Goal: Transaction & Acquisition: Purchase product/service

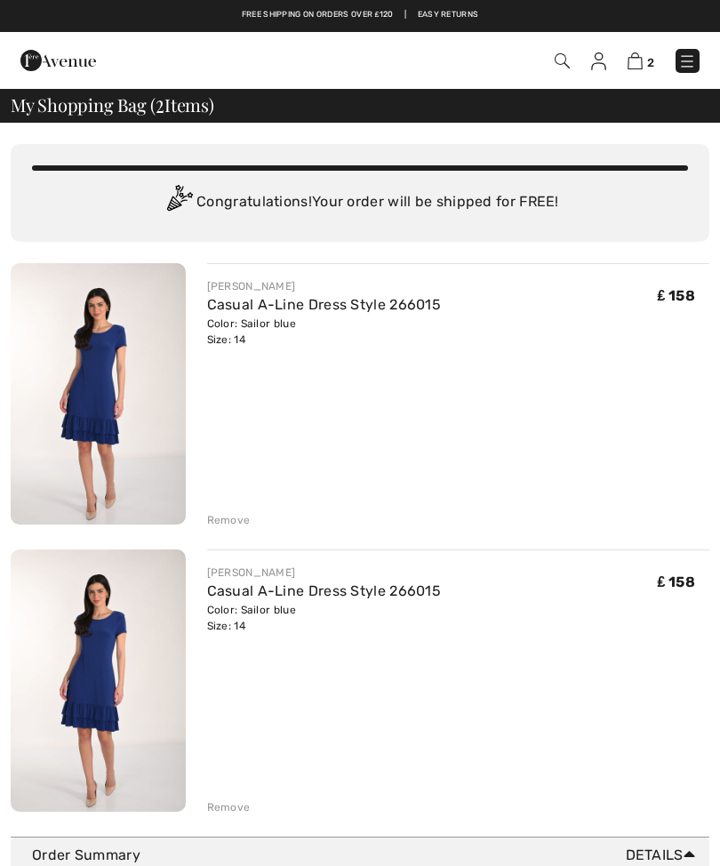
click at [587, 64] on span "2" at bounding box center [507, 61] width 385 height 24
click at [593, 63] on img at bounding box center [598, 61] width 15 height 18
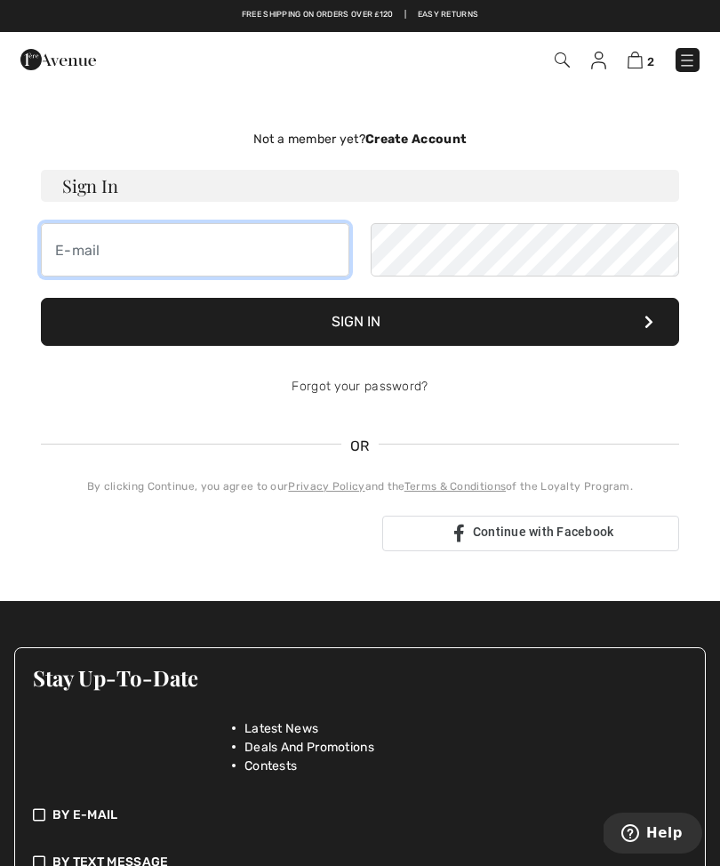
type input "redrawer@aol.com"
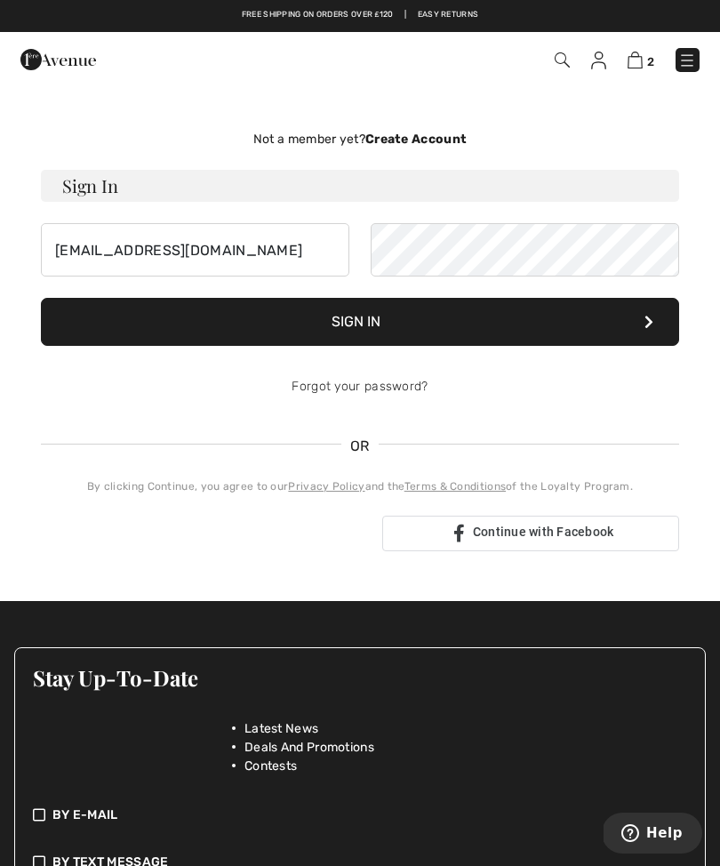
click at [360, 322] on button "Sign In" at bounding box center [360, 322] width 638 height 48
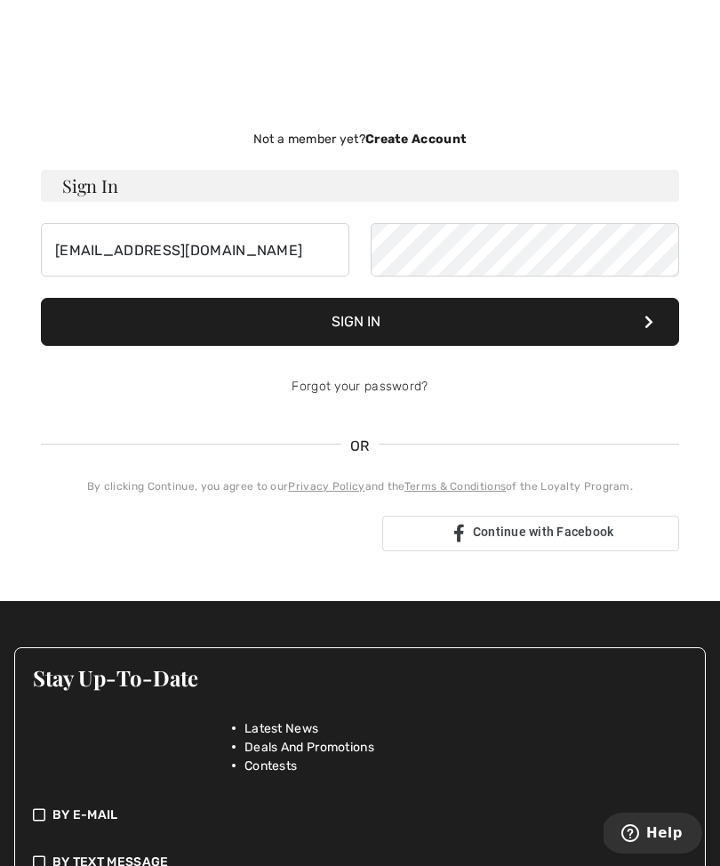
click at [651, 451] on div "OR" at bounding box center [360, 455] width 638 height 22
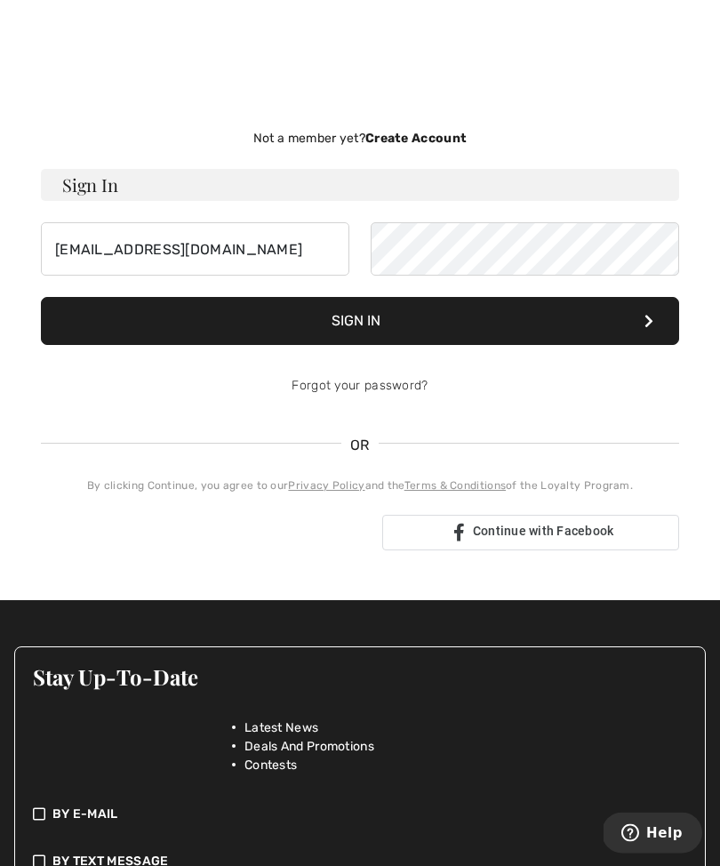
click at [387, 324] on button "Sign In" at bounding box center [360, 322] width 638 height 48
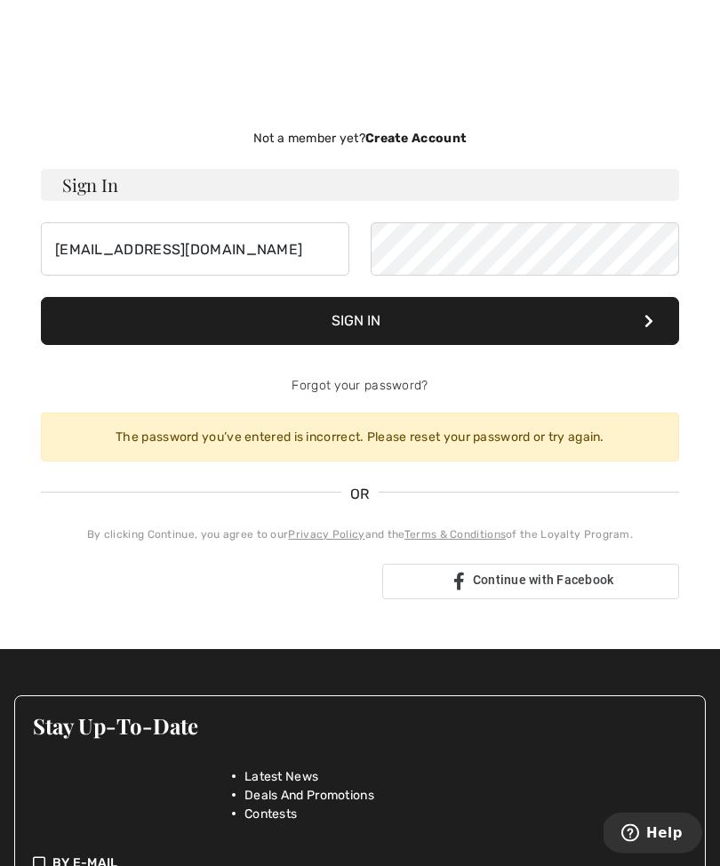
scroll to position [1, 0]
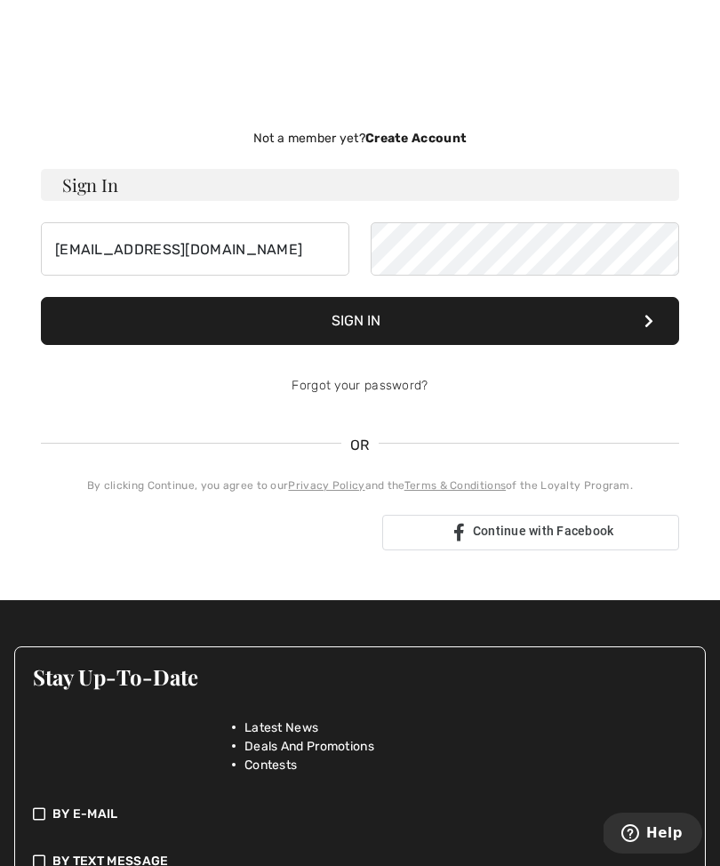
click at [384, 327] on button "Sign In" at bounding box center [360, 321] width 638 height 48
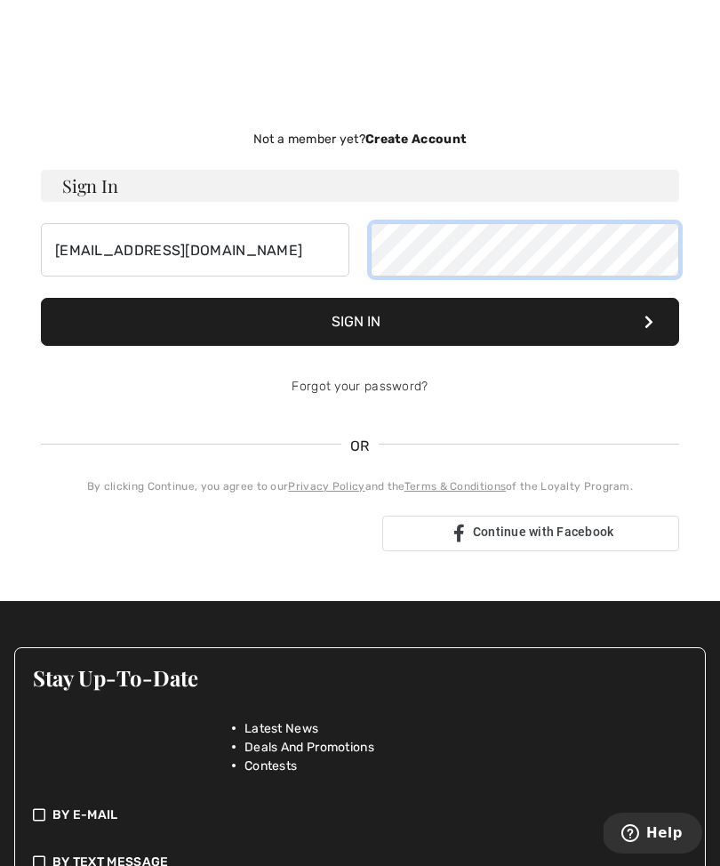
click at [360, 321] on button "Sign In" at bounding box center [360, 322] width 638 height 48
click at [393, 325] on button "Sign In" at bounding box center [360, 322] width 638 height 48
click at [374, 321] on button "Sign In" at bounding box center [360, 322] width 638 height 48
click at [391, 326] on button "Sign In" at bounding box center [360, 322] width 638 height 48
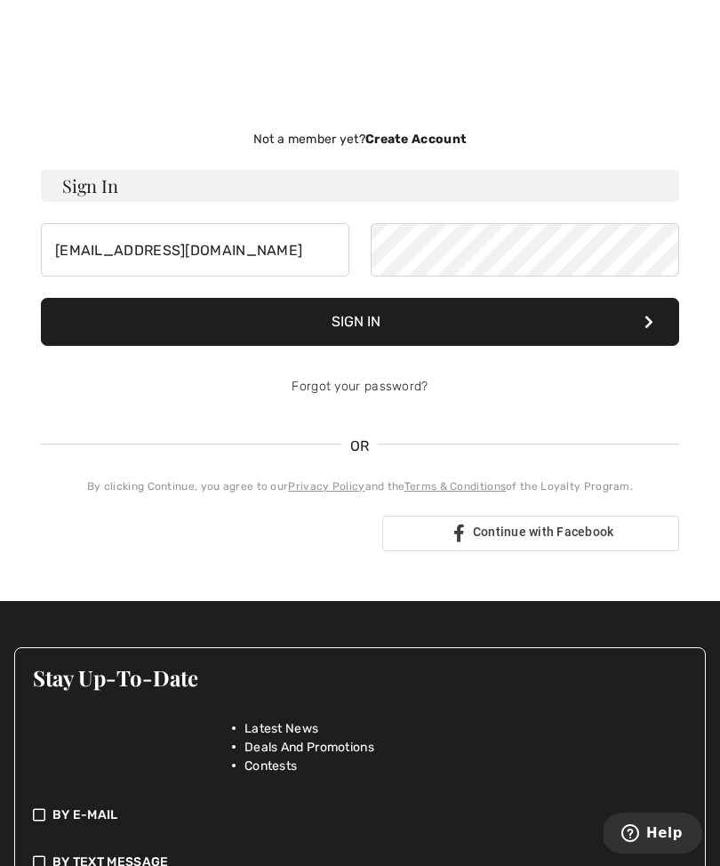
click at [382, 336] on button "Sign In" at bounding box center [360, 322] width 638 height 48
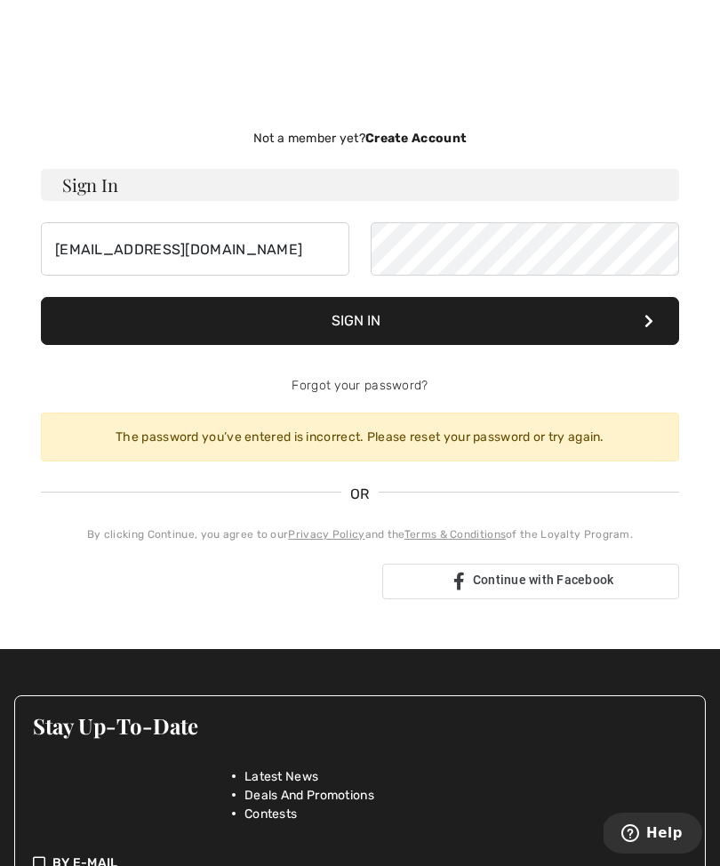
click at [393, 324] on button "Sign In" at bounding box center [360, 321] width 638 height 48
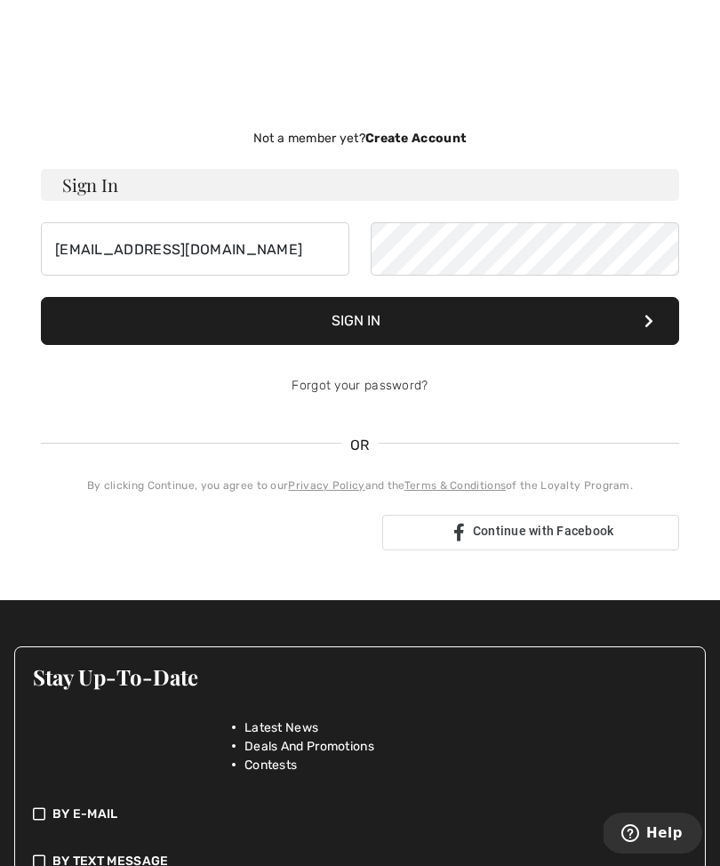
click at [569, 539] on div "Continue with Facebook" at bounding box center [530, 533] width 297 height 36
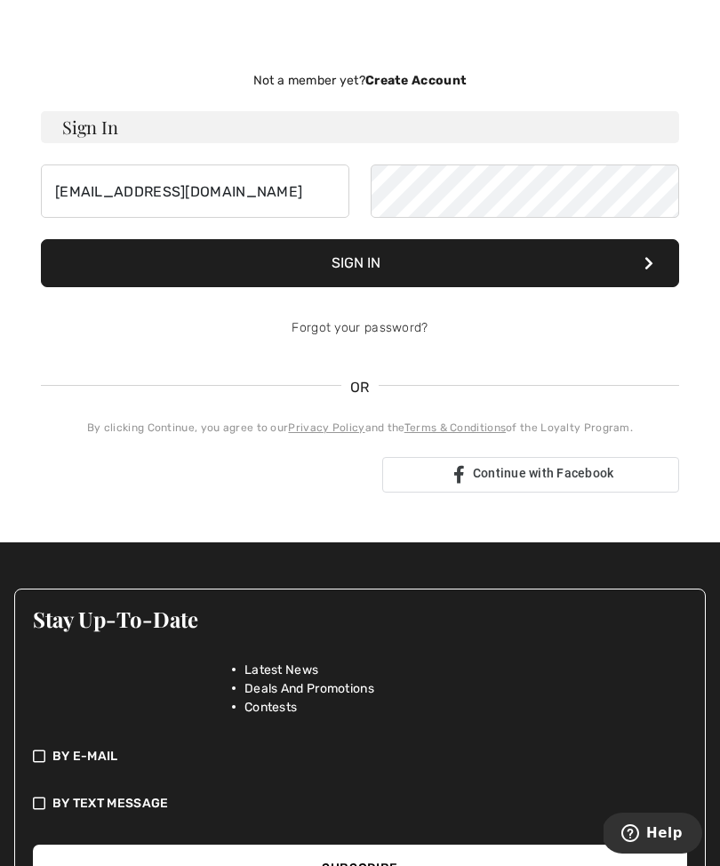
scroll to position [60, 0]
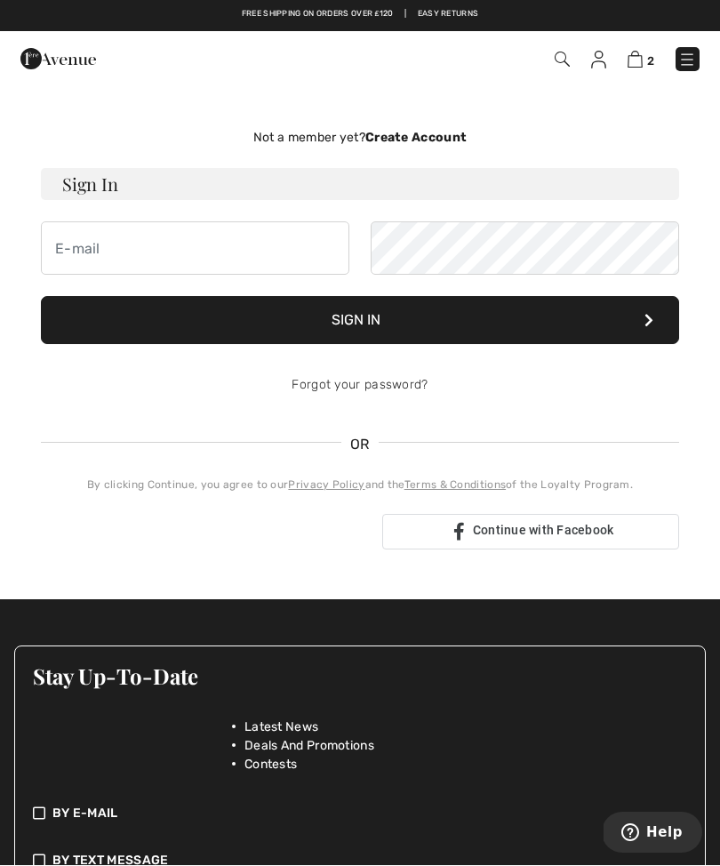
scroll to position [1, 0]
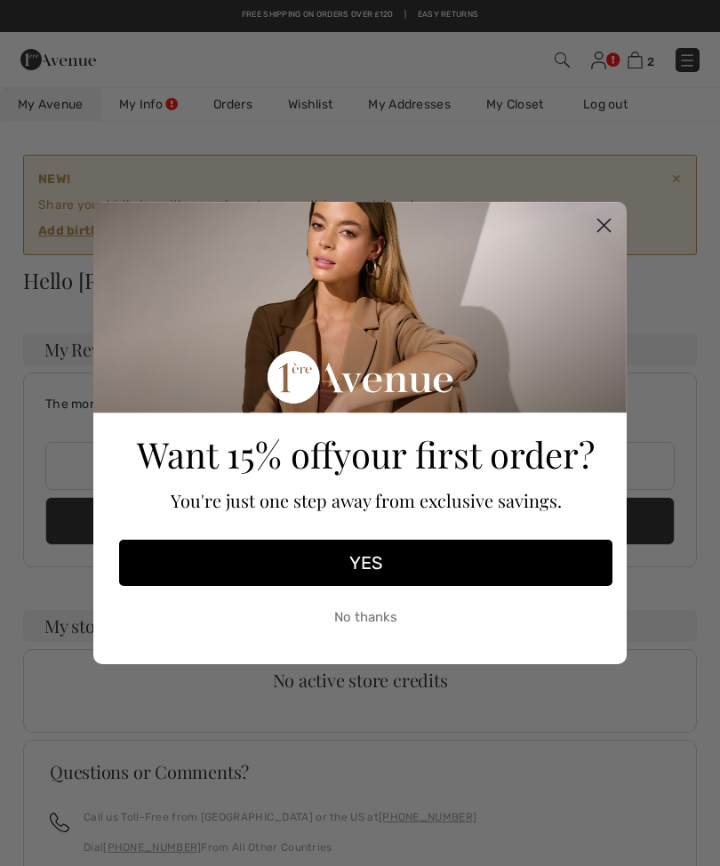
scroll to position [1, 0]
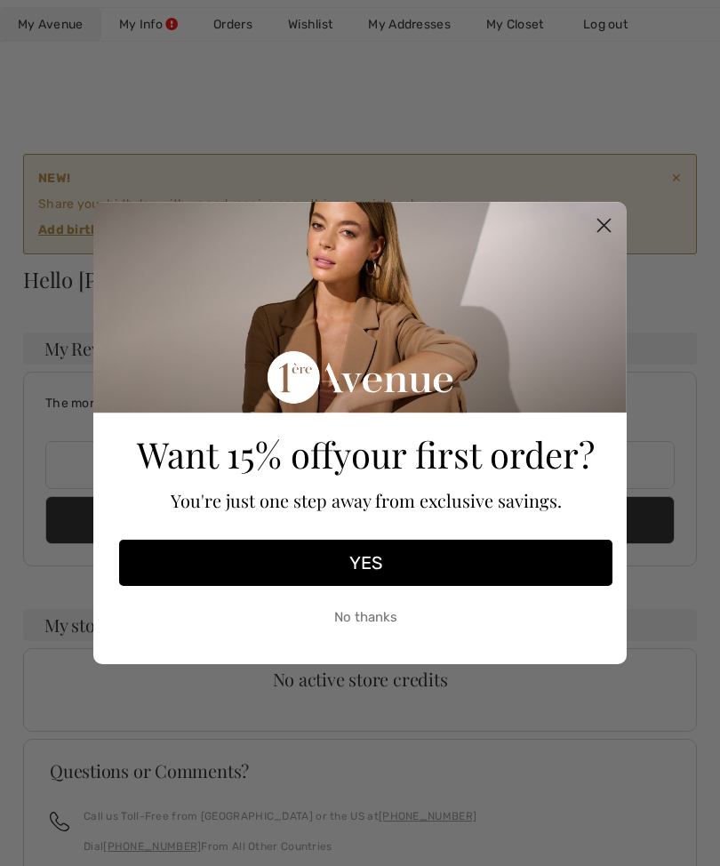
click at [428, 554] on button "YES" at bounding box center [365, 562] width 493 height 46
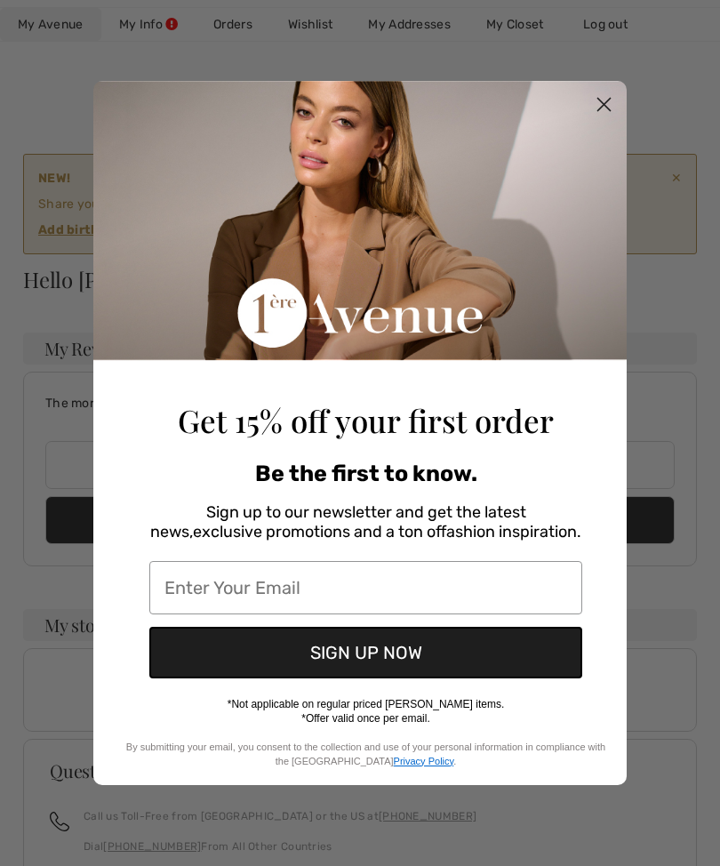
click at [192, 586] on input "Enter Your Email" at bounding box center [365, 587] width 433 height 53
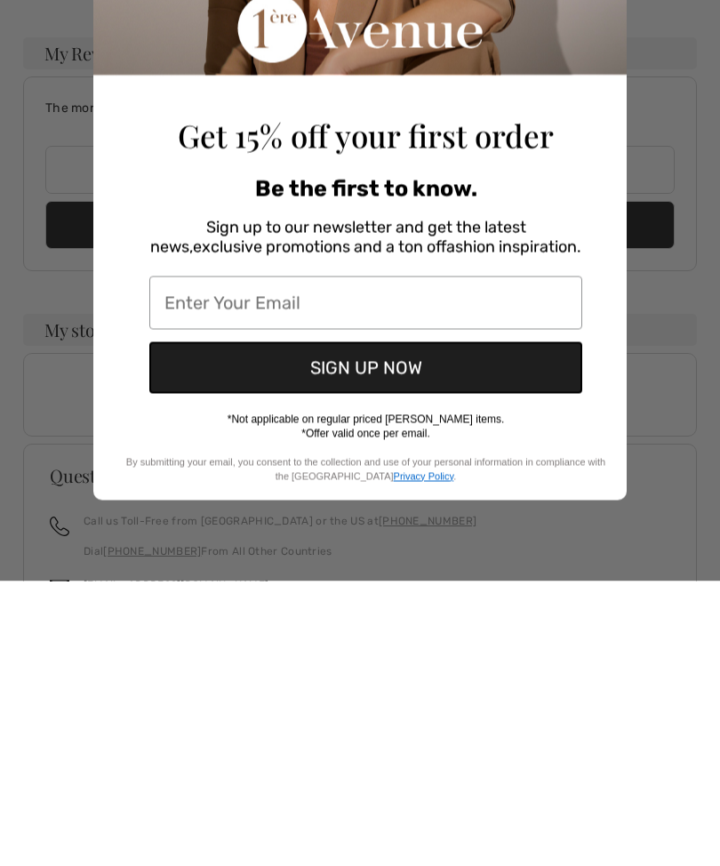
type input "redrawer@aol.com"
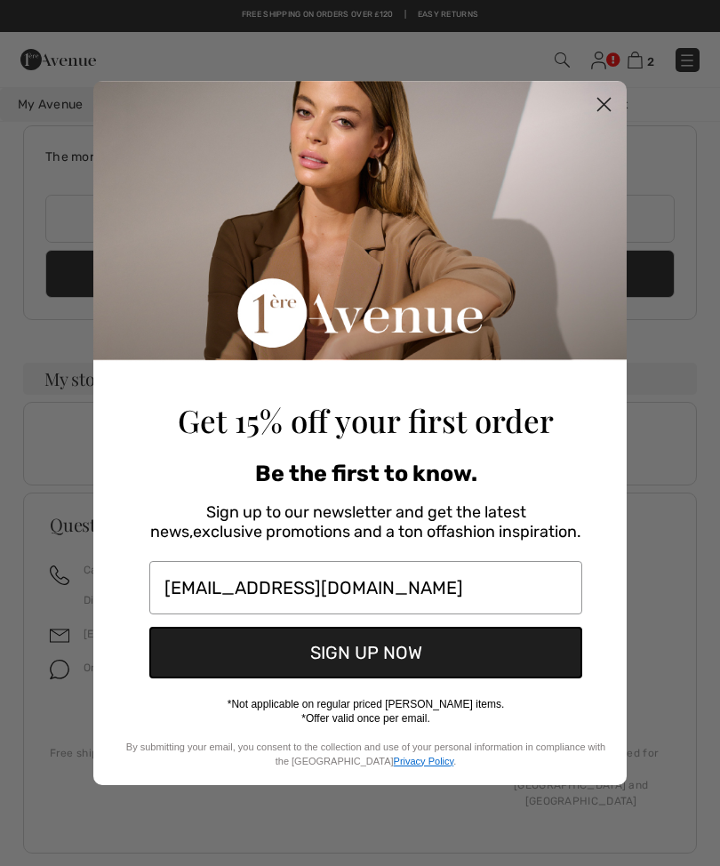
click at [410, 664] on button "SIGN UP NOW" at bounding box center [365, 653] width 433 height 52
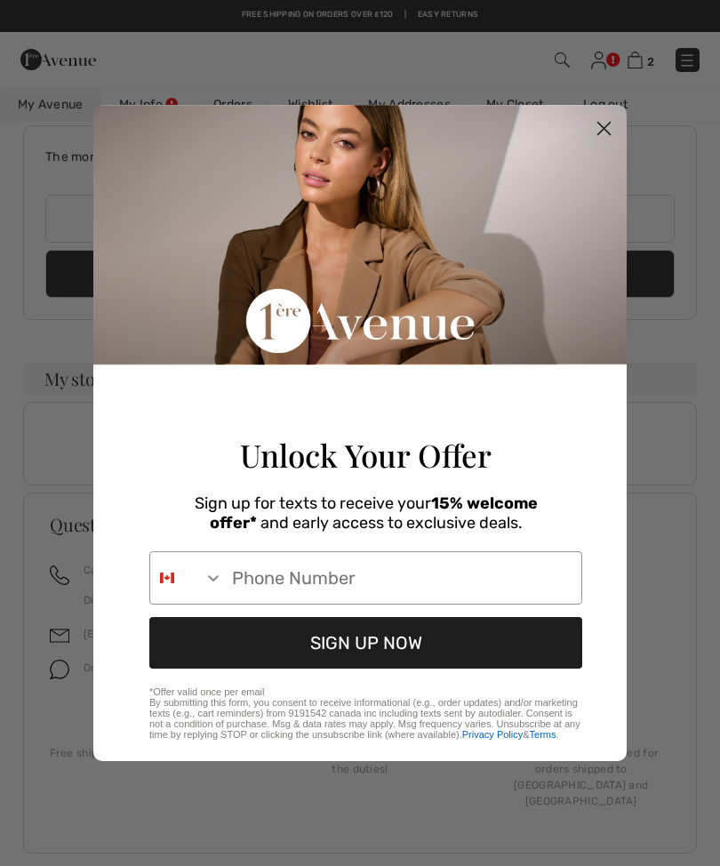
click at [259, 590] on input "Phone Number" at bounding box center [402, 578] width 358 height 52
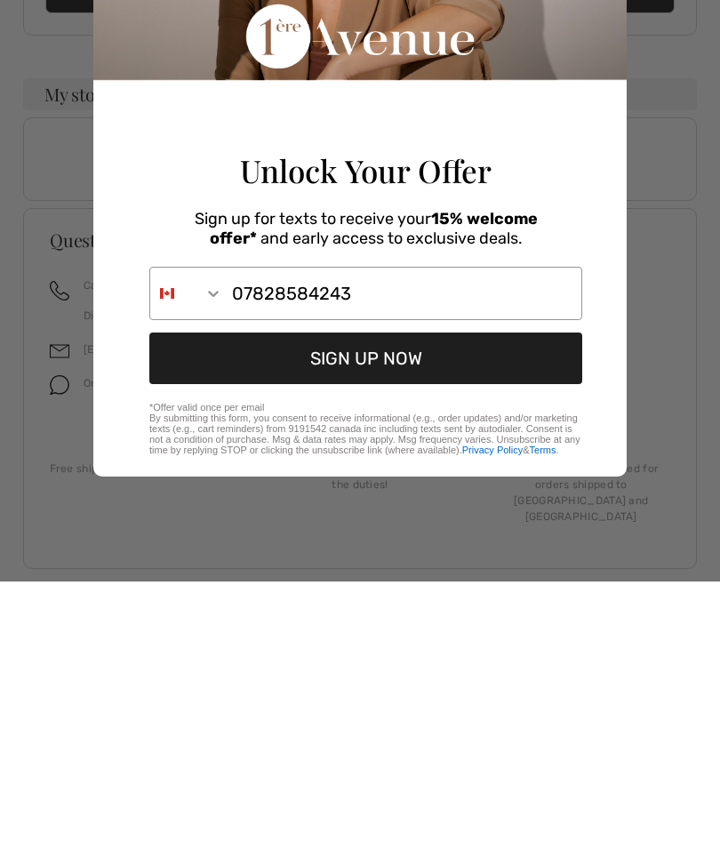
type input "07828584243"
click at [395, 617] on button "SIGN UP NOW" at bounding box center [365, 643] width 433 height 52
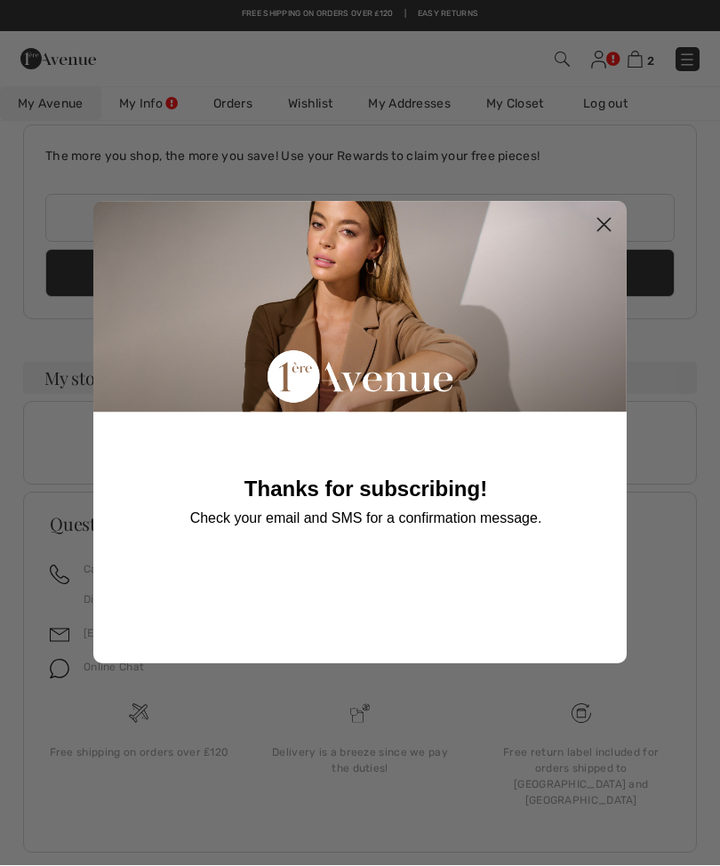
click at [616, 235] on icon "Close dialog" at bounding box center [603, 225] width 31 height 31
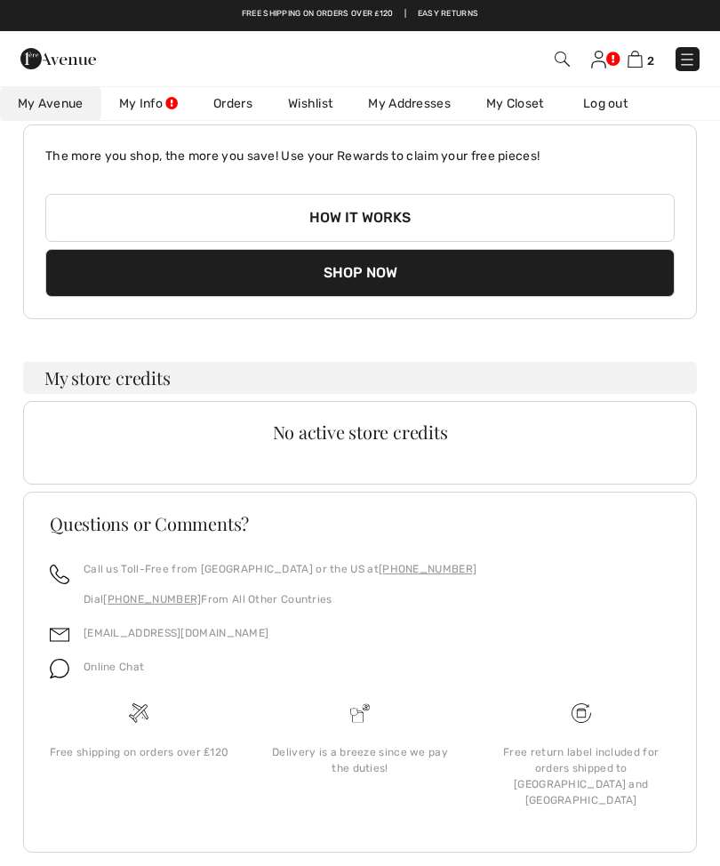
click at [594, 58] on img at bounding box center [598, 61] width 15 height 18
click at [605, 55] on img at bounding box center [598, 61] width 15 height 18
click at [643, 53] on img at bounding box center [634, 60] width 15 height 17
click at [628, 56] on img at bounding box center [634, 60] width 15 height 17
click at [641, 61] on img at bounding box center [634, 60] width 15 height 17
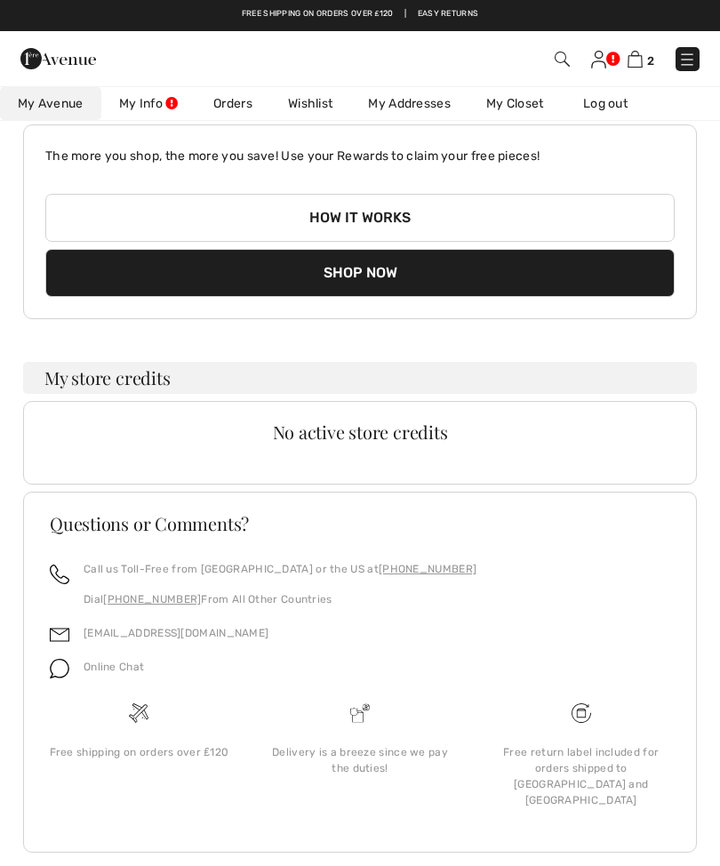
click at [393, 276] on button "Shop Now" at bounding box center [359, 274] width 629 height 48
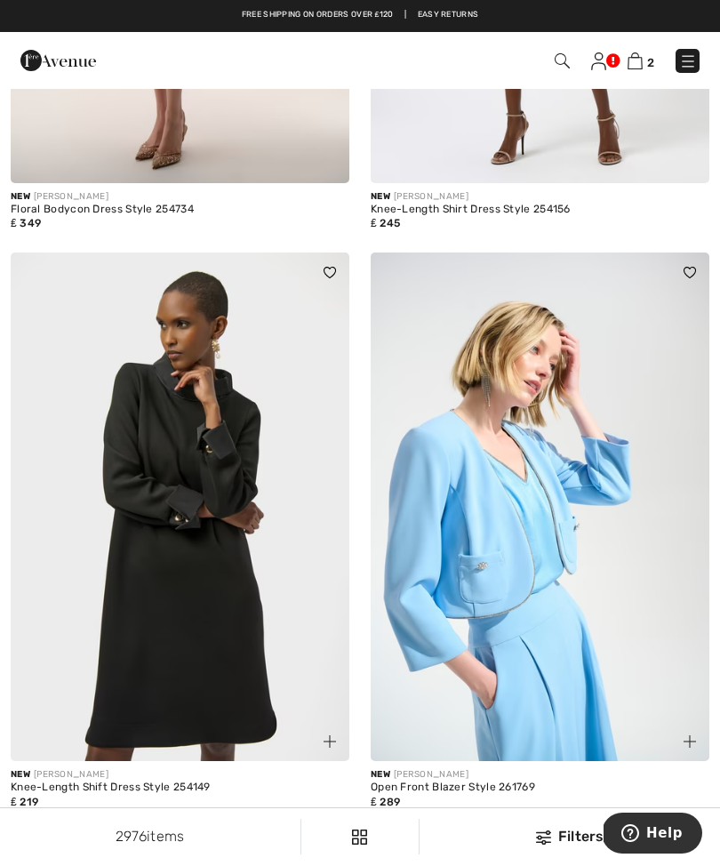
scroll to position [547, 0]
click at [556, 64] on img at bounding box center [562, 60] width 15 height 15
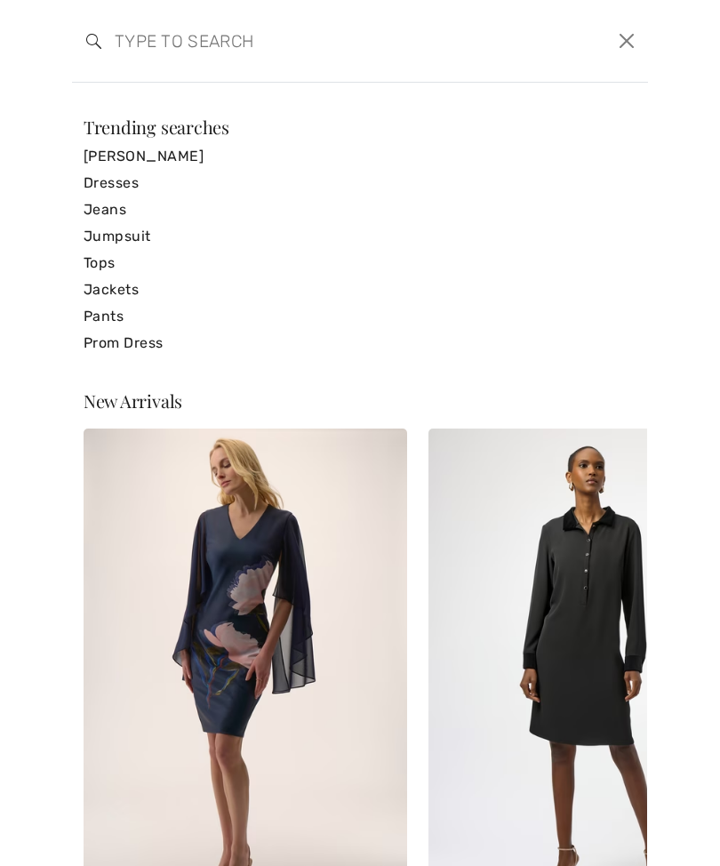
click at [147, 195] on link "Dresses" at bounding box center [360, 183] width 553 height 27
click at [121, 191] on link "Dresses" at bounding box center [360, 183] width 553 height 27
click at [135, 188] on link "Dresses" at bounding box center [360, 183] width 553 height 27
click at [143, 186] on link "Dresses" at bounding box center [360, 183] width 553 height 27
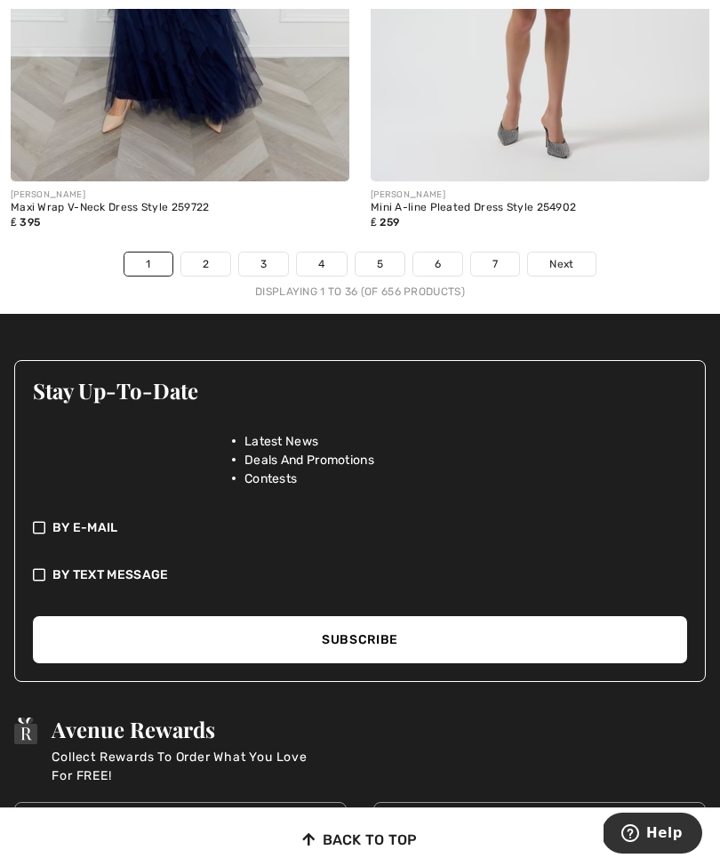
scroll to position [11170, 0]
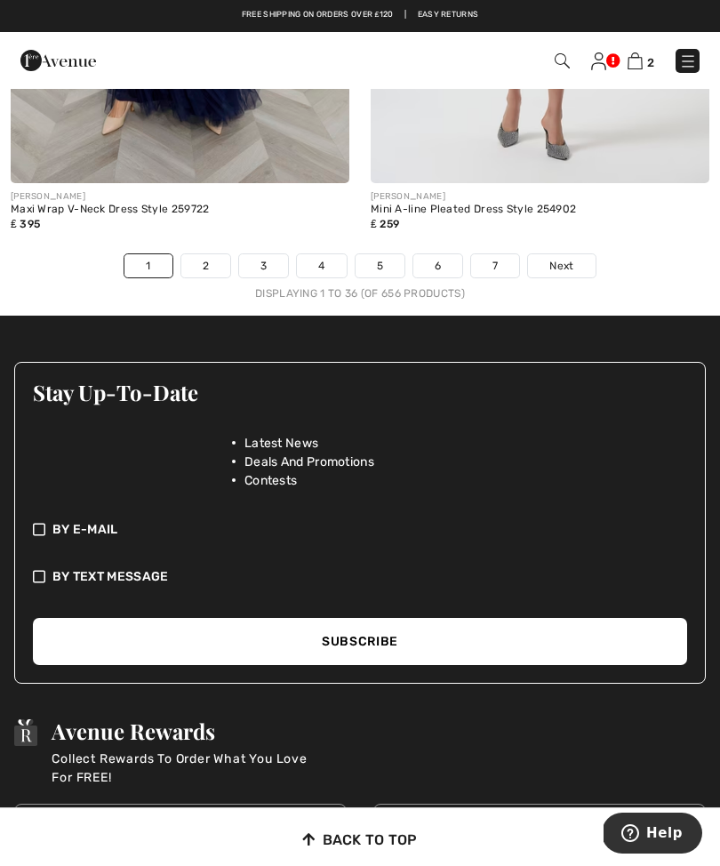
click at [571, 258] on span "Next" at bounding box center [561, 266] width 24 height 16
click at [563, 254] on link "Next" at bounding box center [561, 265] width 67 height 23
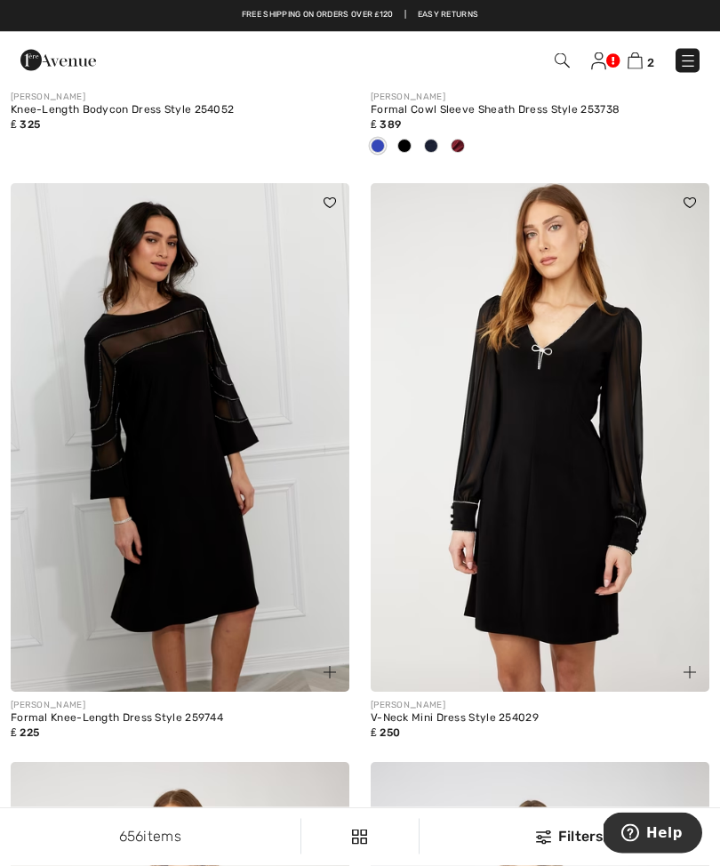
scroll to position [8174, 0]
click at [571, 585] on img at bounding box center [540, 437] width 339 height 508
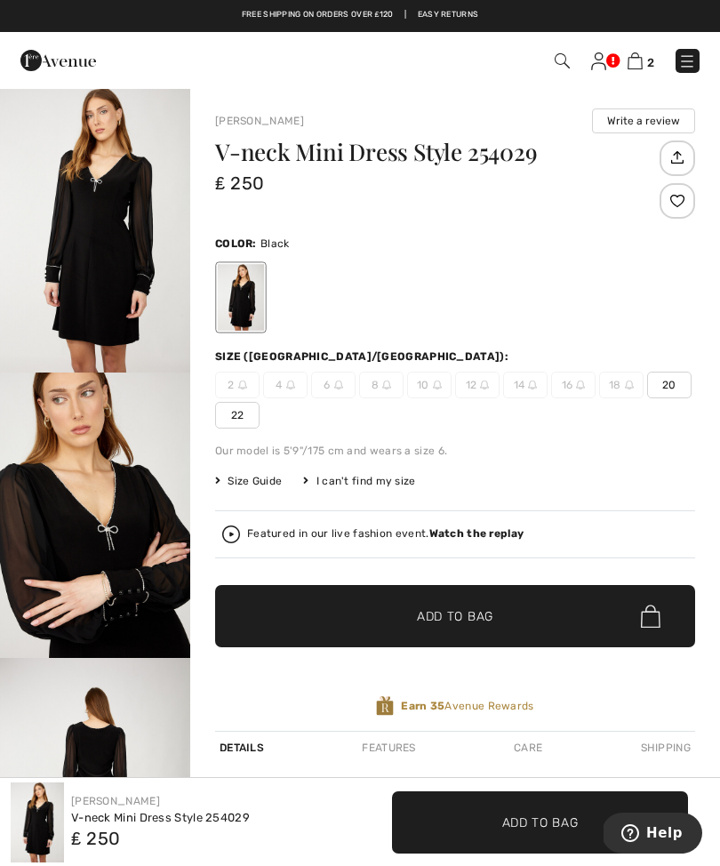
click at [117, 718] on img "3 / 4" at bounding box center [95, 800] width 190 height 285
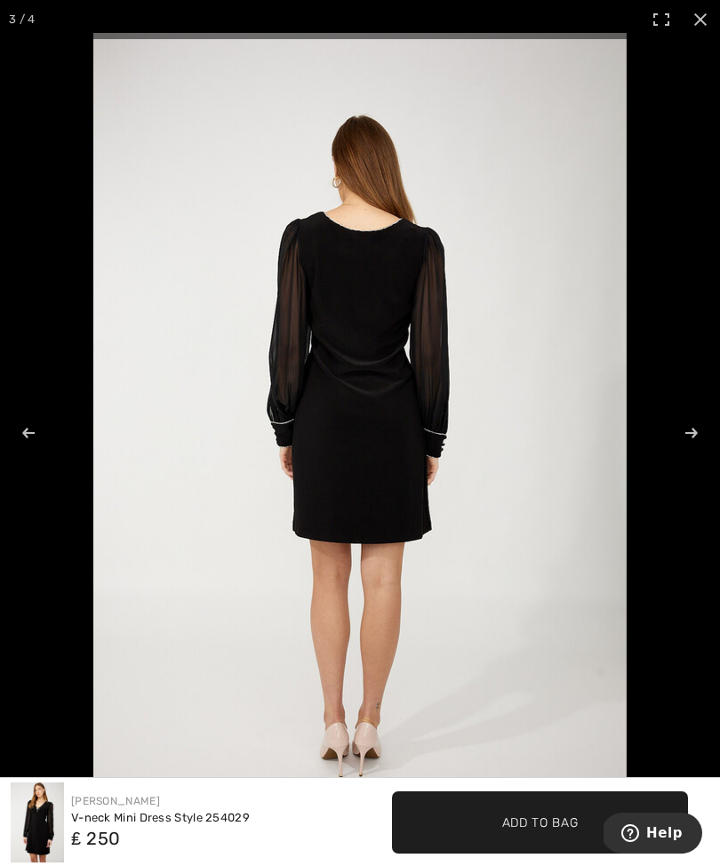
click at [53, 817] on img at bounding box center [37, 822] width 53 height 80
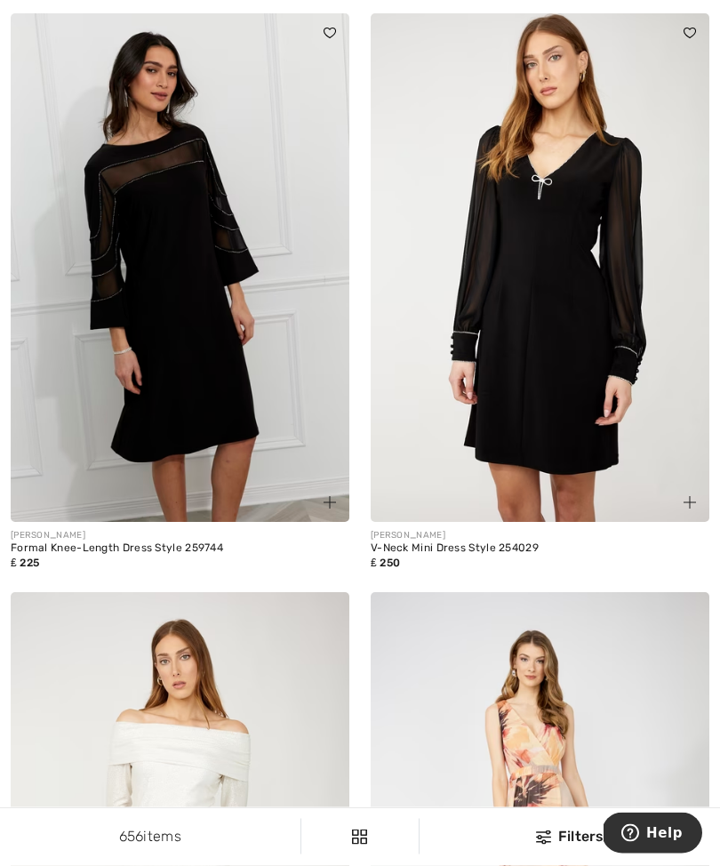
scroll to position [8346, 0]
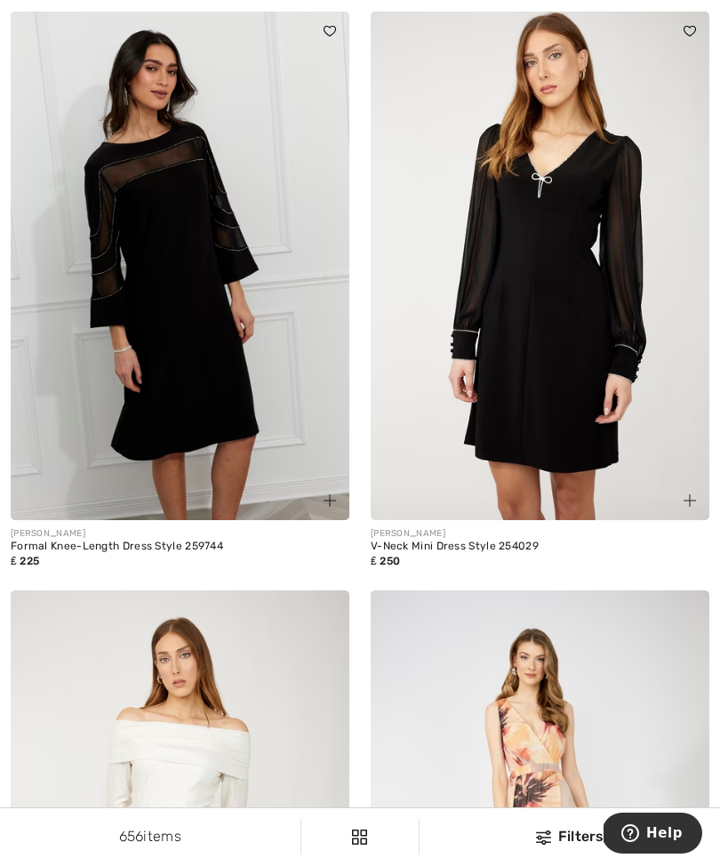
click at [215, 452] on img at bounding box center [180, 266] width 339 height 508
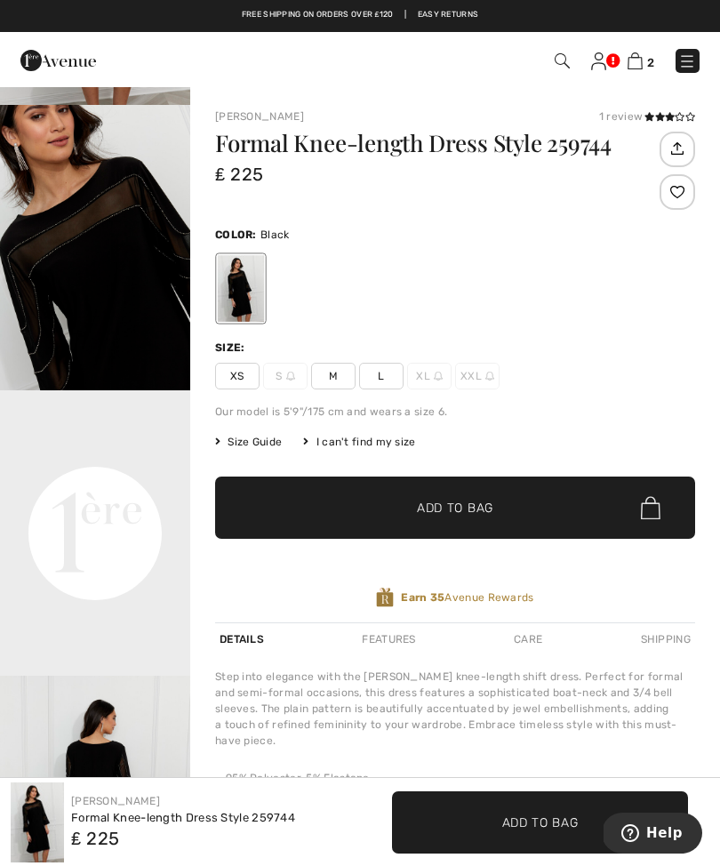
scroll to position [268, 0]
click at [133, 484] on video "Your browser does not support the video tag." at bounding box center [95, 436] width 190 height 95
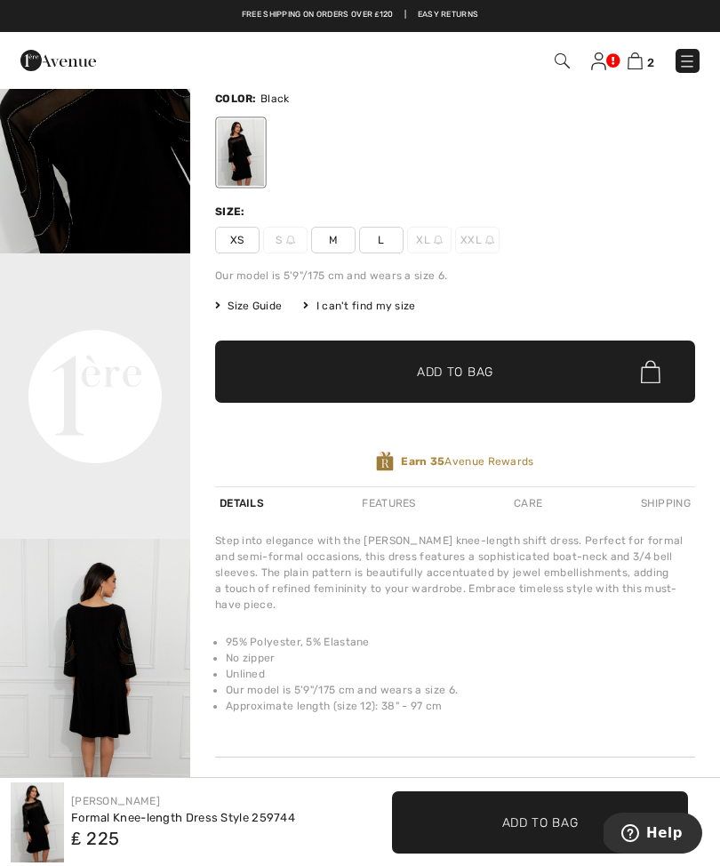
scroll to position [135, 0]
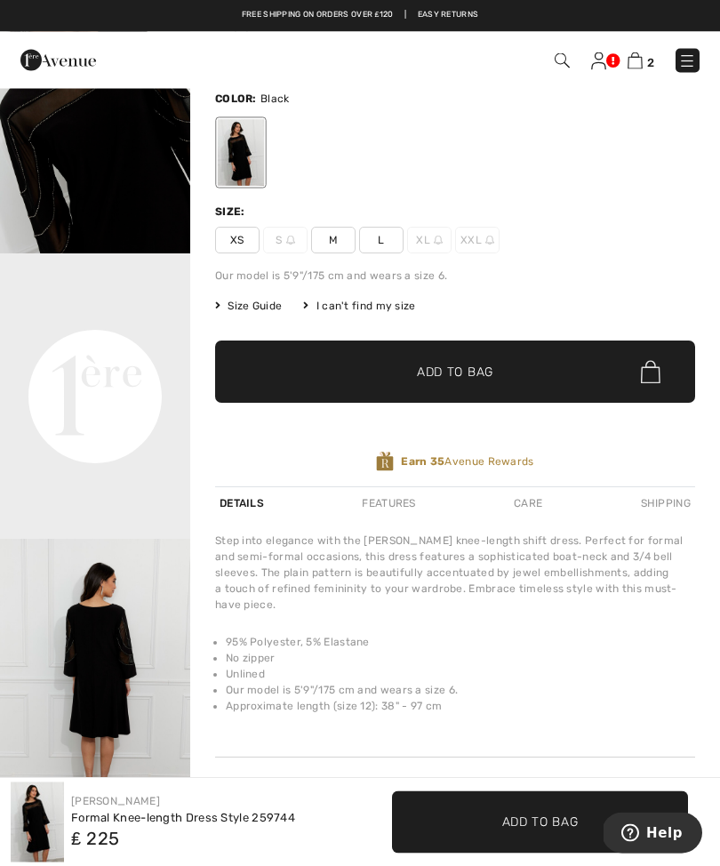
click at [347, 246] on span "M" at bounding box center [333, 241] width 44 height 27
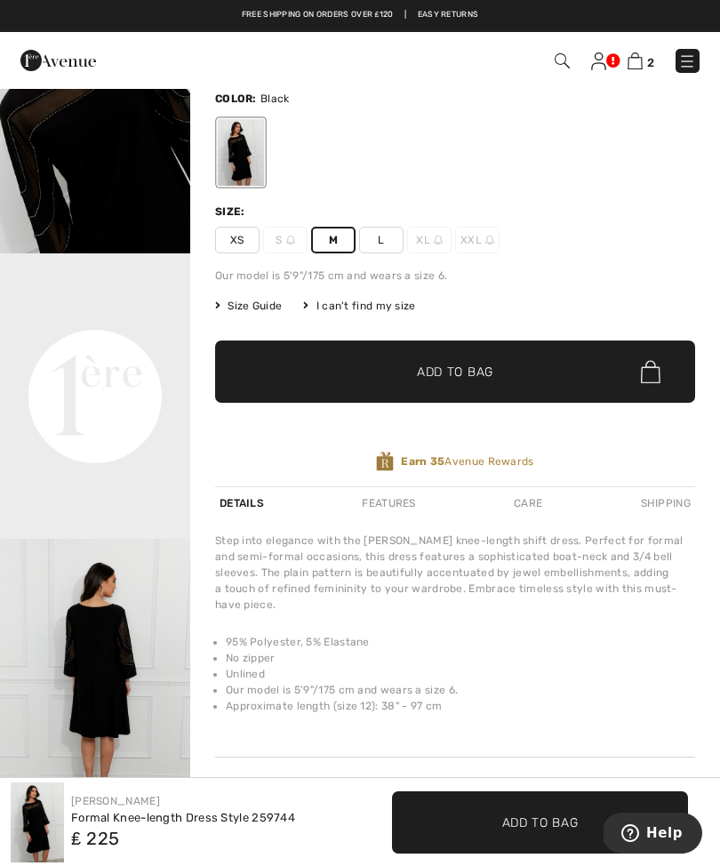
click at [478, 385] on span "✔ Added to Bag Add to Bag" at bounding box center [455, 371] width 480 height 62
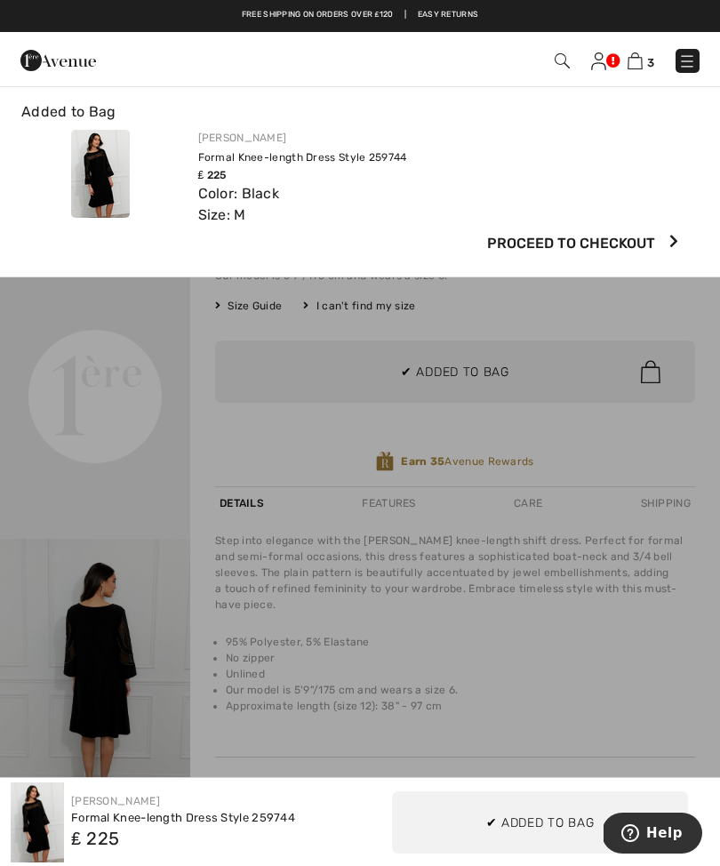
scroll to position [0, 0]
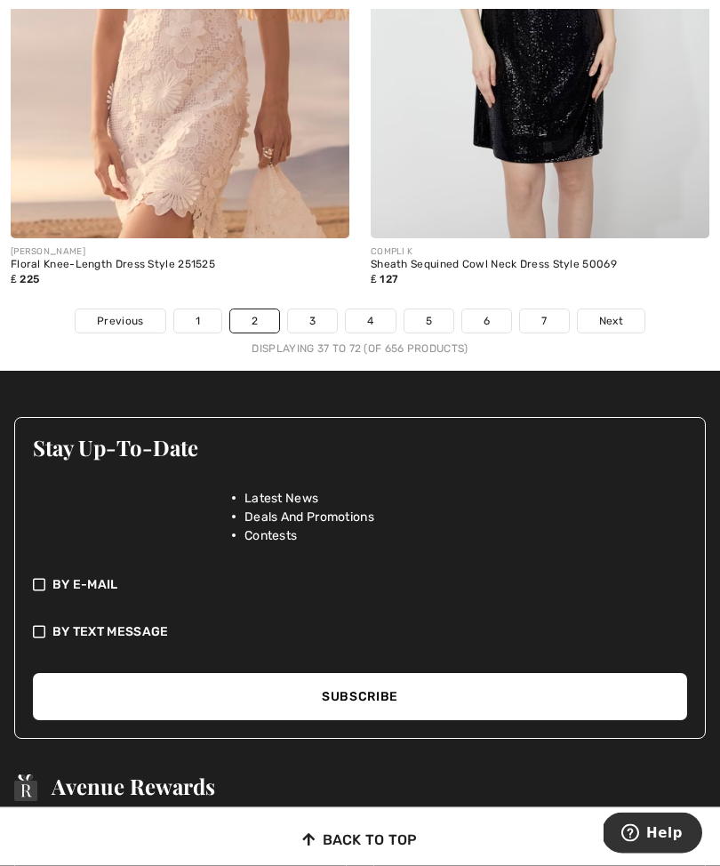
scroll to position [11005, 0]
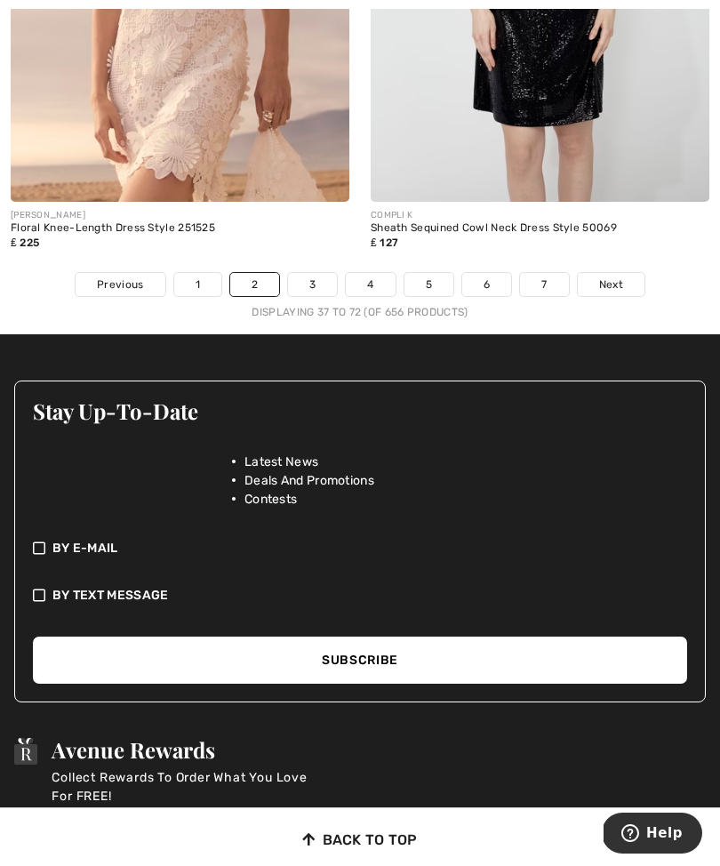
click at [614, 276] on span "Next" at bounding box center [611, 284] width 24 height 16
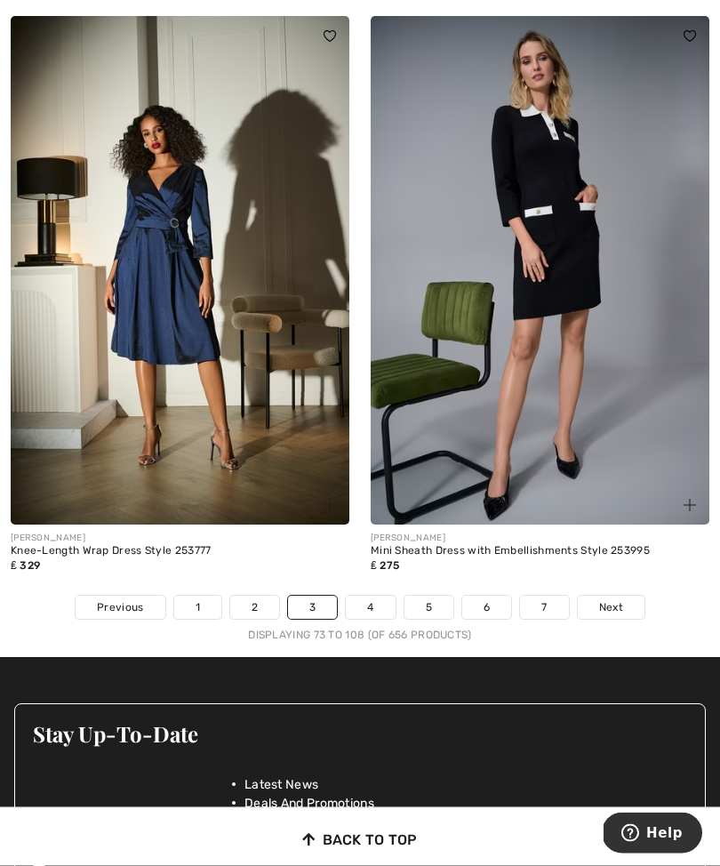
scroll to position [10709, 0]
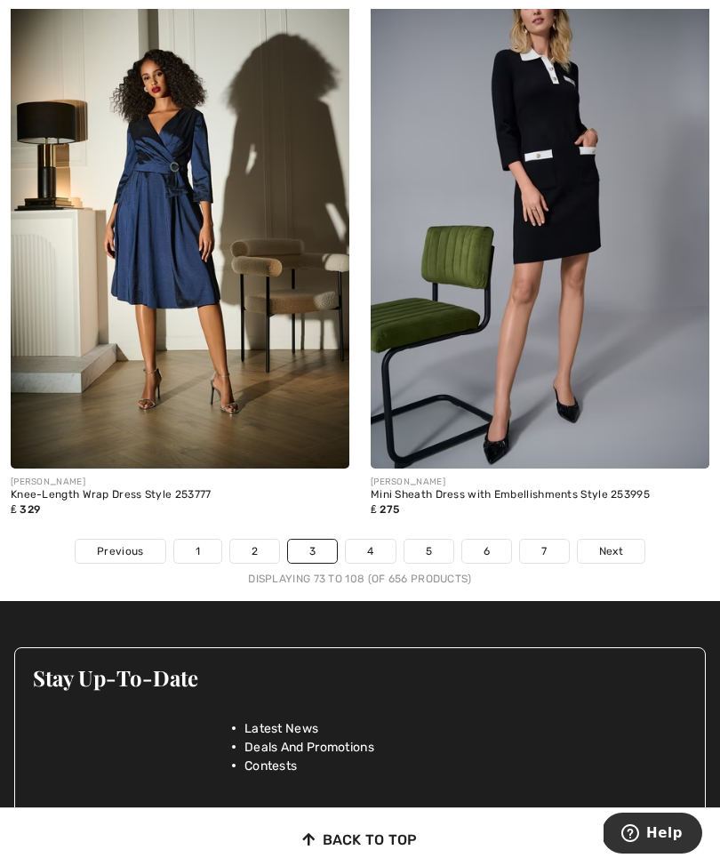
click at [605, 547] on link "Next" at bounding box center [611, 550] width 67 height 23
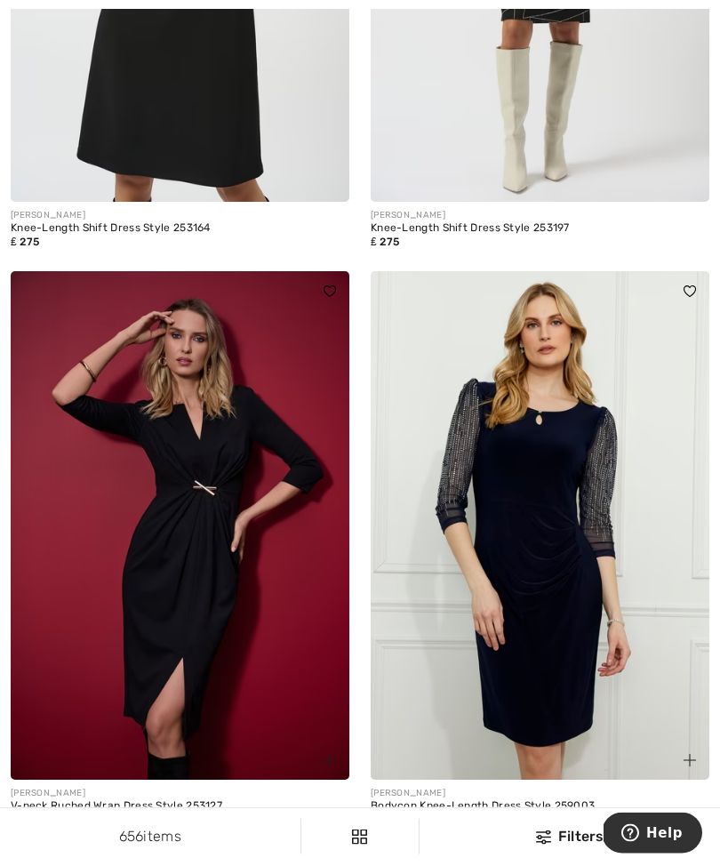
scroll to position [6582, 0]
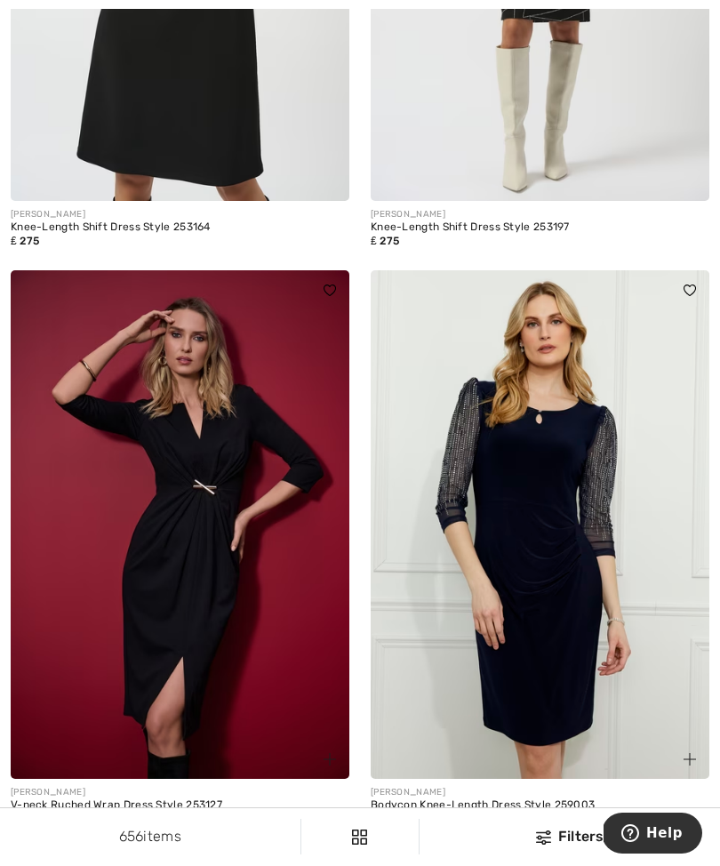
click at [571, 750] on img at bounding box center [540, 524] width 339 height 508
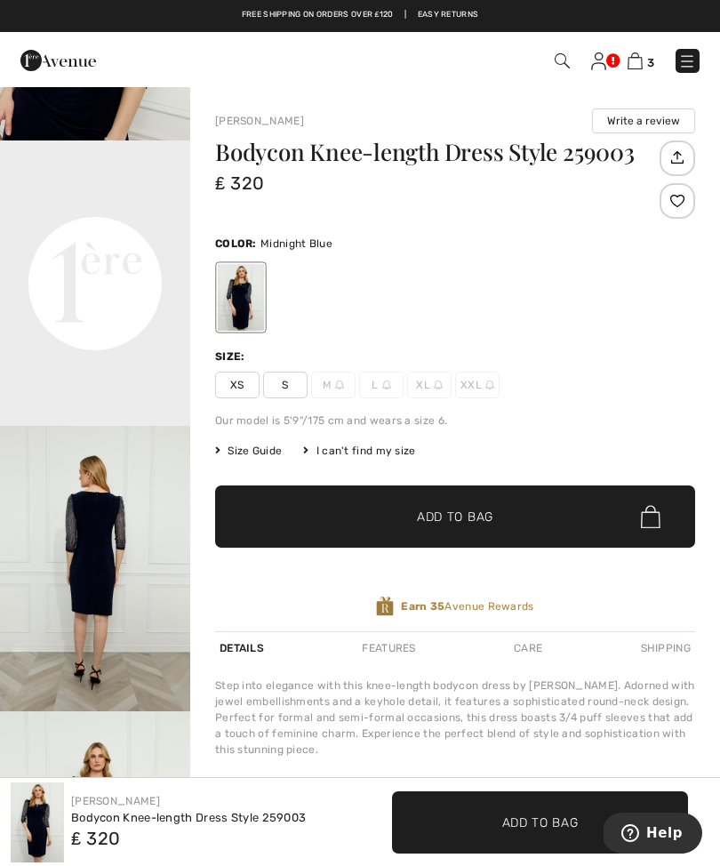
scroll to position [571, 0]
click at [335, 392] on span "M" at bounding box center [333, 385] width 44 height 27
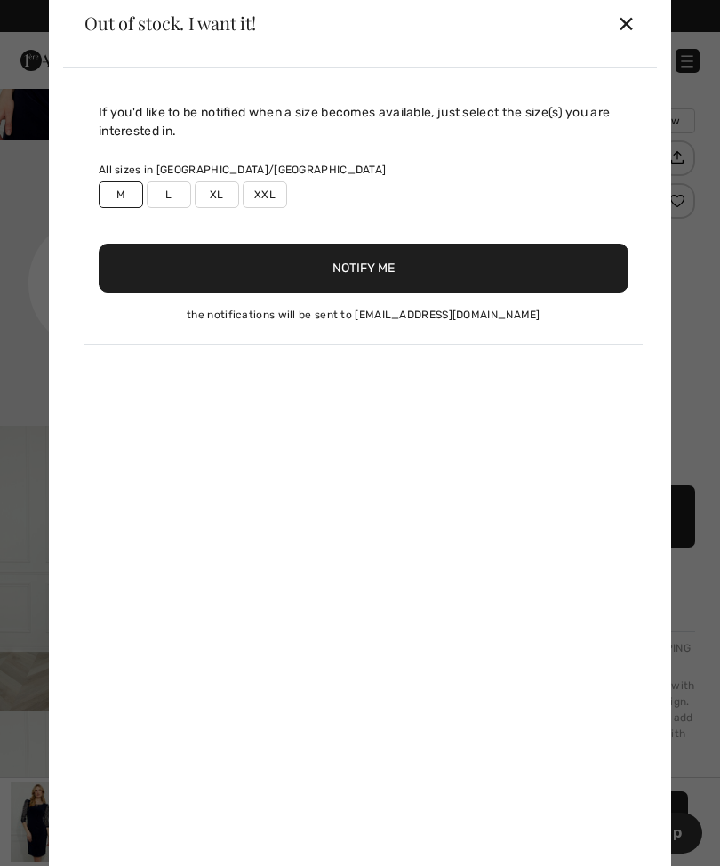
click at [411, 272] on button "Notify Me" at bounding box center [364, 268] width 530 height 49
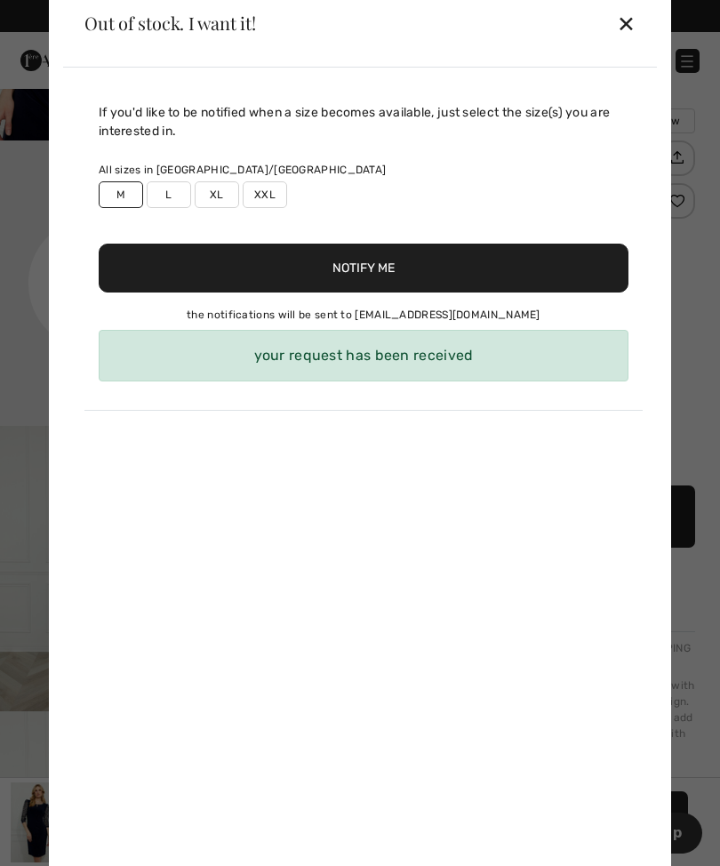
click at [450, 375] on div "your request has been received" at bounding box center [364, 356] width 530 height 52
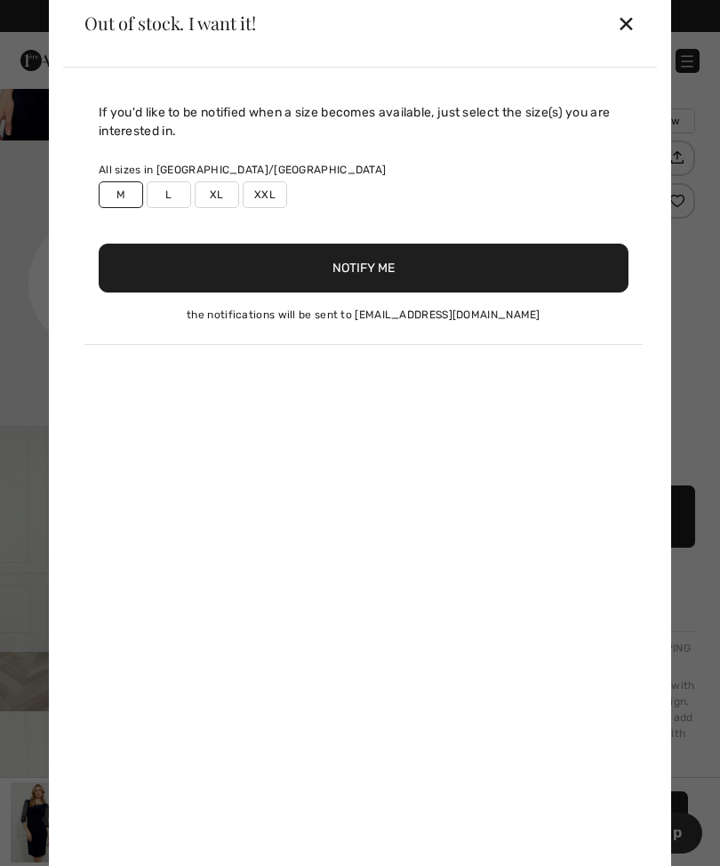
click at [633, 28] on div "✕" at bounding box center [626, 22] width 19 height 37
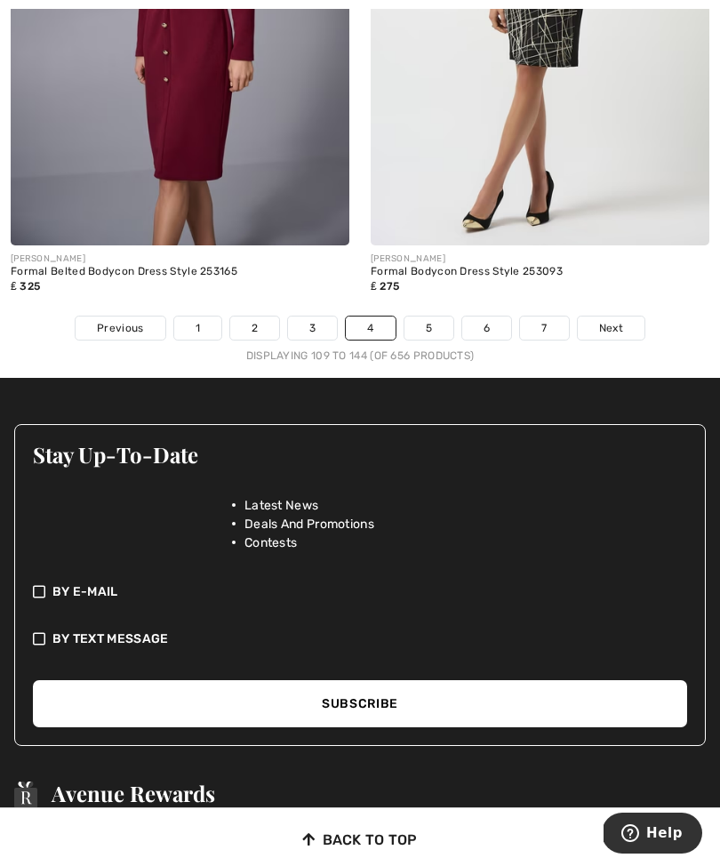
scroll to position [11192, 0]
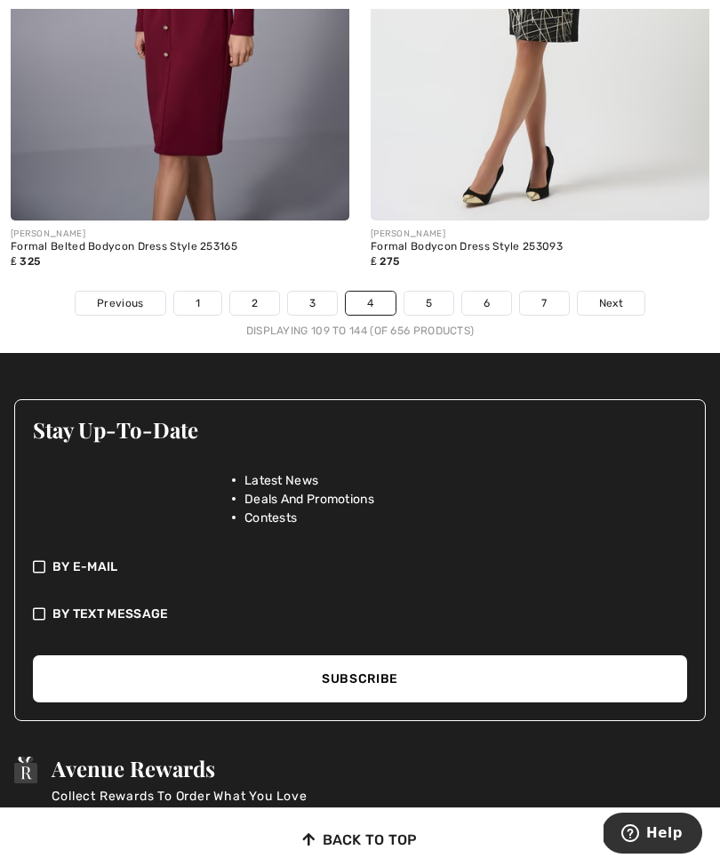
click at [622, 295] on span "Next" at bounding box center [611, 303] width 24 height 16
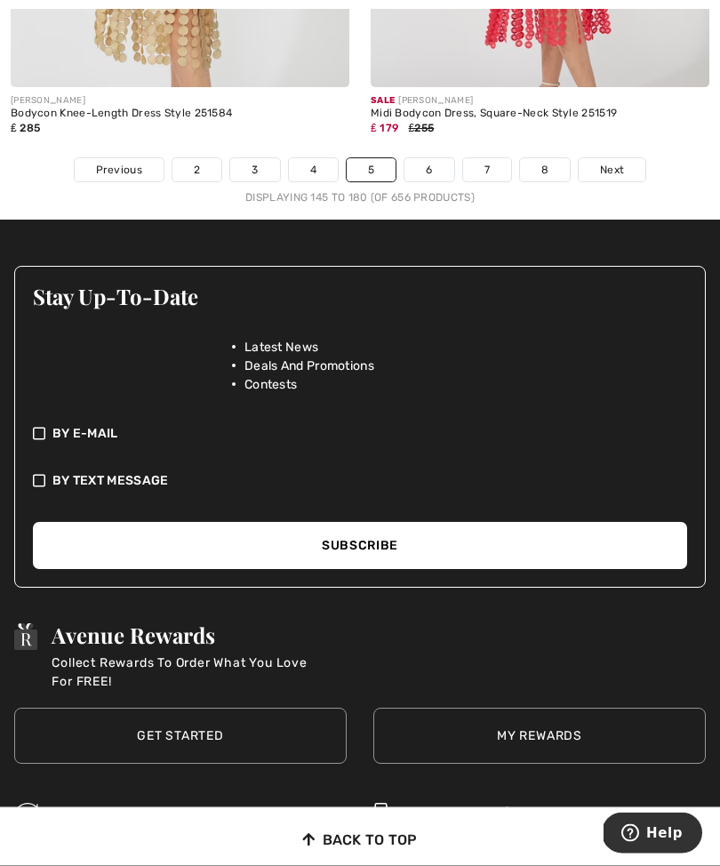
scroll to position [11121, 0]
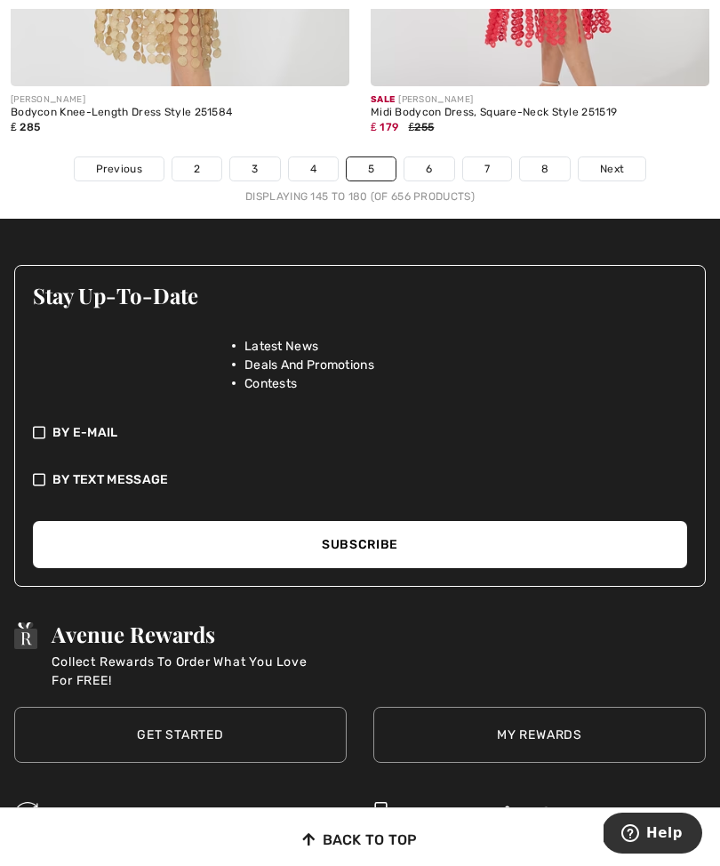
click at [594, 165] on link "Next" at bounding box center [612, 168] width 67 height 23
click at [619, 157] on link "Next" at bounding box center [612, 168] width 67 height 23
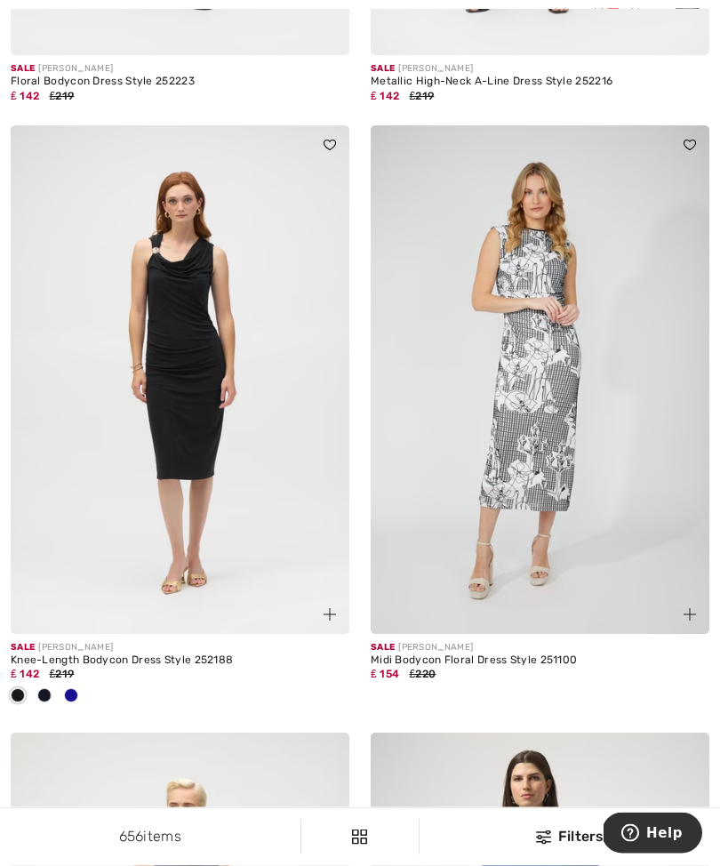
scroll to position [2444, 0]
click at [90, 684] on div at bounding box center [180, 695] width 339 height 29
click at [80, 707] on div at bounding box center [71, 695] width 27 height 29
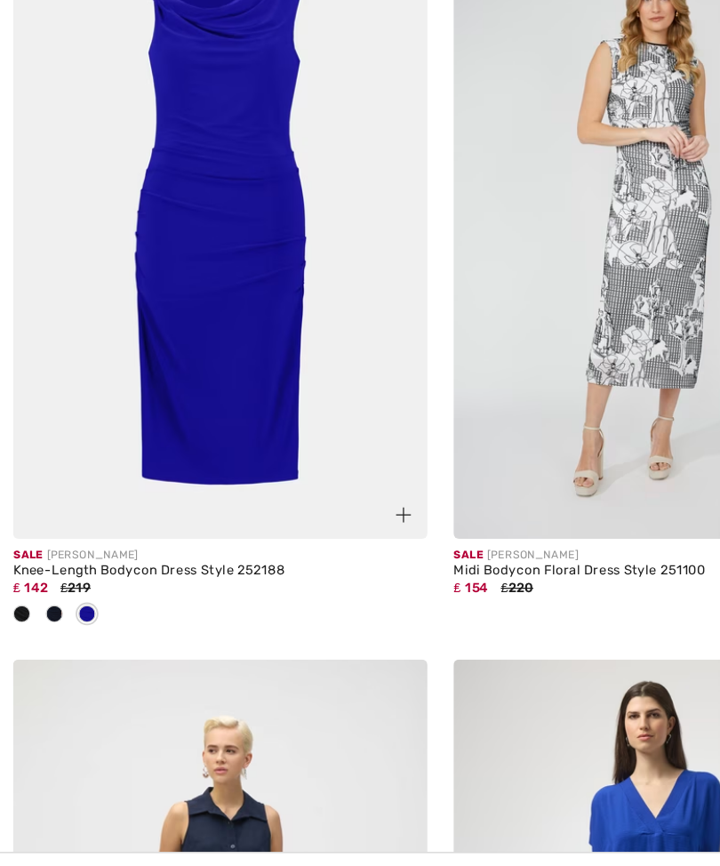
scroll to position [2527, 0]
click at [184, 571] on div "Knee-Length Bodycon Dress Style 252188" at bounding box center [180, 577] width 339 height 12
click at [332, 524] on img at bounding box center [330, 530] width 12 height 12
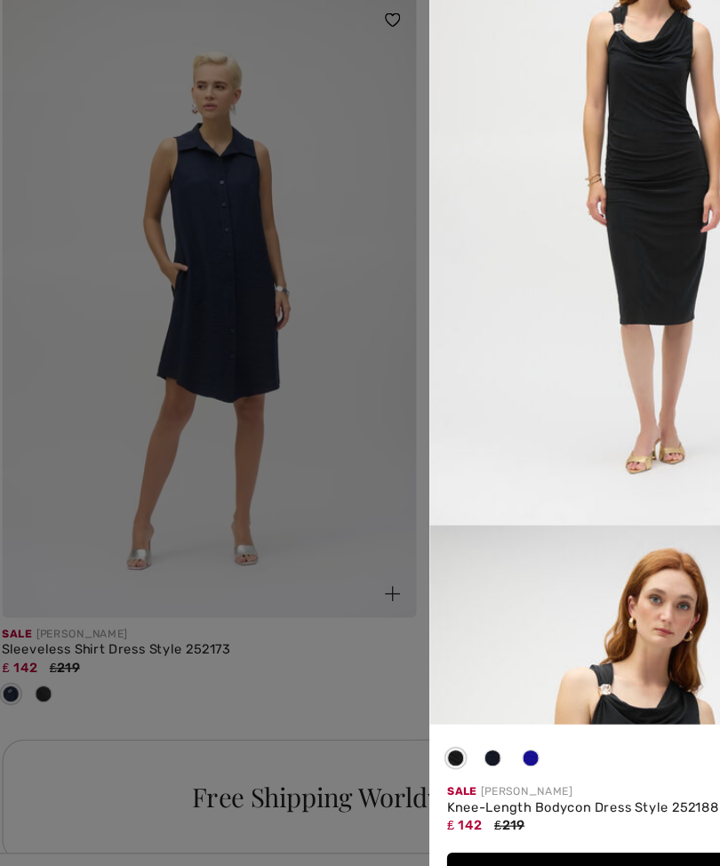
scroll to position [3083, 0]
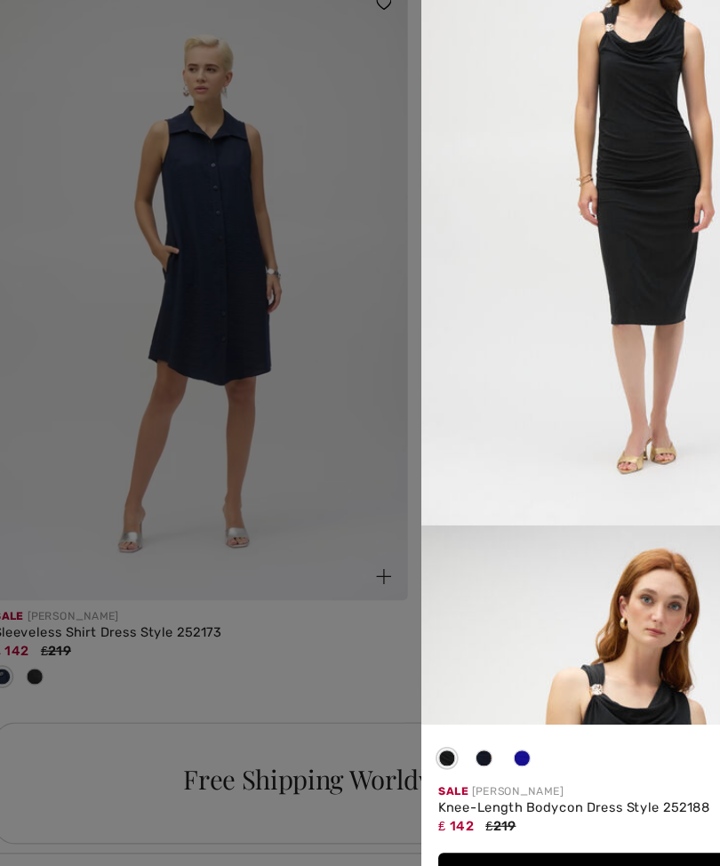
click at [296, 470] on div at bounding box center [360, 433] width 720 height 866
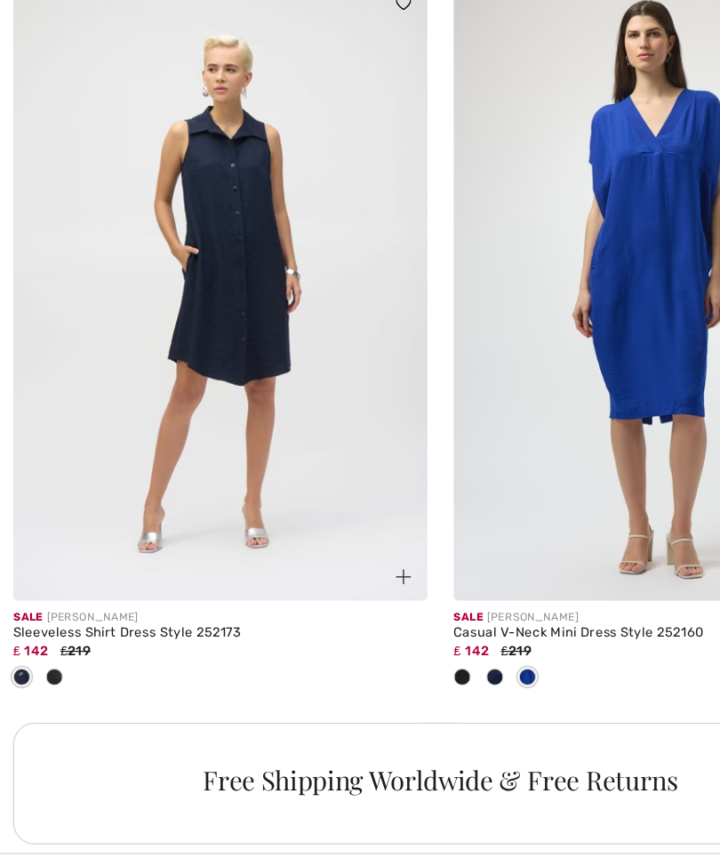
click at [358, 455] on div "Sale JOSEPH RIBKOFF Sleeveless Shirt Dress Style 252173 ₤ 142 ₤219" at bounding box center [180, 395] width 360 height 607
click at [316, 425] on img at bounding box center [180, 346] width 339 height 508
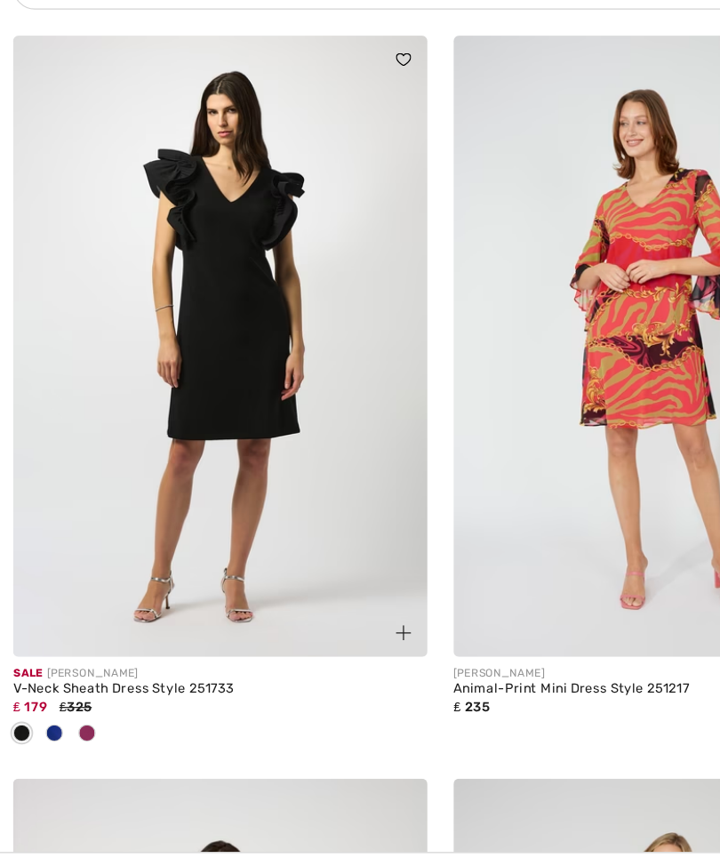
scroll to position [3794, 0]
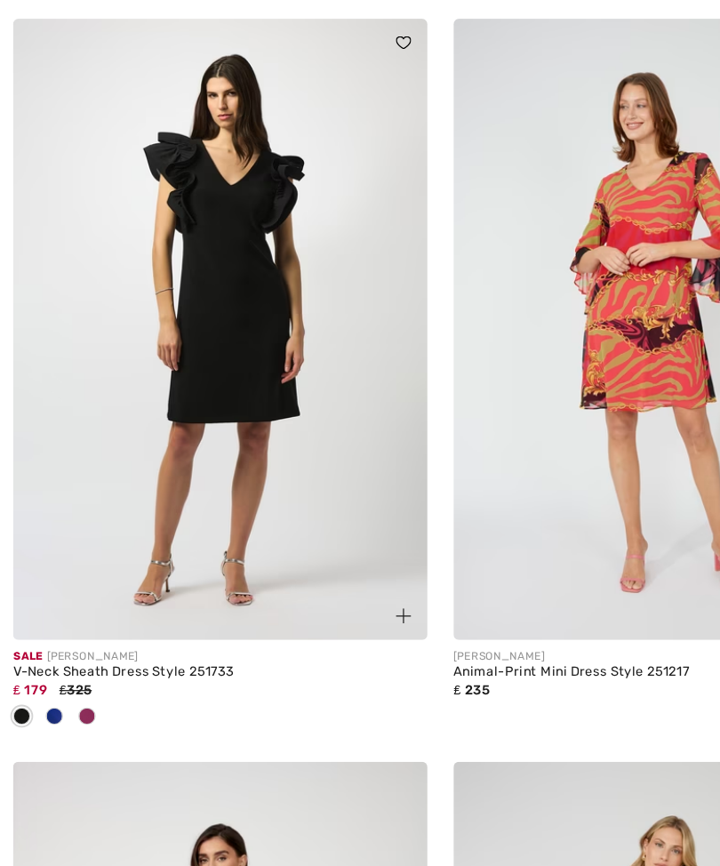
click at [48, 667] on div at bounding box center [44, 681] width 27 height 29
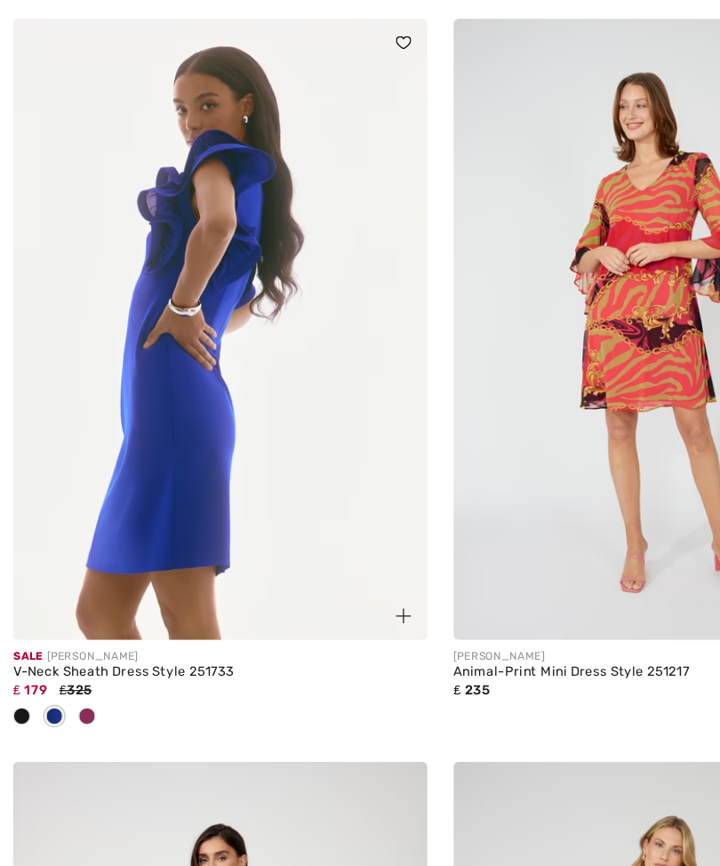
click at [79, 667] on div at bounding box center [71, 681] width 27 height 29
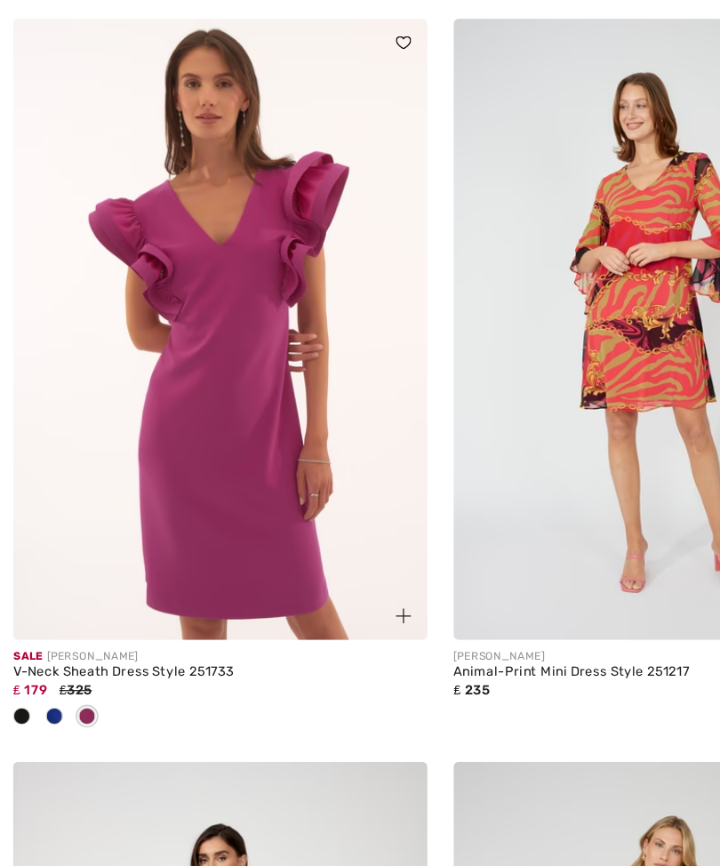
click at [51, 673] on span at bounding box center [44, 680] width 14 height 14
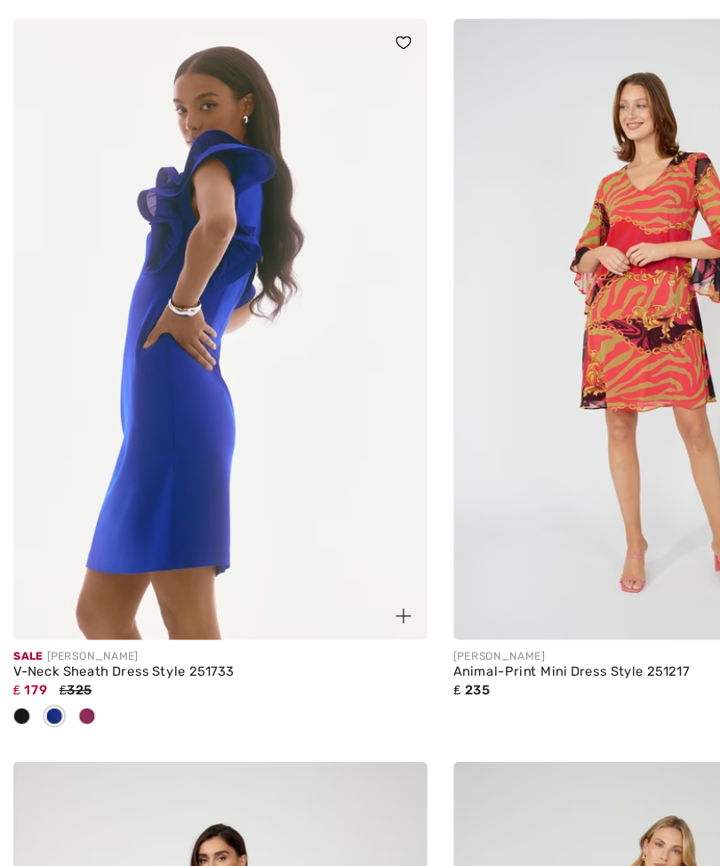
click at [264, 365] on img at bounding box center [180, 364] width 339 height 508
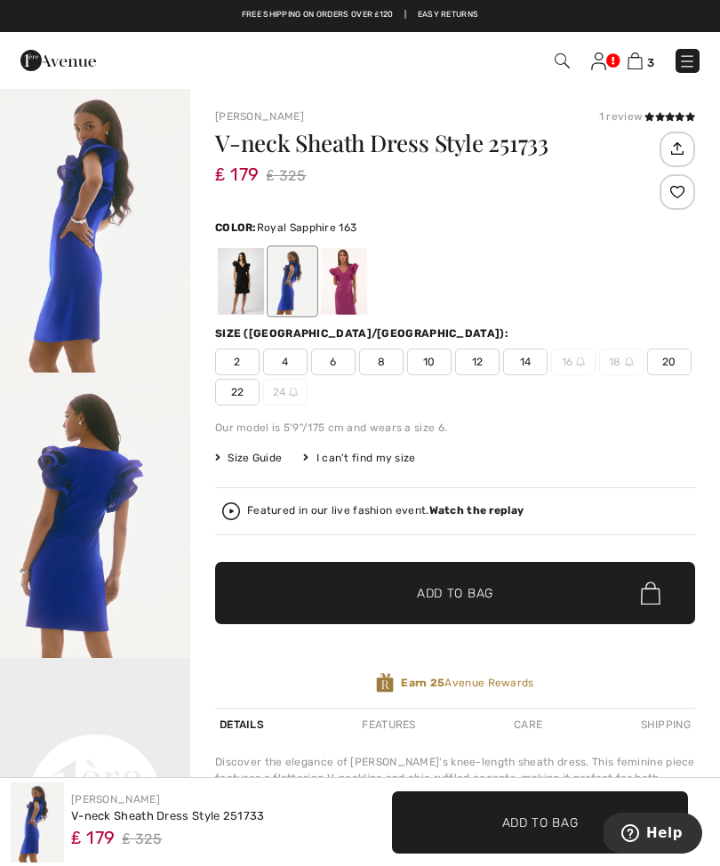
click at [524, 371] on span "14" at bounding box center [525, 361] width 44 height 27
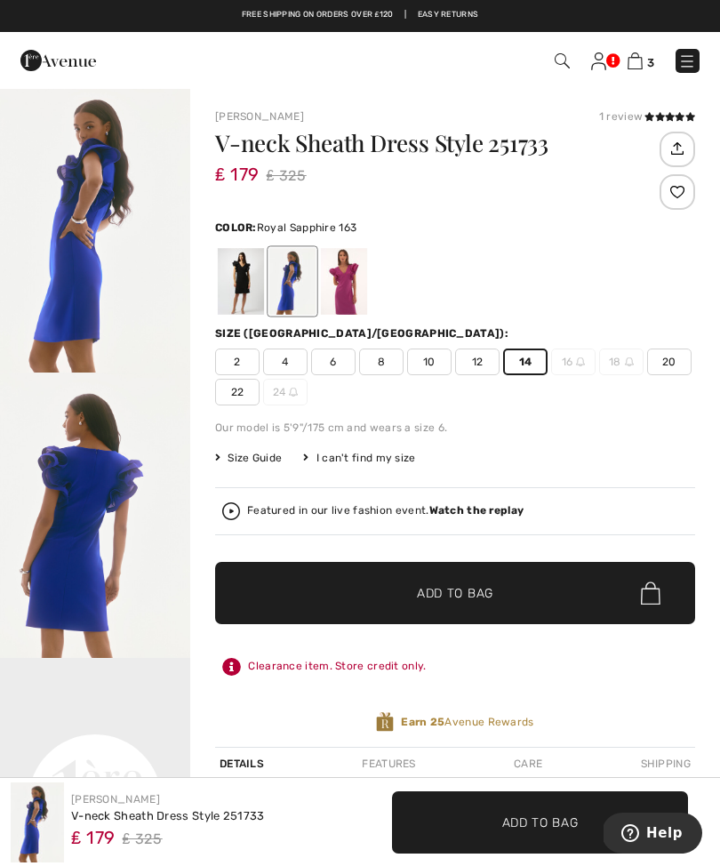
click at [511, 595] on span "✔ Added to Bag Add to Bag" at bounding box center [455, 593] width 480 height 62
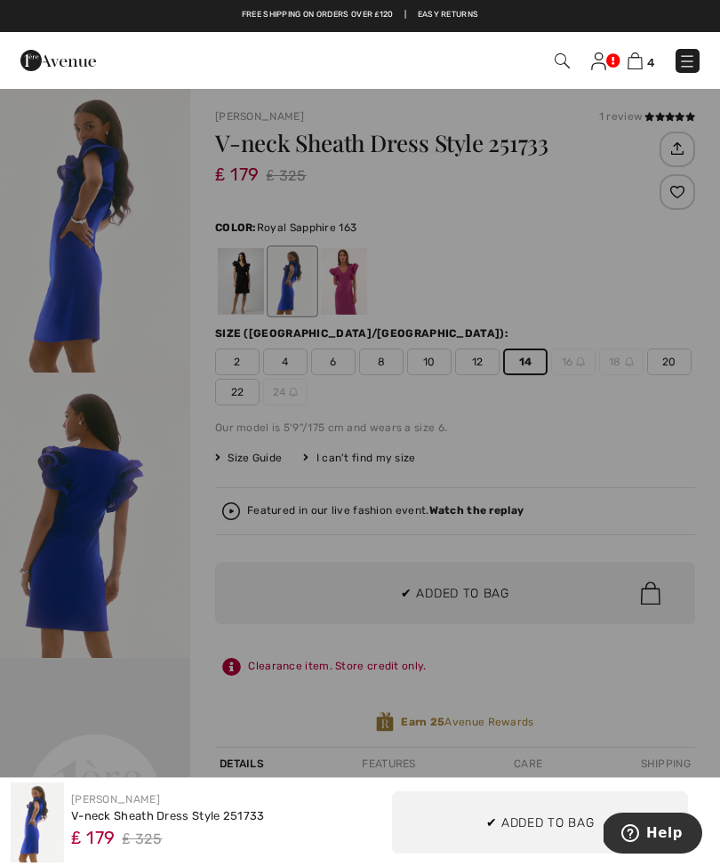
click at [572, 365] on div at bounding box center [360, 433] width 720 height 866
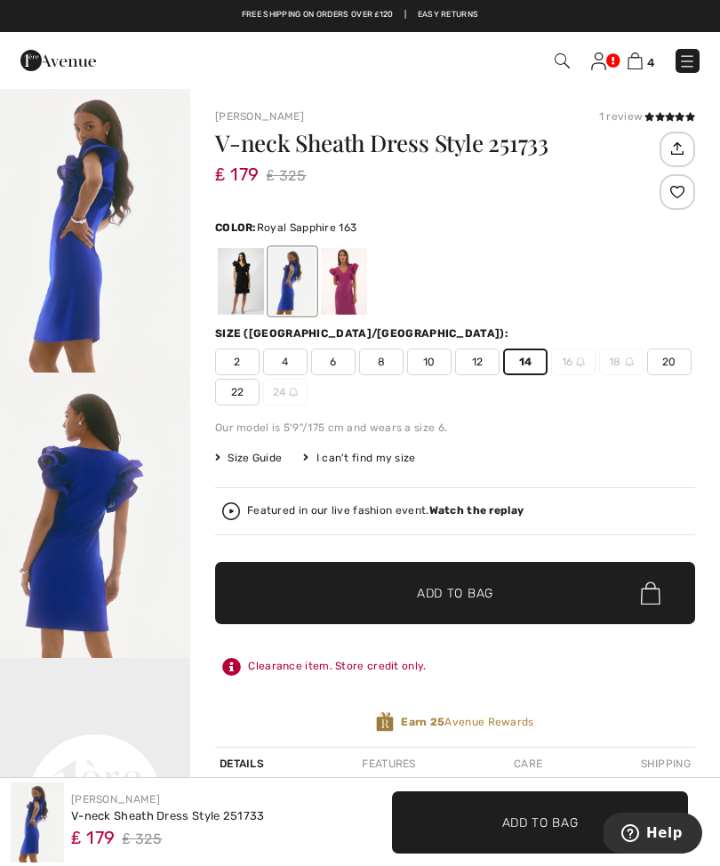
click at [566, 370] on span "16" at bounding box center [573, 361] width 44 height 27
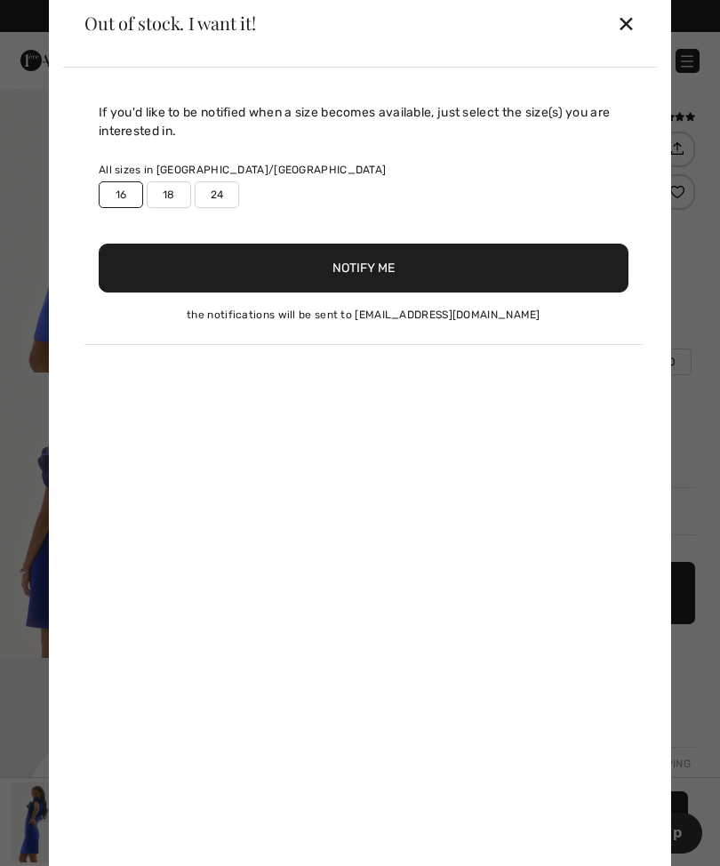
click at [483, 595] on div "If you'd like to be notified when a size becomes available, just select the siz…" at bounding box center [360, 474] width 594 height 812
click at [412, 275] on button "Notify Me" at bounding box center [364, 268] width 530 height 49
click at [633, 34] on div "✕" at bounding box center [626, 22] width 19 height 37
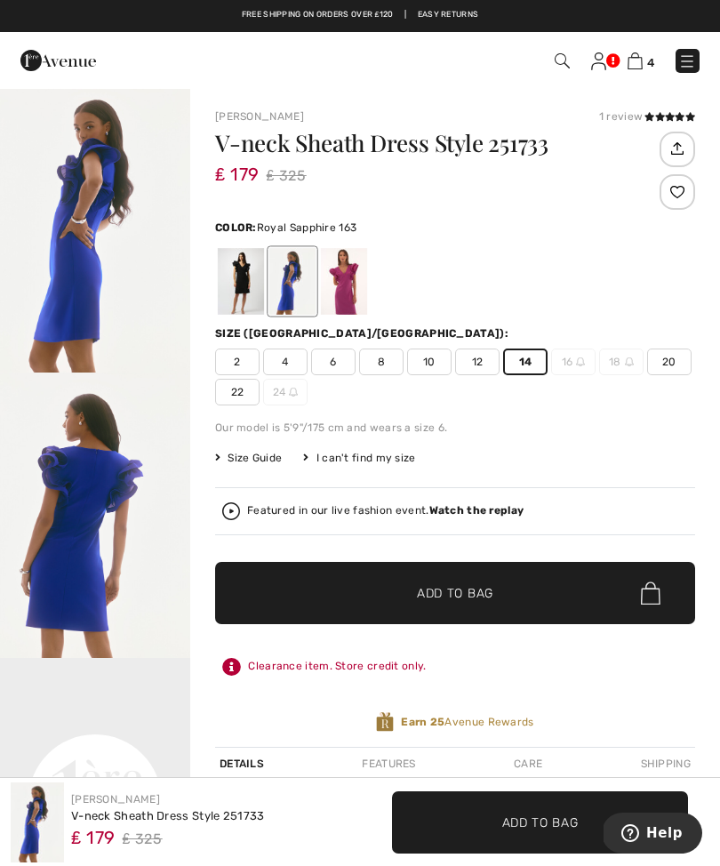
click at [571, 380] on div "2 4 6 8 10 12 14 16 18 20 22 24" at bounding box center [455, 376] width 480 height 57
click at [577, 371] on span "16" at bounding box center [573, 361] width 44 height 27
click at [582, 364] on img at bounding box center [580, 361] width 9 height 9
click at [579, 372] on span "16" at bounding box center [573, 361] width 44 height 27
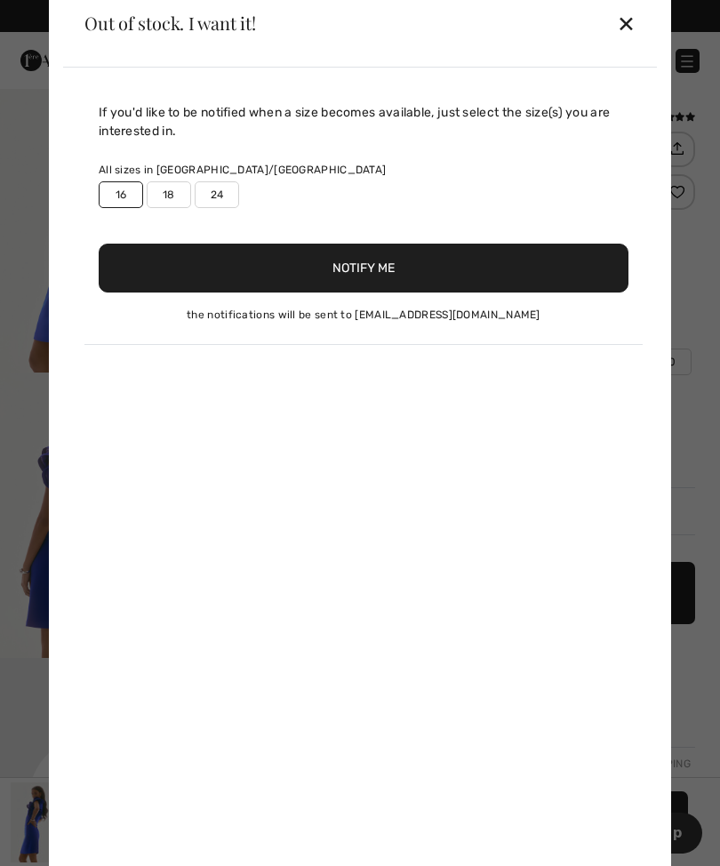
click at [120, 193] on label "16" at bounding box center [121, 194] width 44 height 27
click at [124, 204] on label "16" at bounding box center [121, 194] width 44 height 27
type input "true"
click at [391, 283] on button "Notify Me" at bounding box center [364, 268] width 530 height 49
click at [633, 28] on div "✕" at bounding box center [626, 22] width 19 height 37
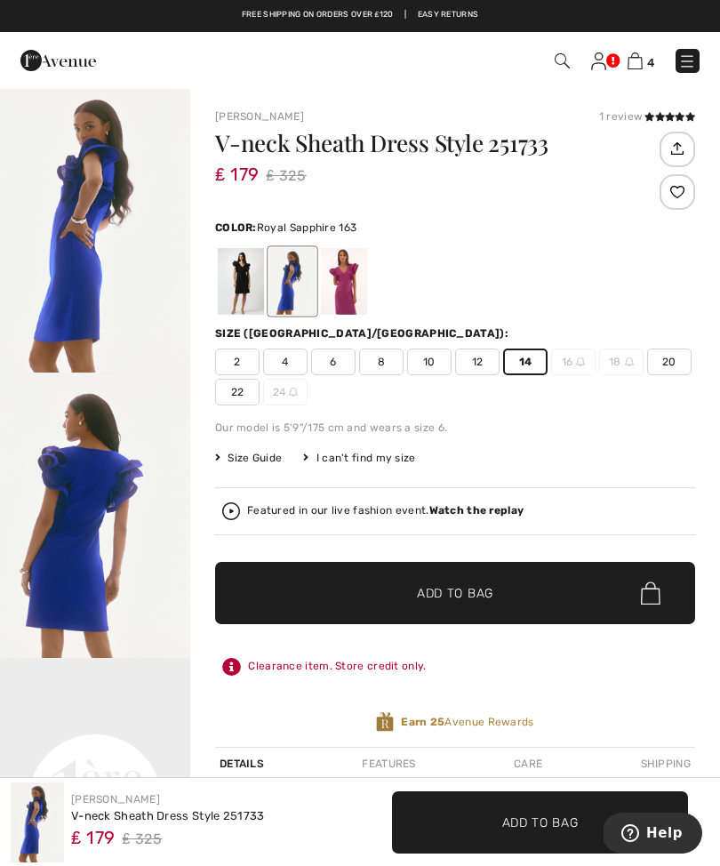
click at [672, 366] on span "20" at bounding box center [669, 361] width 44 height 27
click at [662, 381] on div "2 4 6 8 10 12 14 16 18 20 22 24" at bounding box center [455, 376] width 480 height 57
click at [428, 375] on div "2 4 6 8 10 12 14 16 18 20 22 24" at bounding box center [455, 376] width 480 height 57
click at [425, 373] on span "10" at bounding box center [429, 361] width 44 height 27
click at [432, 370] on span "10" at bounding box center [429, 361] width 44 height 27
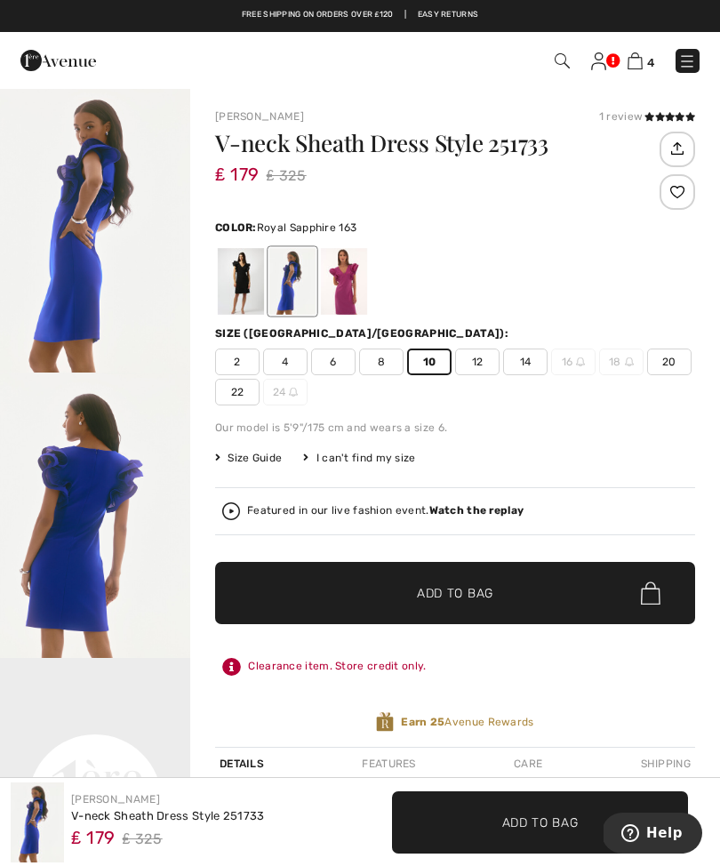
click at [476, 598] on span "Add to Bag" at bounding box center [455, 593] width 76 height 19
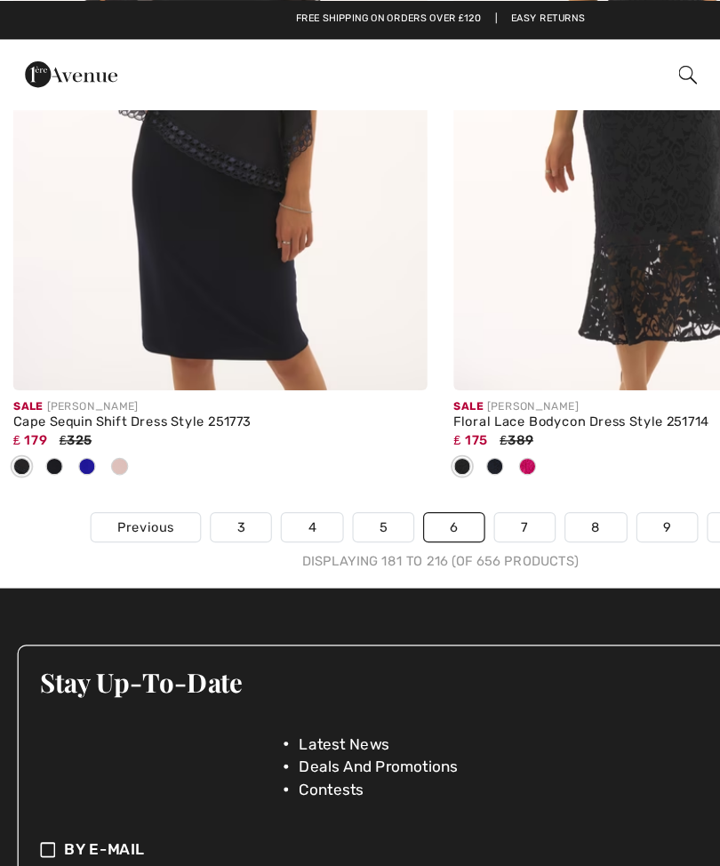
scroll to position [11123, 0]
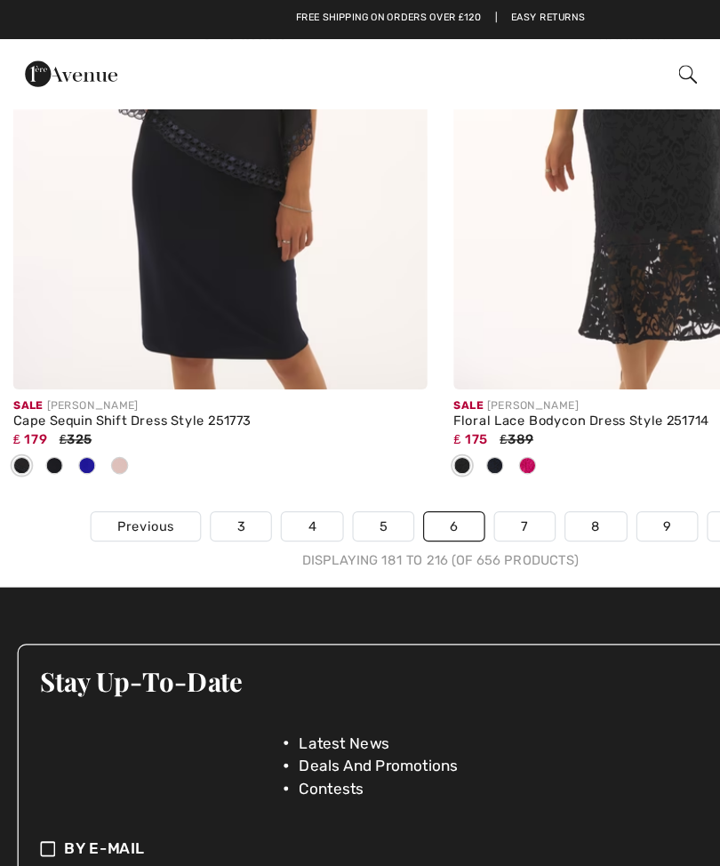
click at [432, 378] on div at bounding box center [431, 381] width 27 height 29
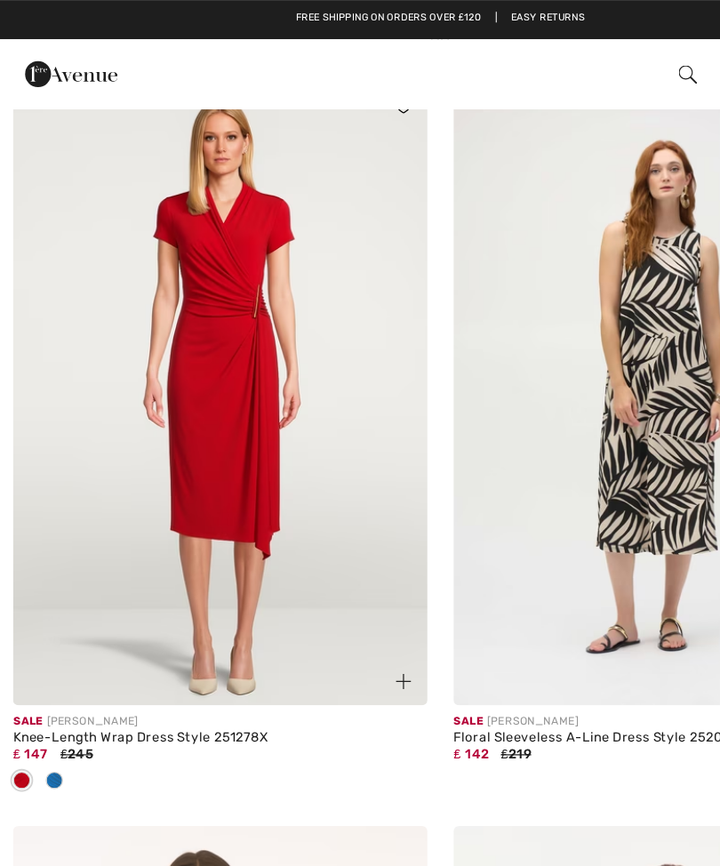
scroll to position [10249, 0]
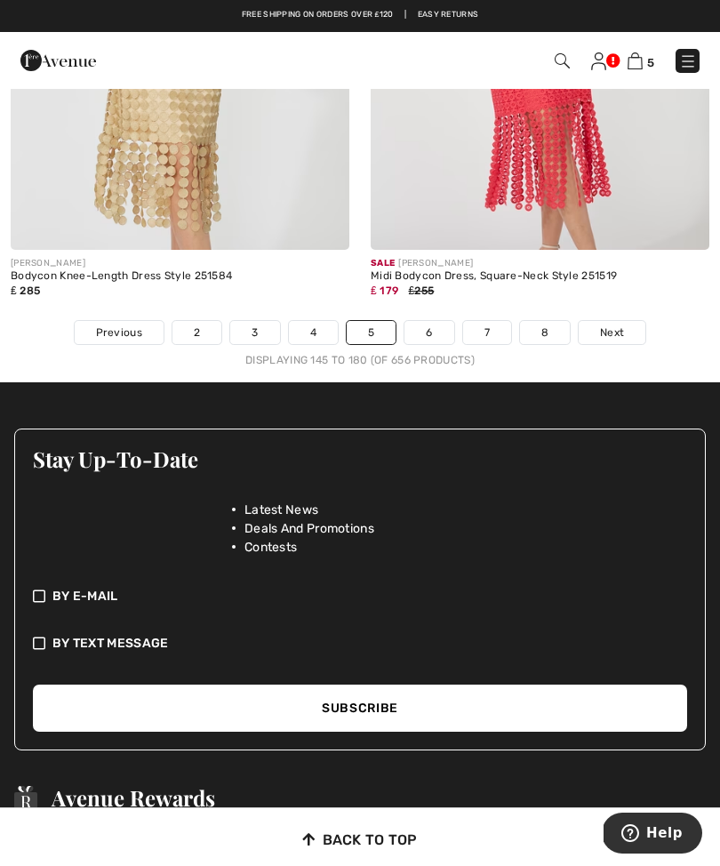
scroll to position [10946, 0]
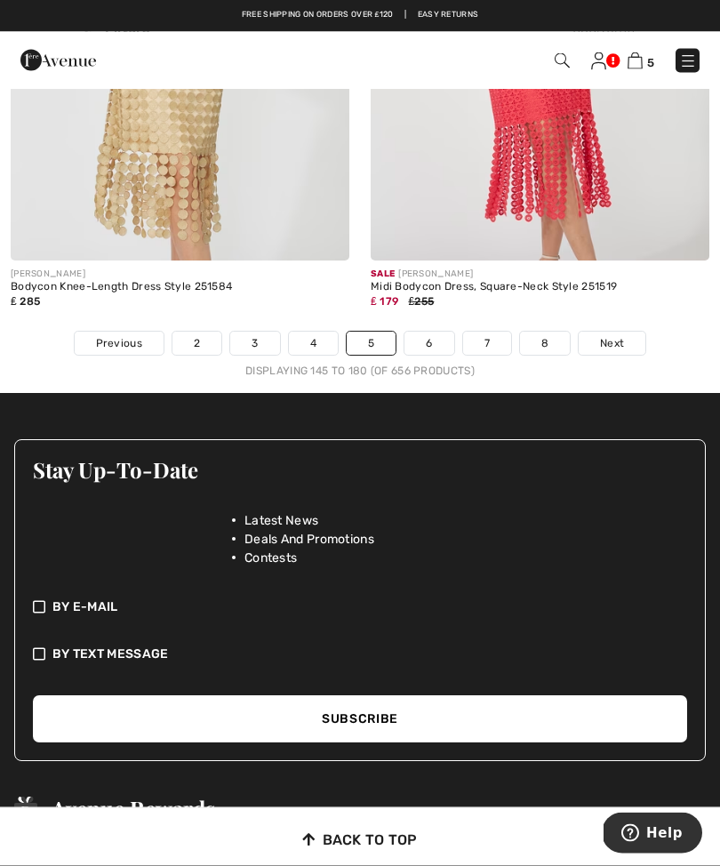
click at [427, 332] on link "6" at bounding box center [428, 343] width 49 height 23
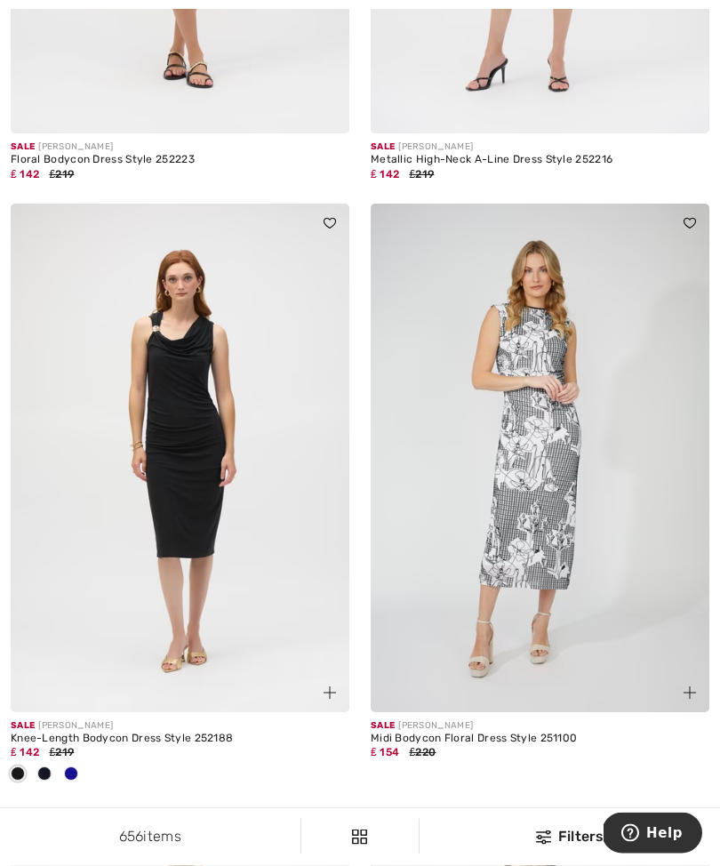
scroll to position [2365, 0]
click at [182, 525] on img at bounding box center [180, 458] width 339 height 508
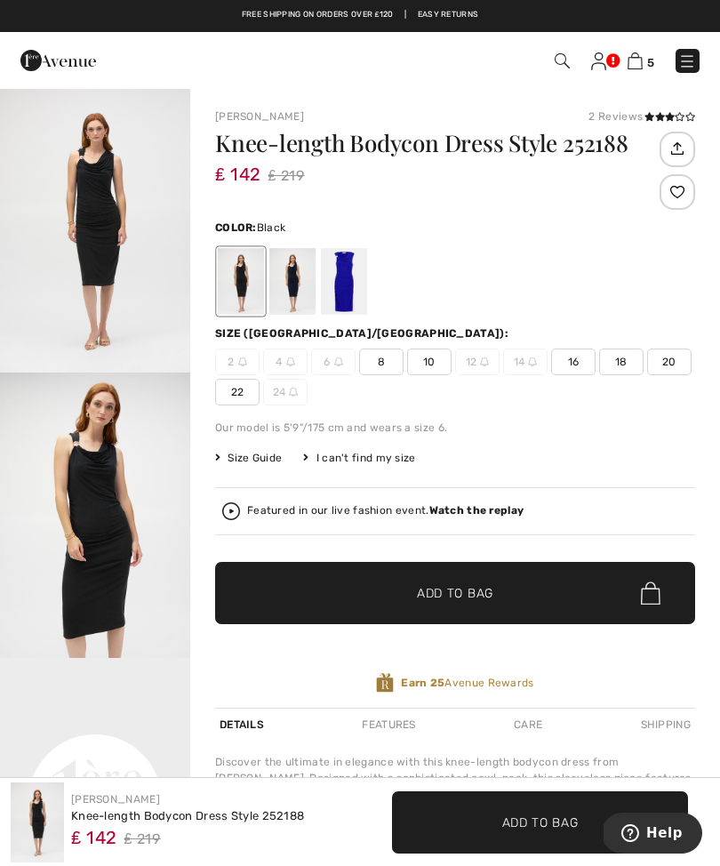
click at [334, 325] on div "Size (CA/US):" at bounding box center [455, 333] width 480 height 16
click at [337, 300] on div at bounding box center [344, 281] width 46 height 67
click at [352, 300] on div at bounding box center [344, 281] width 46 height 67
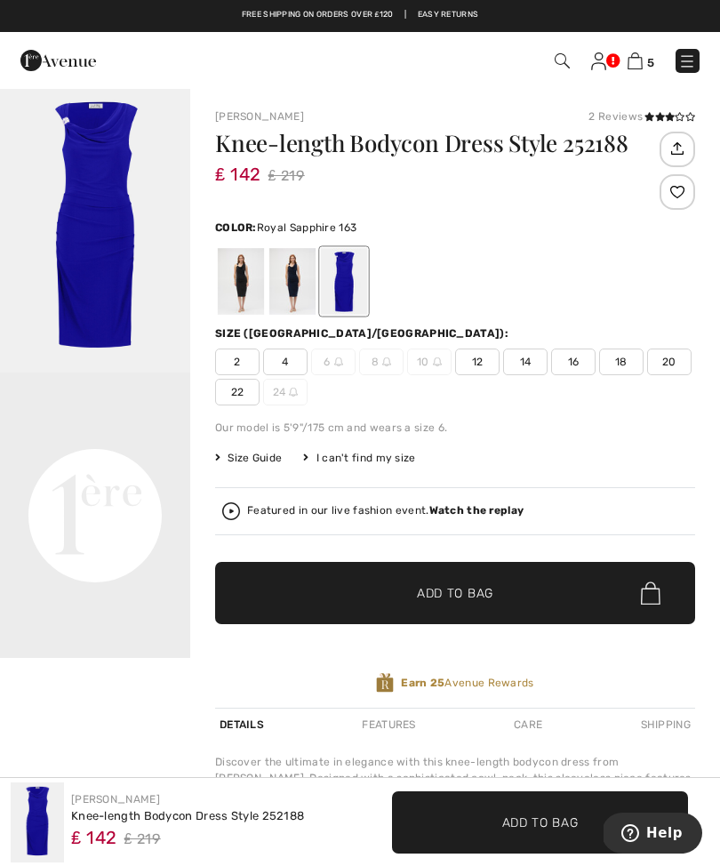
click at [106, 296] on img "1 / 1" at bounding box center [95, 229] width 190 height 285
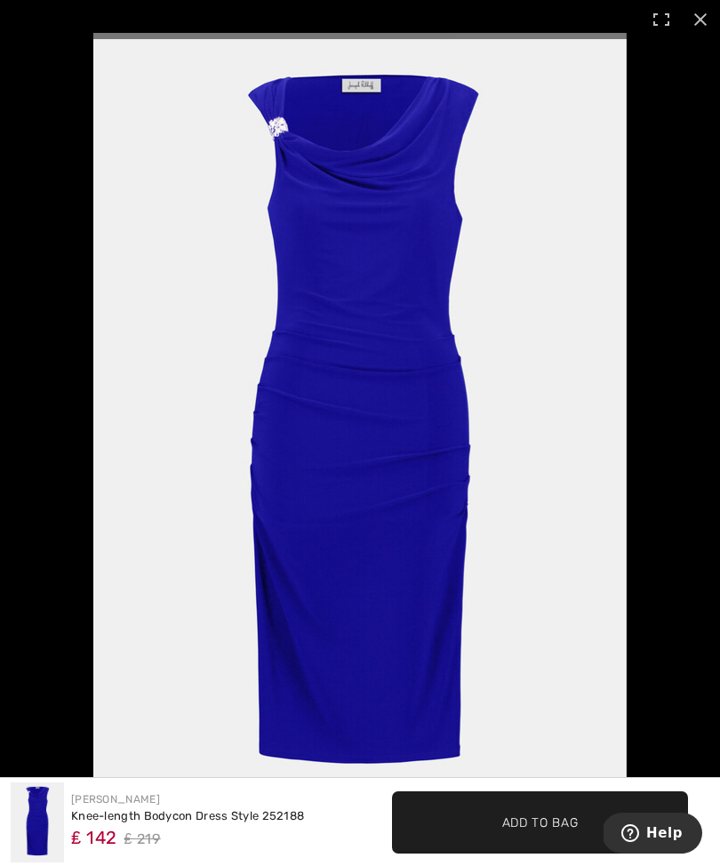
click at [52, 849] on img at bounding box center [37, 822] width 53 height 80
click at [52, 846] on img at bounding box center [37, 822] width 53 height 80
click at [156, 849] on span "₤ 219" at bounding box center [142, 839] width 36 height 27
click at [116, 827] on span "₤ 142" at bounding box center [94, 834] width 46 height 28
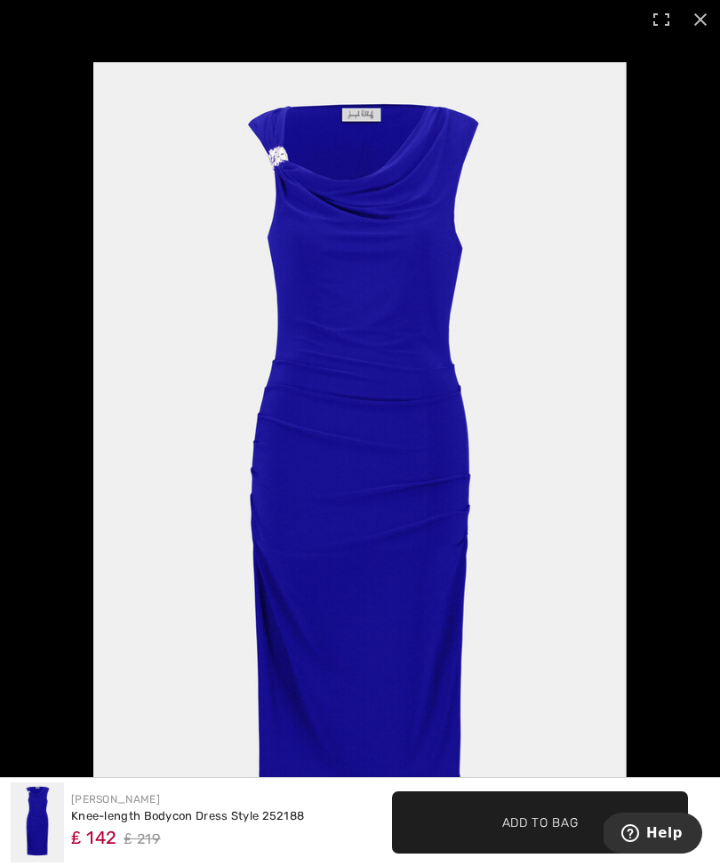
scroll to position [557, 0]
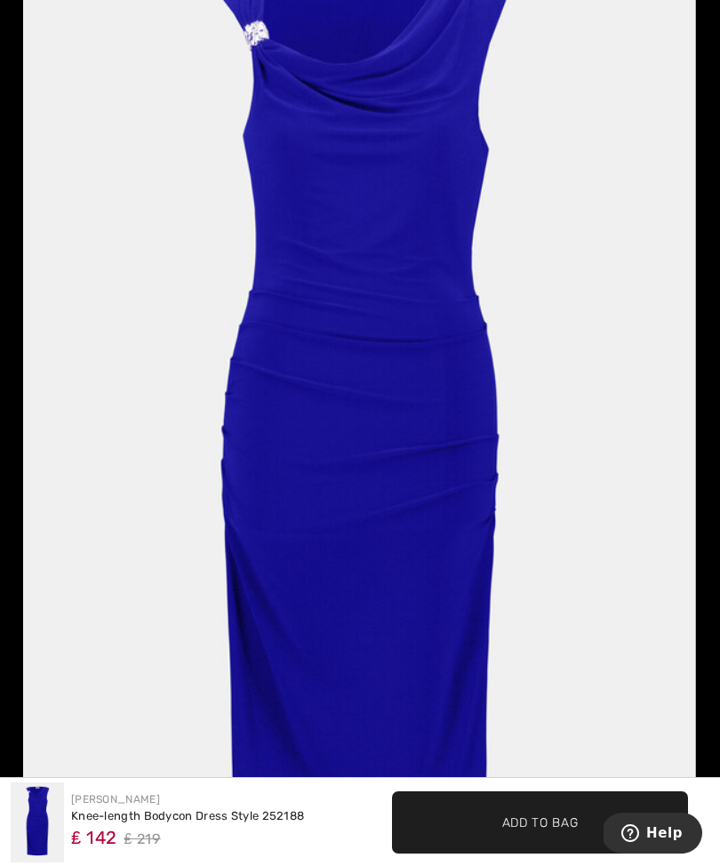
click at [572, 831] on span "Add to Bag" at bounding box center [540, 821] width 76 height 19
click at [551, 831] on span "Add to Bag" at bounding box center [540, 821] width 76 height 19
click at [563, 831] on span "Add to Bag" at bounding box center [540, 821] width 76 height 19
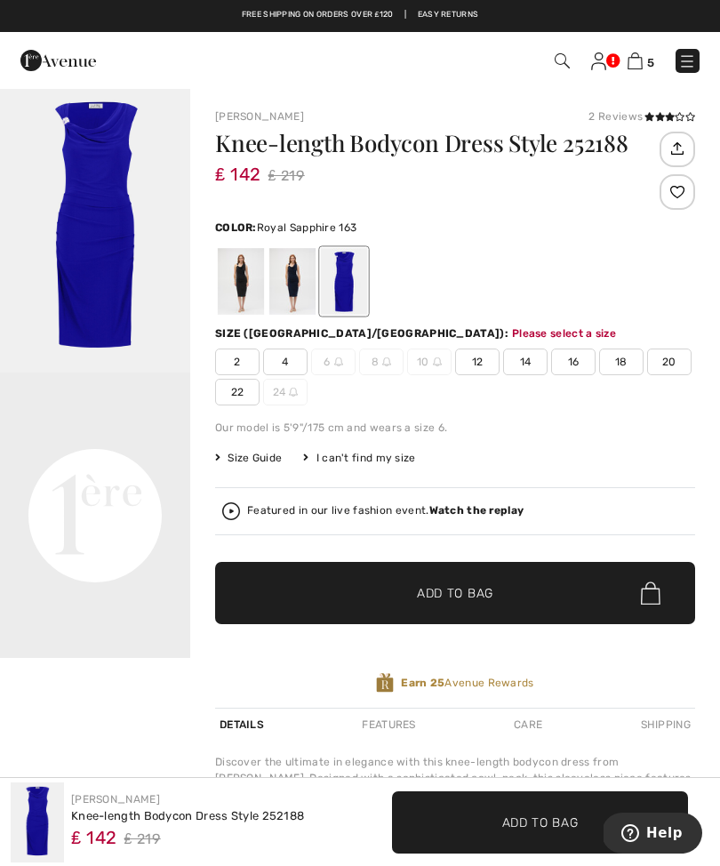
click at [347, 309] on div at bounding box center [344, 281] width 46 height 67
click at [531, 370] on span "14" at bounding box center [525, 361] width 44 height 27
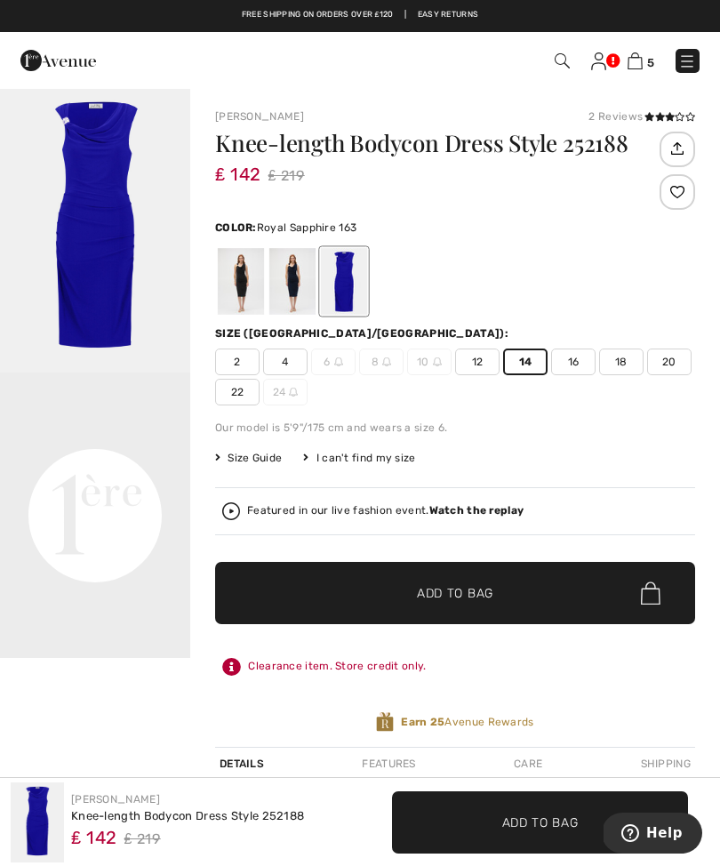
click at [508, 616] on span "✔ Added to Bag Add to Bag" at bounding box center [455, 593] width 480 height 62
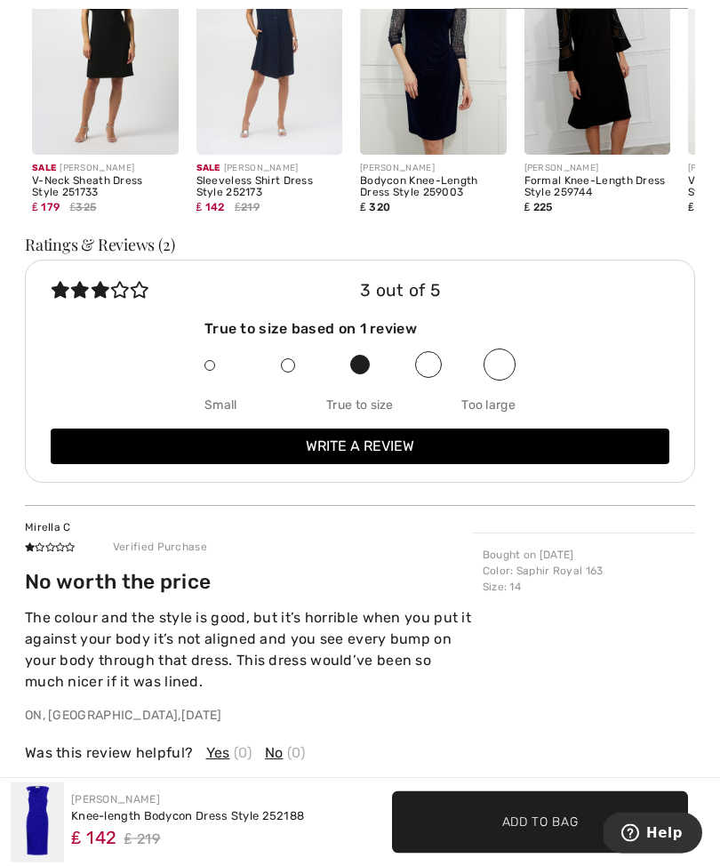
scroll to position [1922, 0]
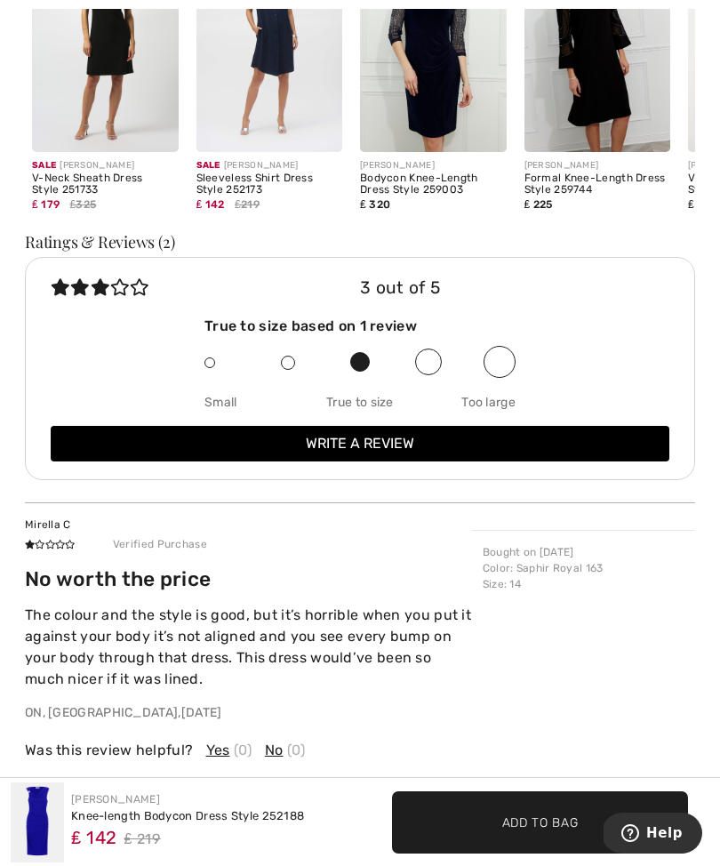
click at [216, 744] on span "Yes" at bounding box center [218, 749] width 24 height 21
click at [229, 761] on div "Thank you" at bounding box center [248, 771] width 447 height 21
click at [237, 762] on div "Thank you" at bounding box center [248, 771] width 447 height 21
click at [220, 753] on span "Yes" at bounding box center [218, 749] width 24 height 21
click at [213, 764] on div "Mirella C Verified Purchase No worth the price The colour and the style is good…" at bounding box center [360, 638] width 670 height 272
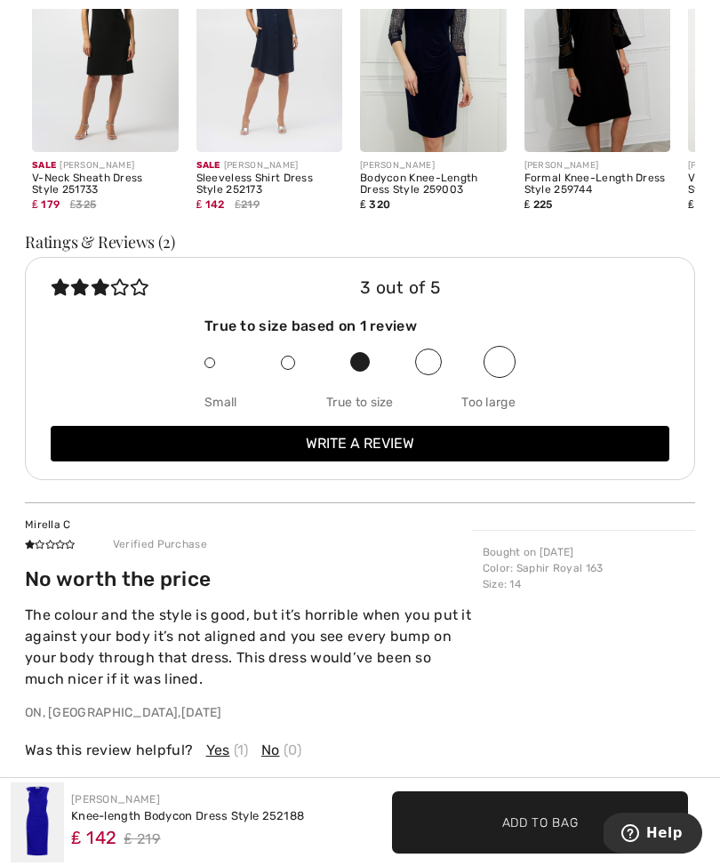
click at [215, 757] on div "Mirella C Verified Purchase No worth the price The colour and the style is good…" at bounding box center [360, 638] width 670 height 272
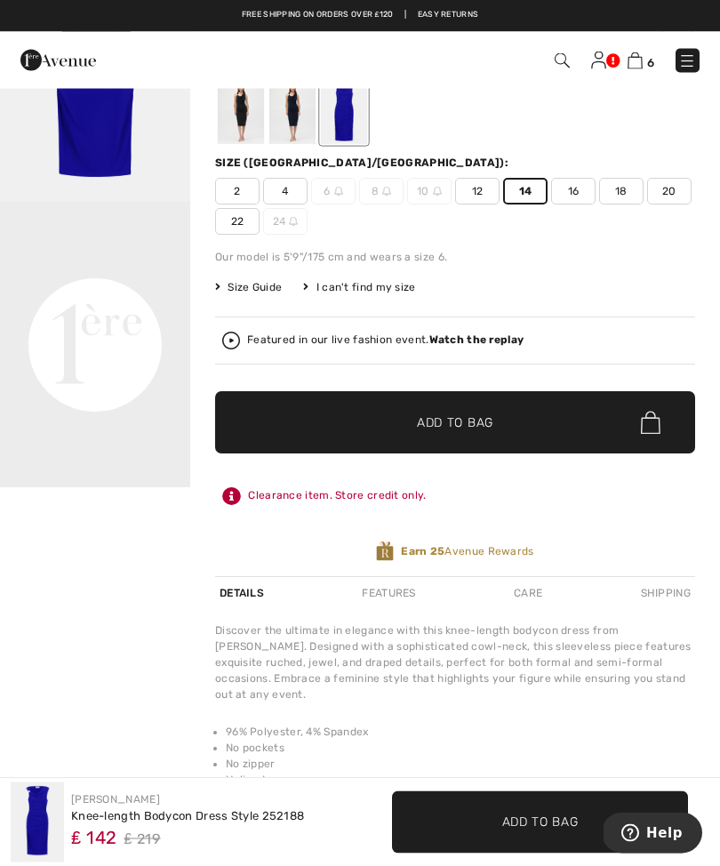
scroll to position [0, 0]
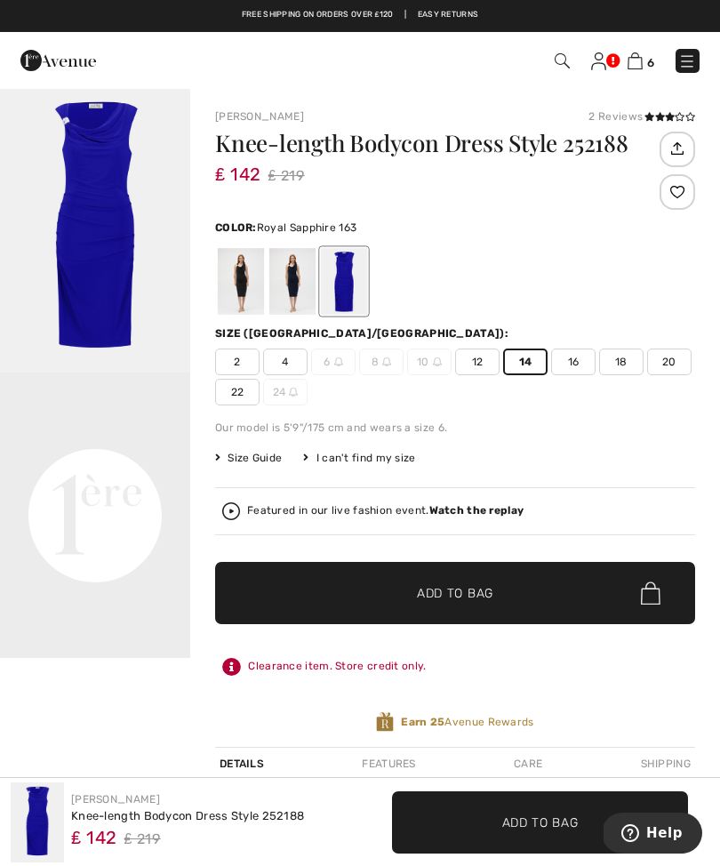
click at [590, 368] on span "16" at bounding box center [573, 361] width 44 height 27
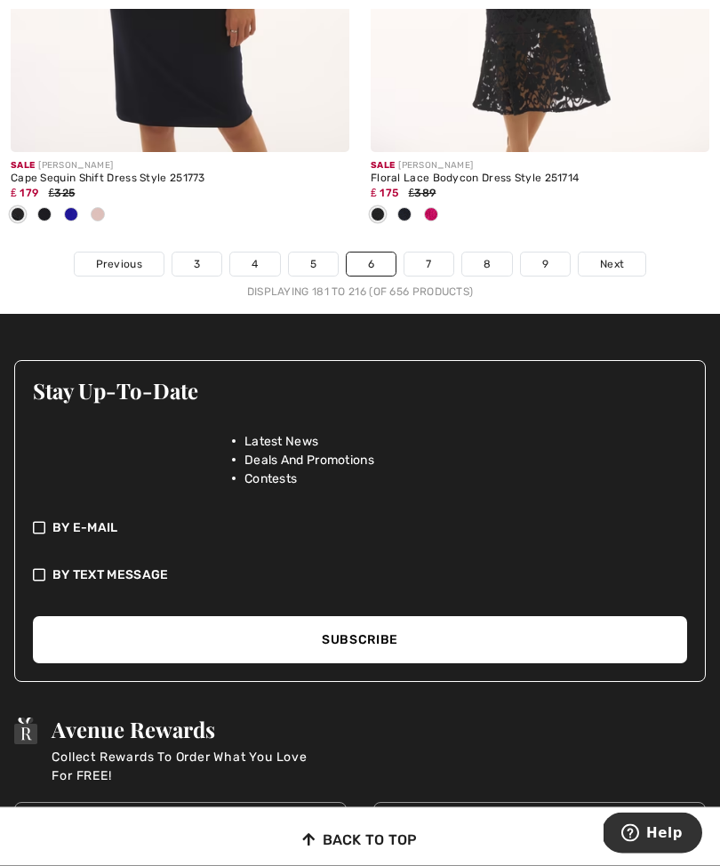
scroll to position [11289, 0]
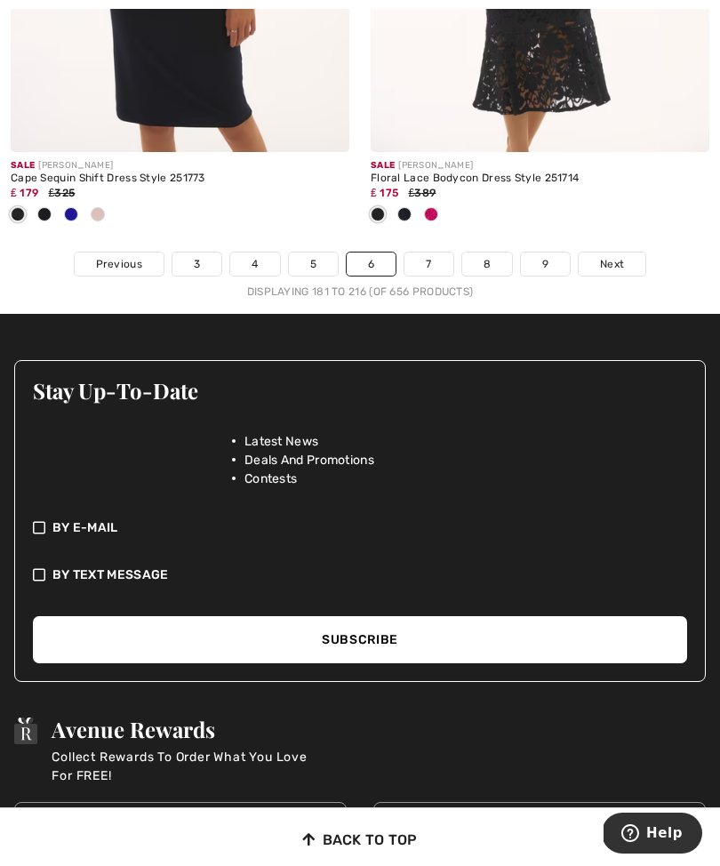
click at [431, 262] on link "7" at bounding box center [428, 263] width 48 height 23
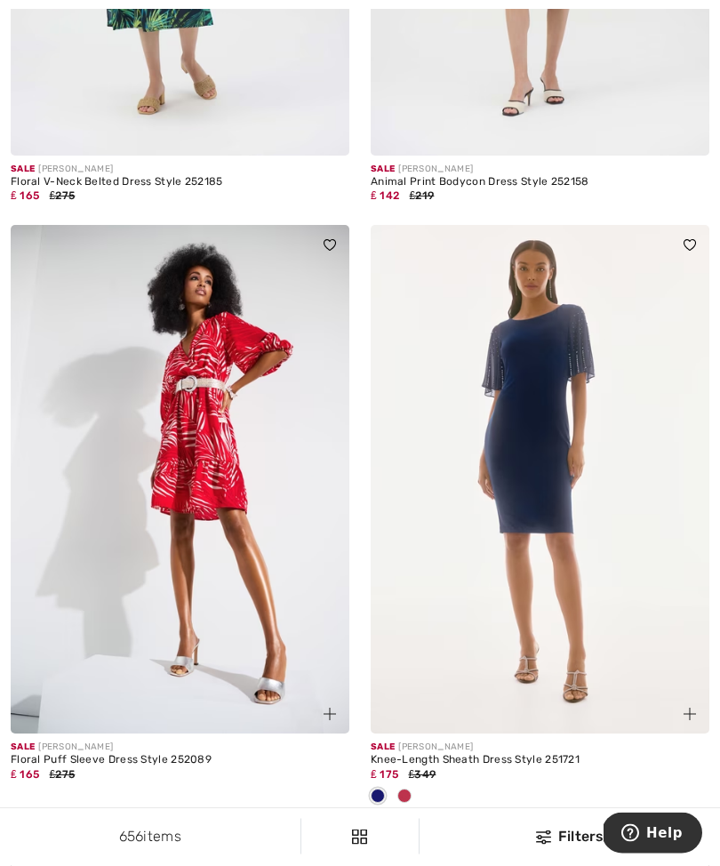
scroll to position [6599, 0]
click at [420, 789] on div at bounding box center [540, 795] width 339 height 29
click at [408, 795] on div at bounding box center [404, 795] width 27 height 29
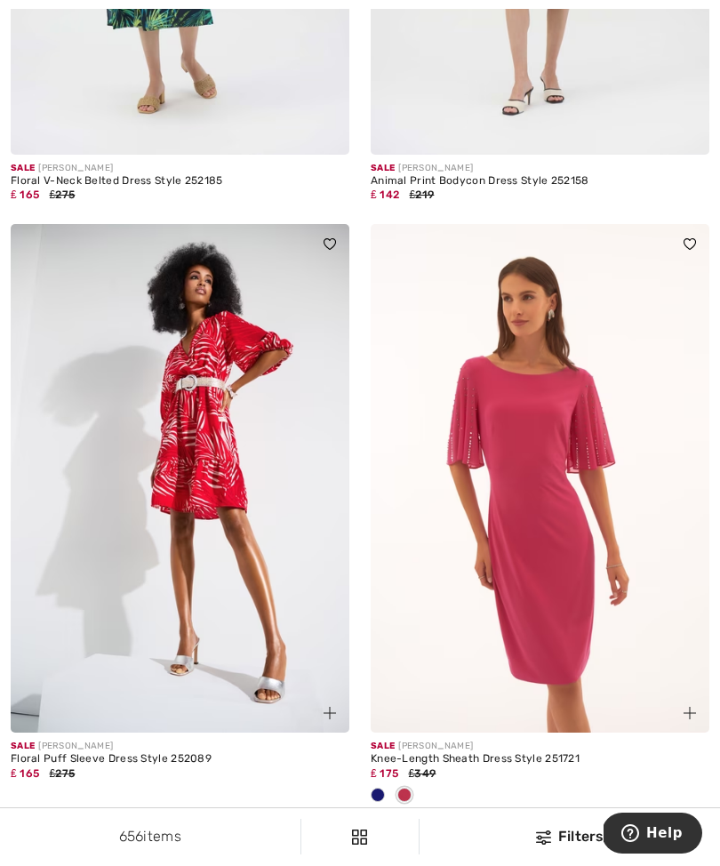
click at [404, 798] on div at bounding box center [404, 795] width 27 height 29
click at [707, 712] on div at bounding box center [680, 703] width 60 height 60
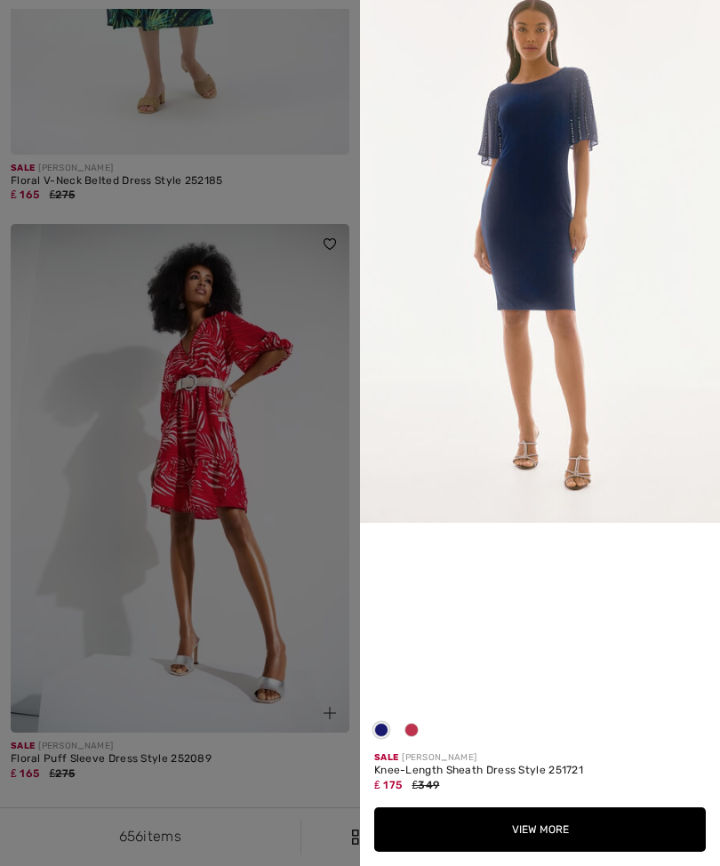
scroll to position [220, 0]
click at [561, 851] on button "View More" at bounding box center [540, 829] width 332 height 44
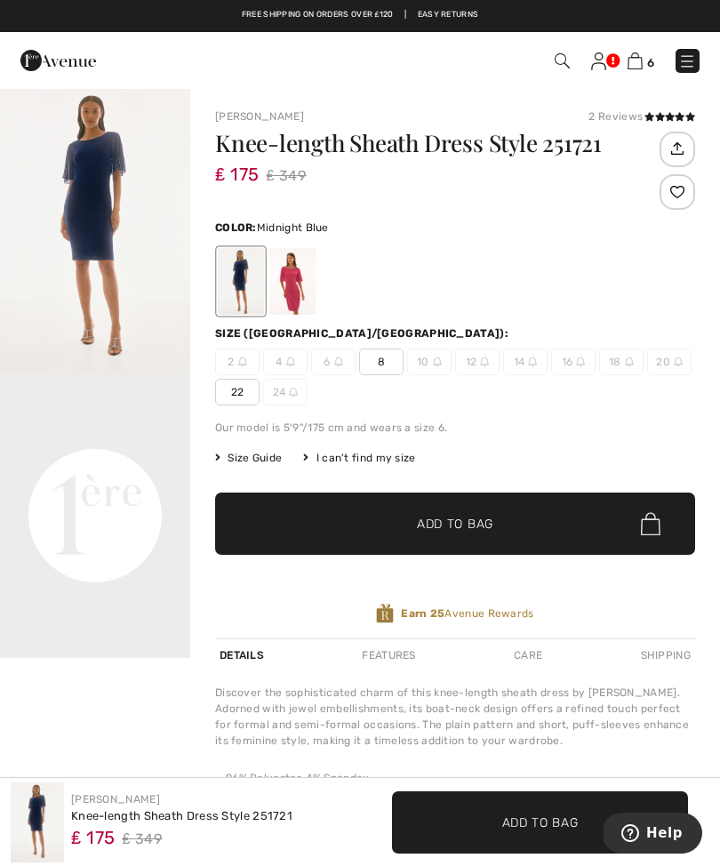
click at [526, 365] on span "14" at bounding box center [525, 361] width 44 height 27
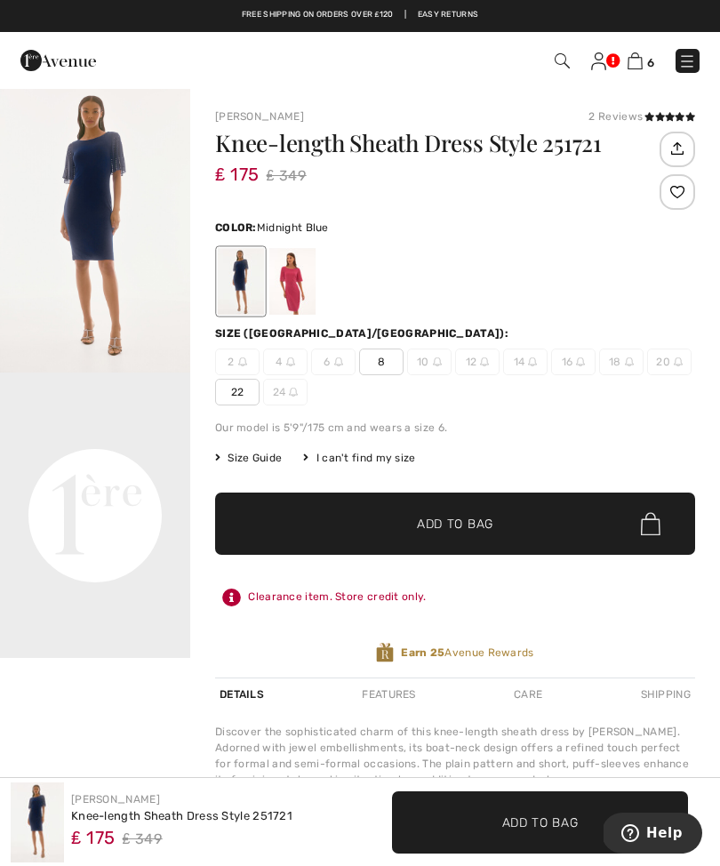
click at [525, 364] on span "14" at bounding box center [525, 361] width 44 height 27
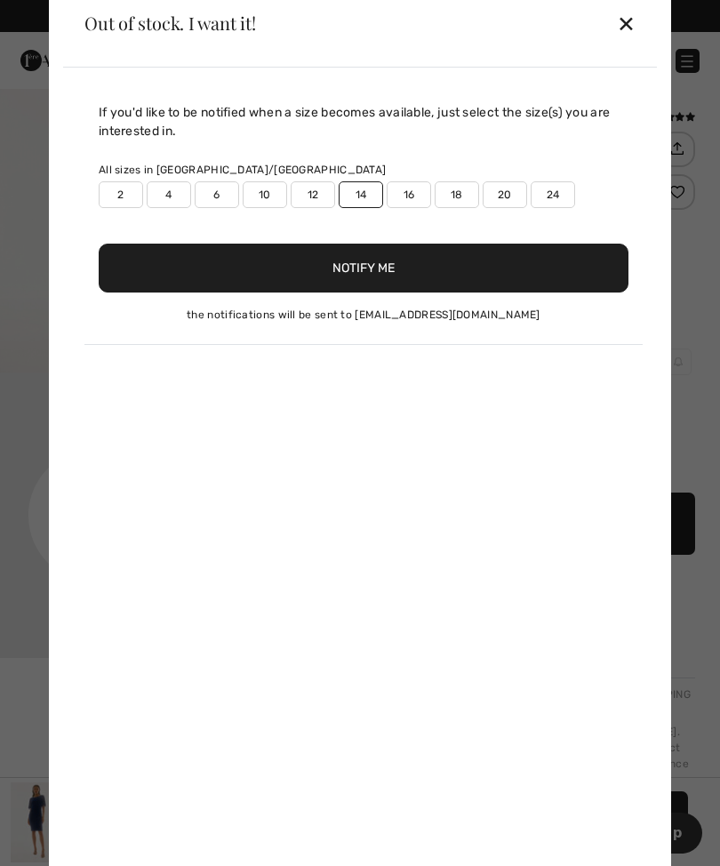
click at [530, 371] on div "If you'd like to be notified when a size becomes available, just select the siz…" at bounding box center [360, 474] width 594 height 812
click at [411, 269] on button "Notify Me" at bounding box center [364, 268] width 530 height 49
click at [634, 28] on div "✕" at bounding box center [626, 22] width 19 height 37
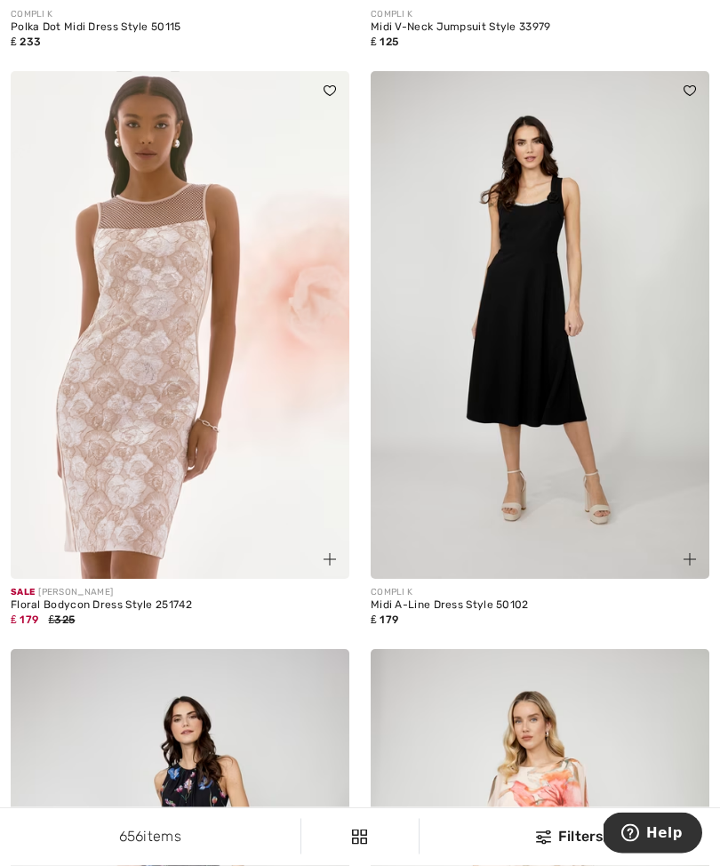
scroll to position [9597, 0]
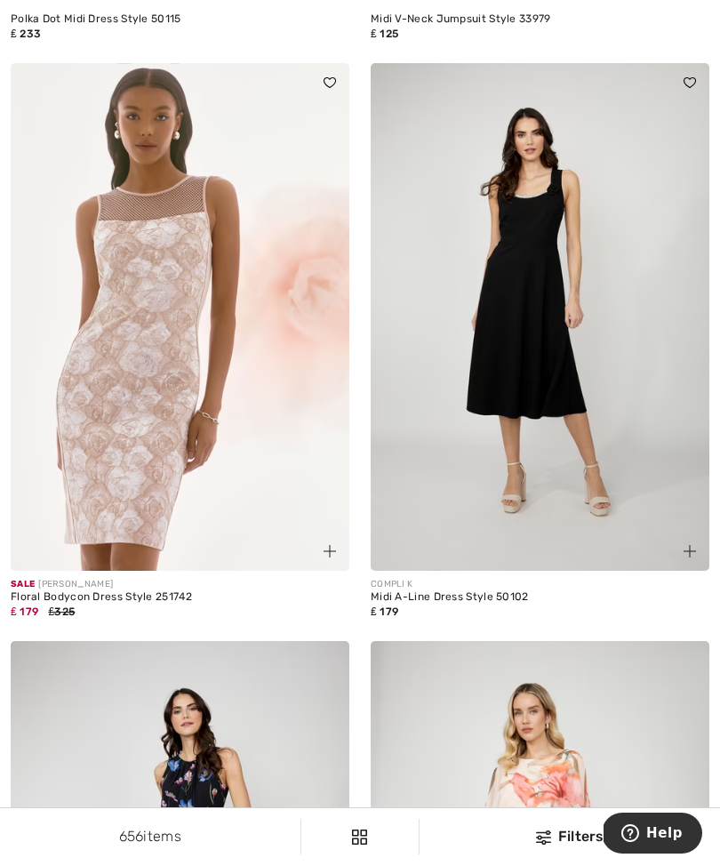
click at [154, 465] on img at bounding box center [180, 317] width 339 height 508
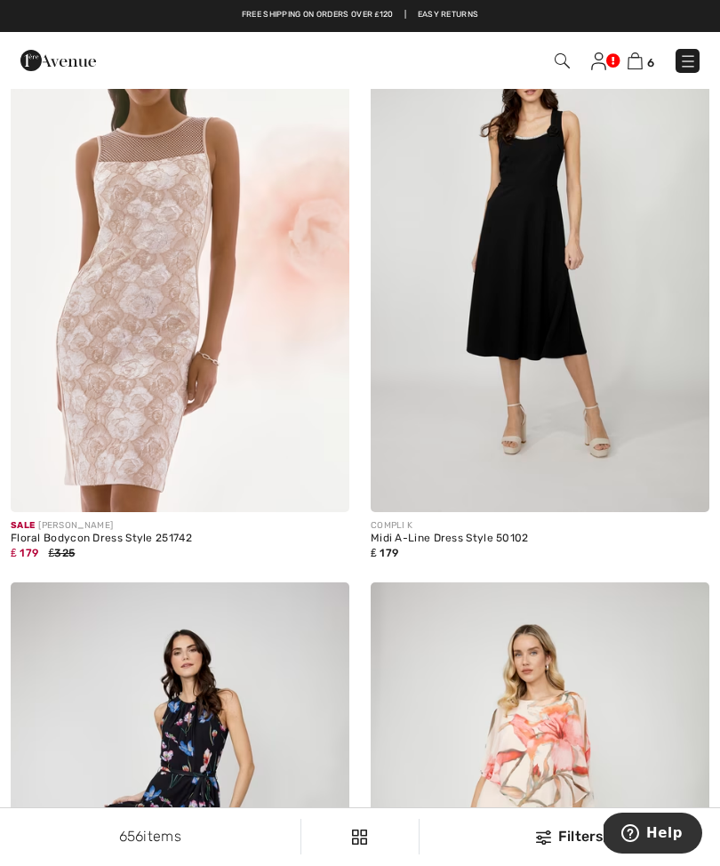
click at [149, 492] on img at bounding box center [180, 258] width 339 height 508
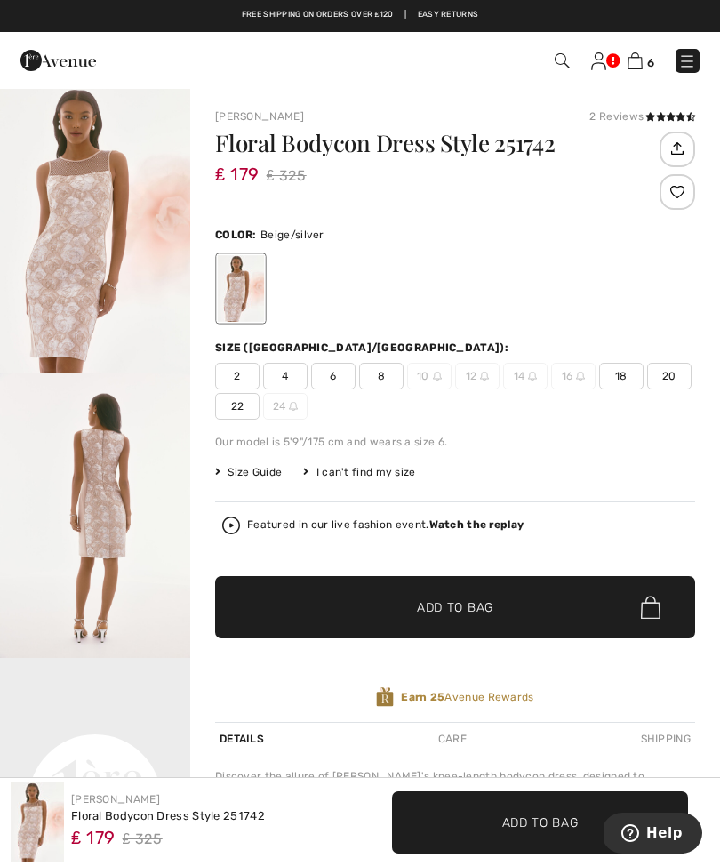
click at [384, 392] on div "2 4 6 8 10 12 14 16 18 20 22 24" at bounding box center [455, 391] width 480 height 57
click at [394, 384] on span "8" at bounding box center [381, 376] width 44 height 27
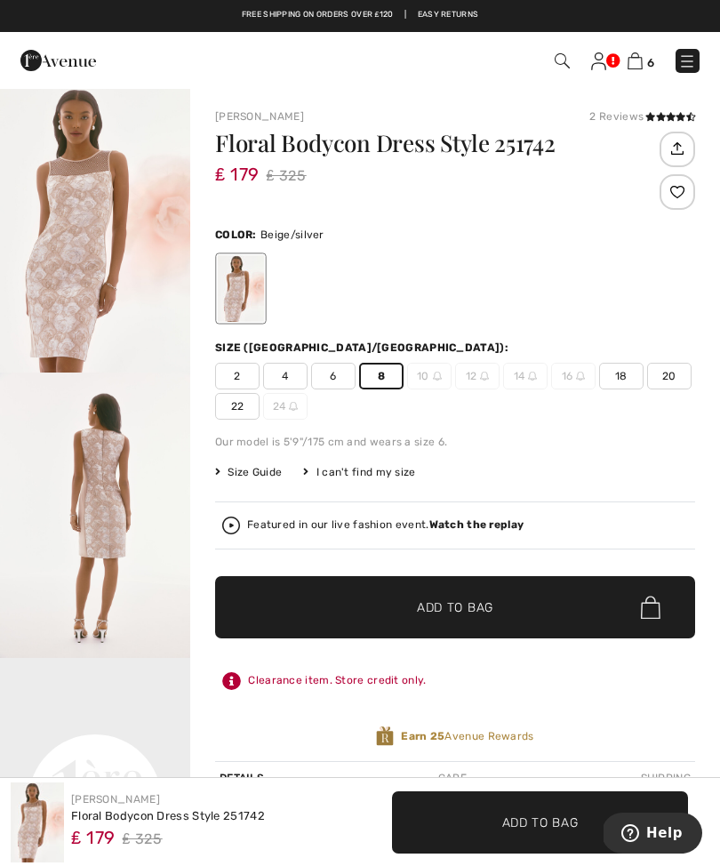
click at [499, 608] on span "✔ Added to Bag Add to Bag" at bounding box center [455, 607] width 480 height 62
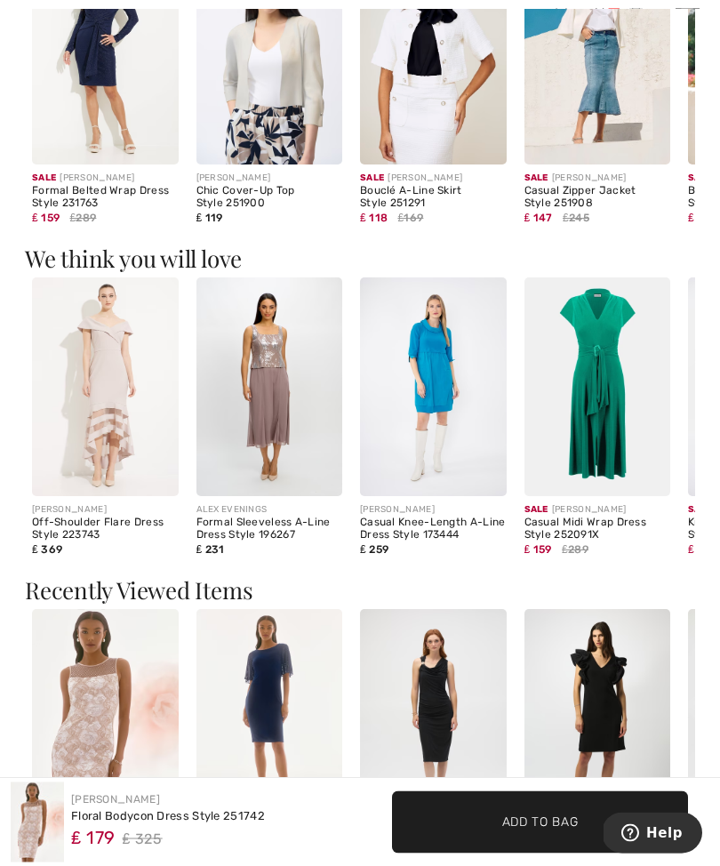
scroll to position [1303, 0]
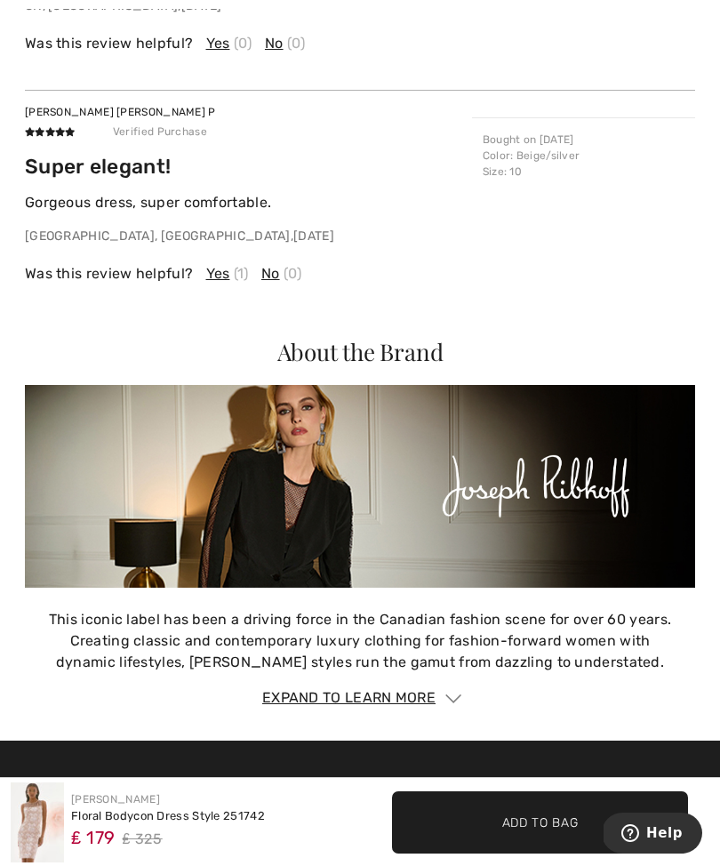
click at [568, 667] on div "About the Brand This iconic label has been a driving force in the Canadian fash…" at bounding box center [360, 524] width 670 height 368
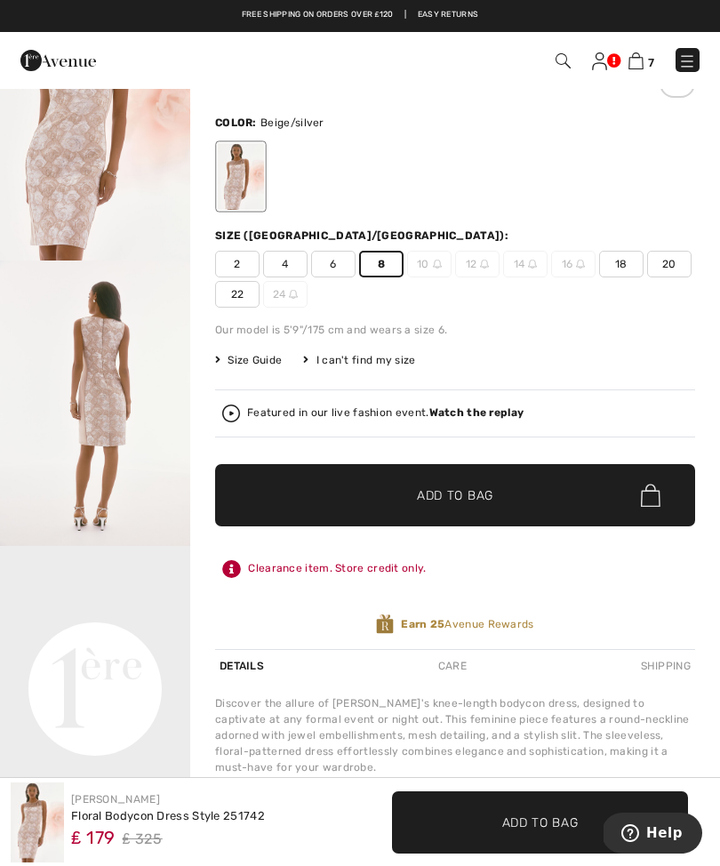
scroll to position [0, 0]
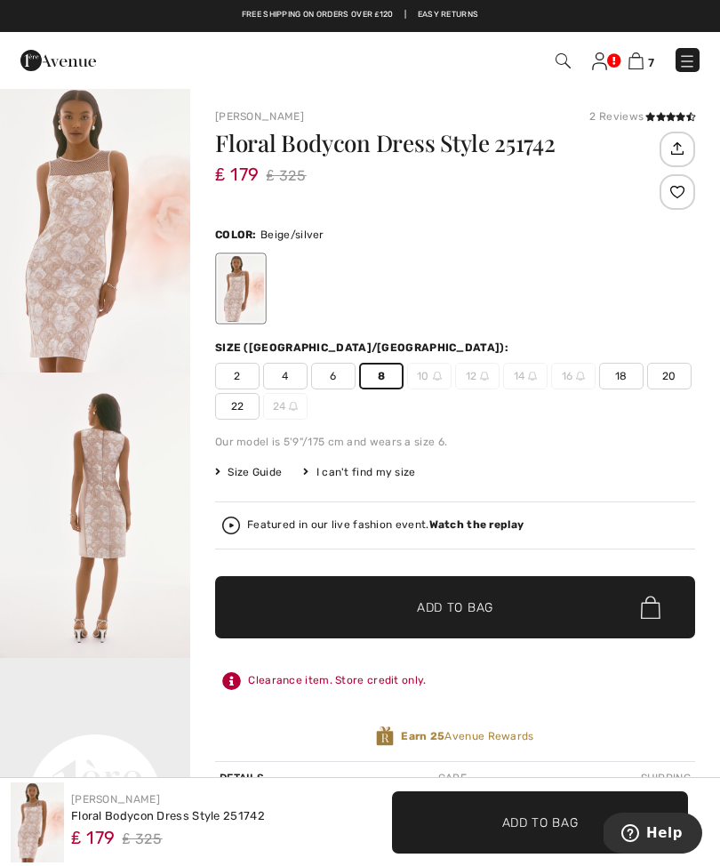
click at [577, 630] on span "✔ Added to Bag Add to Bag" at bounding box center [455, 607] width 480 height 62
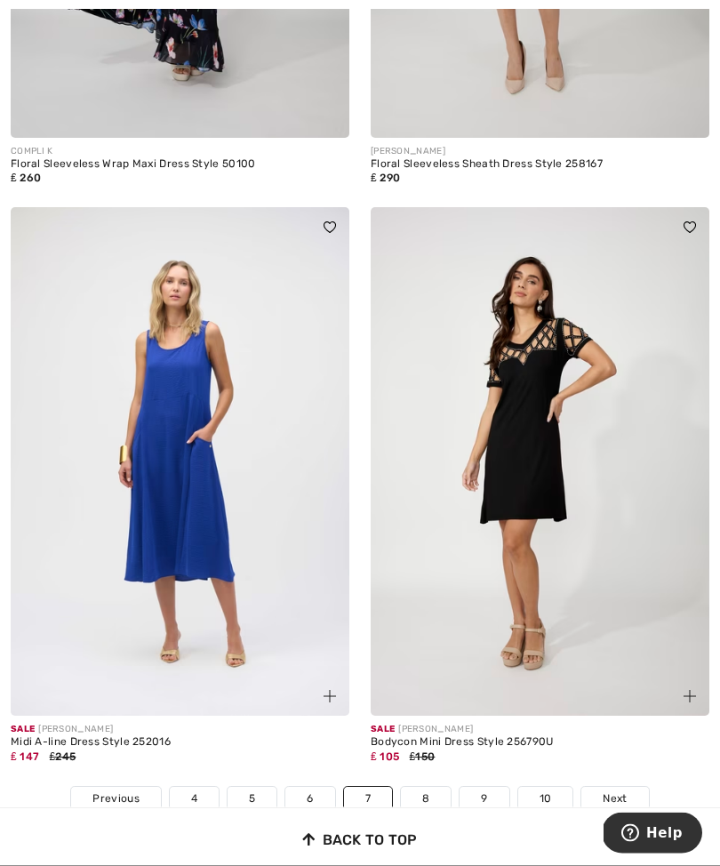
scroll to position [10610, 0]
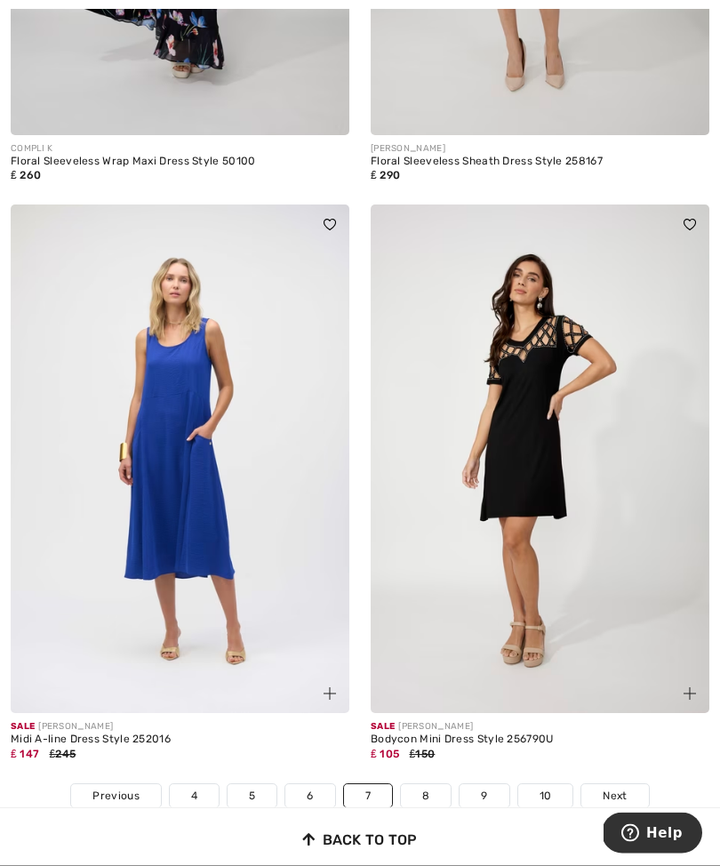
click at [553, 603] on img at bounding box center [540, 459] width 339 height 508
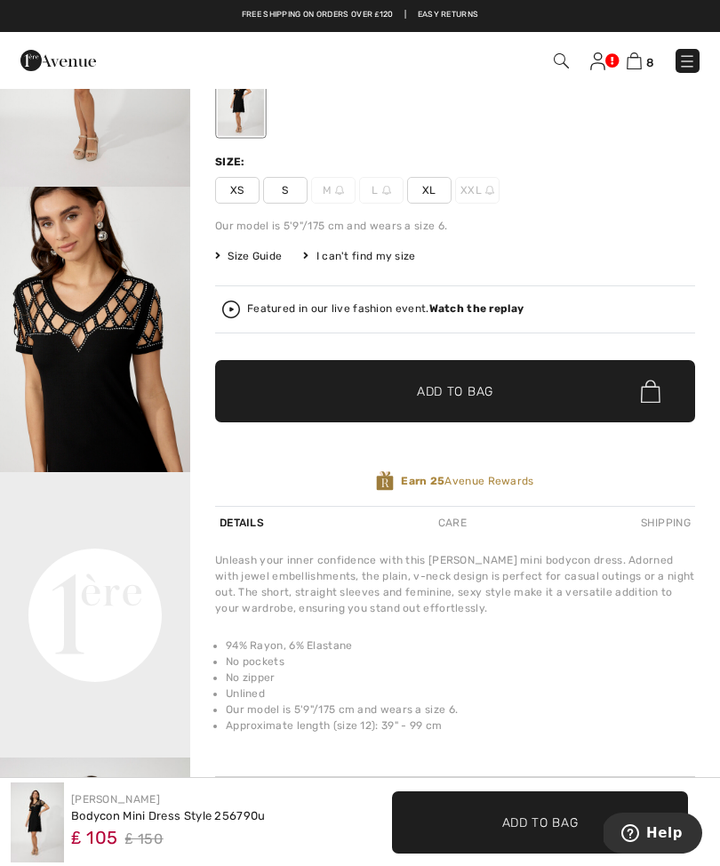
scroll to position [181, 0]
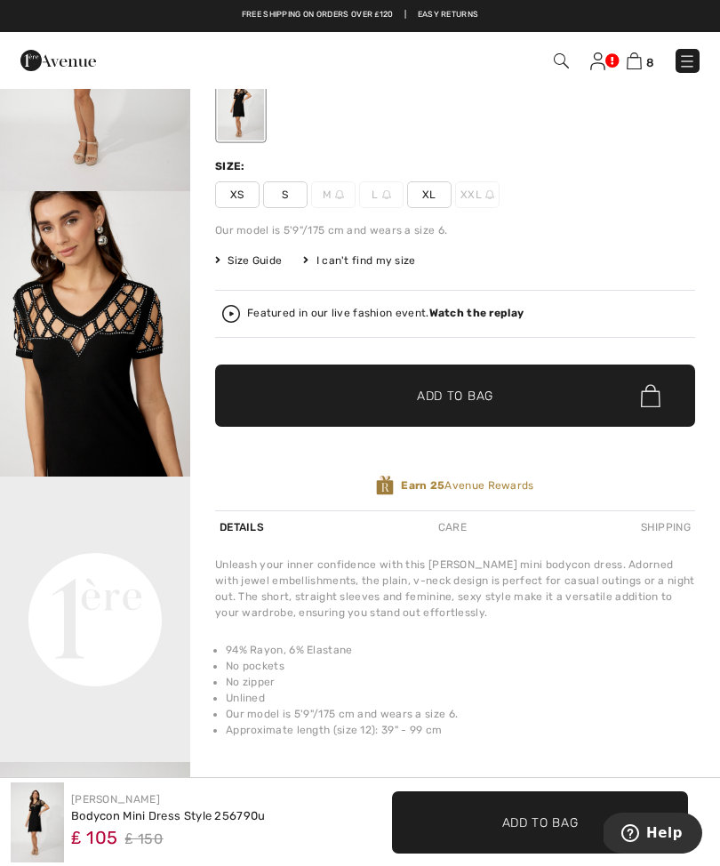
click at [380, 205] on span "L" at bounding box center [381, 194] width 44 height 27
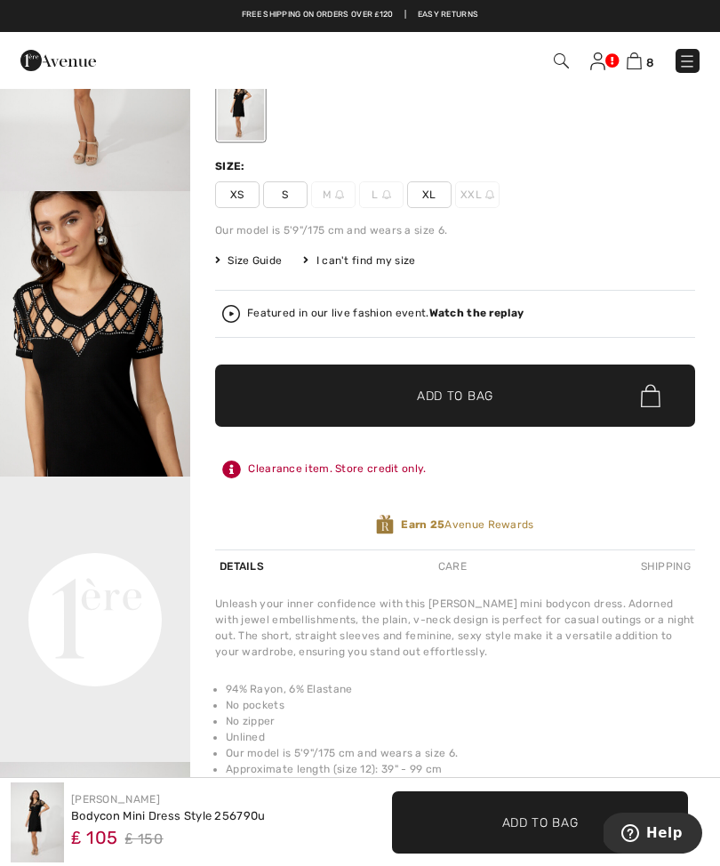
click at [380, 204] on span "L" at bounding box center [381, 194] width 44 height 27
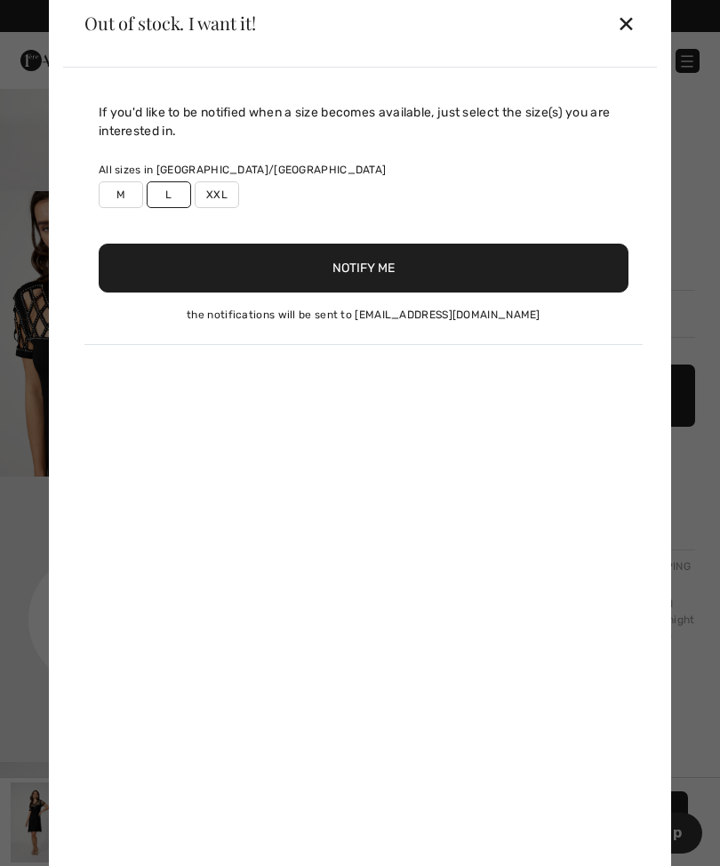
click at [404, 273] on button "Notify Me" at bounding box center [364, 268] width 530 height 49
click at [634, 28] on div "✕" at bounding box center [626, 22] width 19 height 37
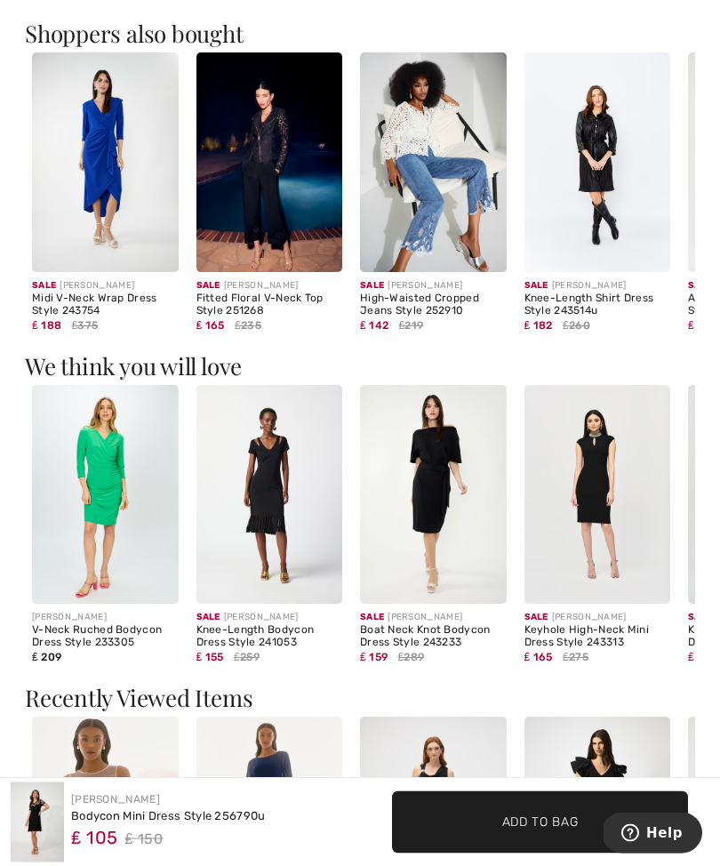
scroll to position [1086, 0]
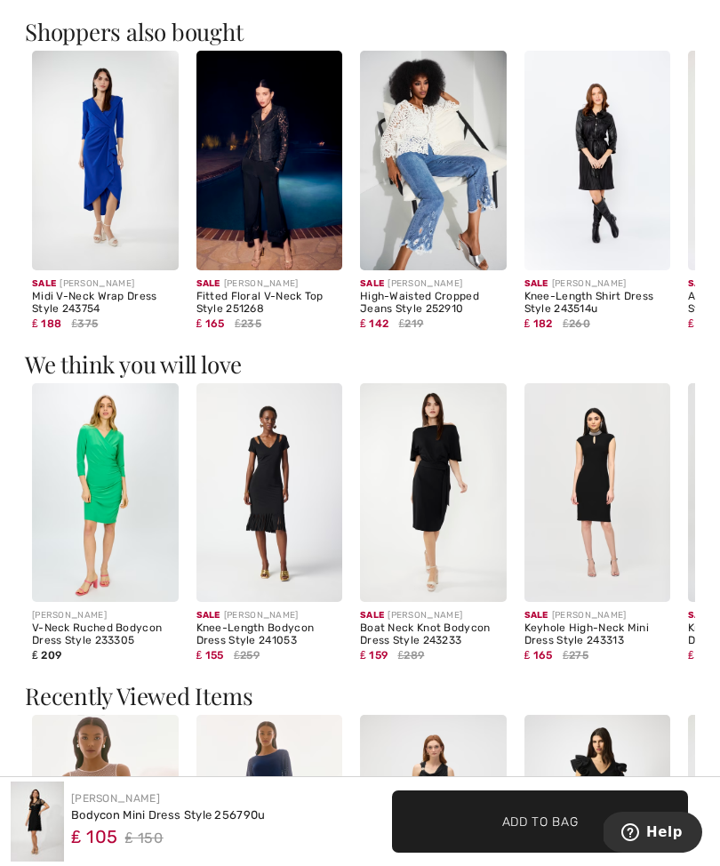
click at [274, 547] on img at bounding box center [269, 494] width 147 height 220
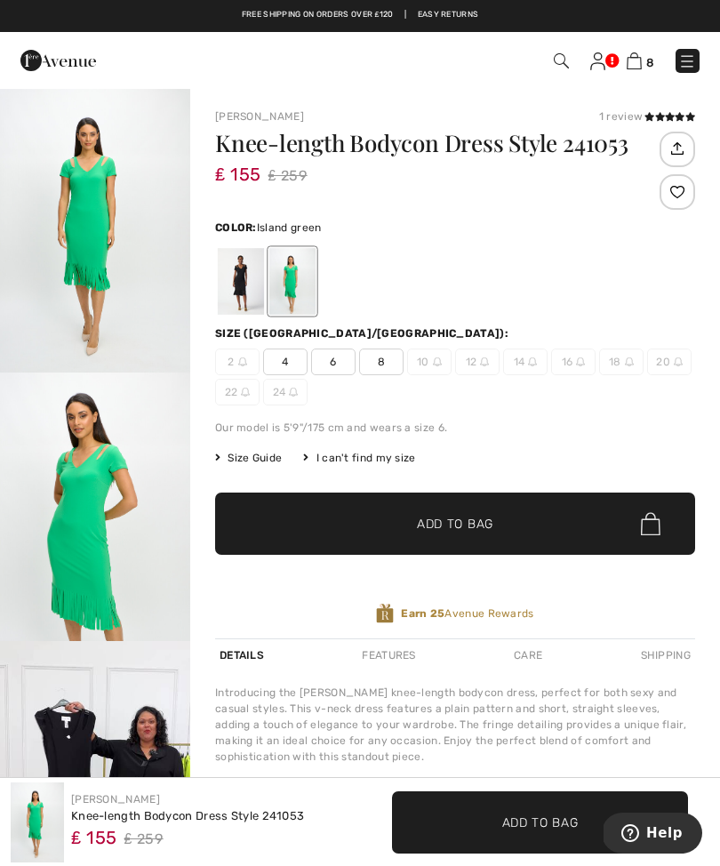
click at [93, 295] on img "1 / 6" at bounding box center [95, 229] width 190 height 285
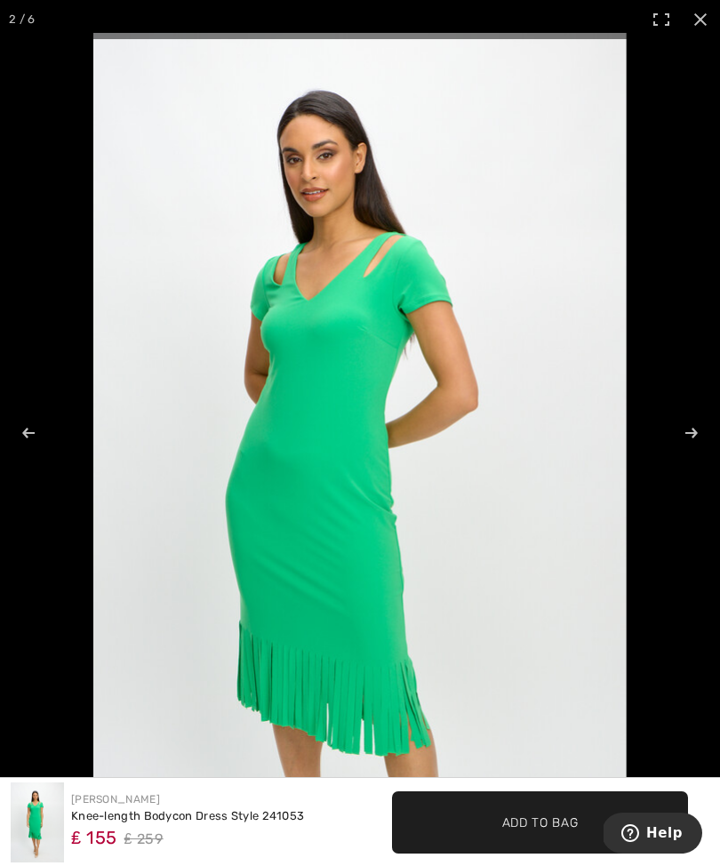
click at [560, 848] on span "✔ Added to Bag Add to Bag" at bounding box center [540, 822] width 296 height 62
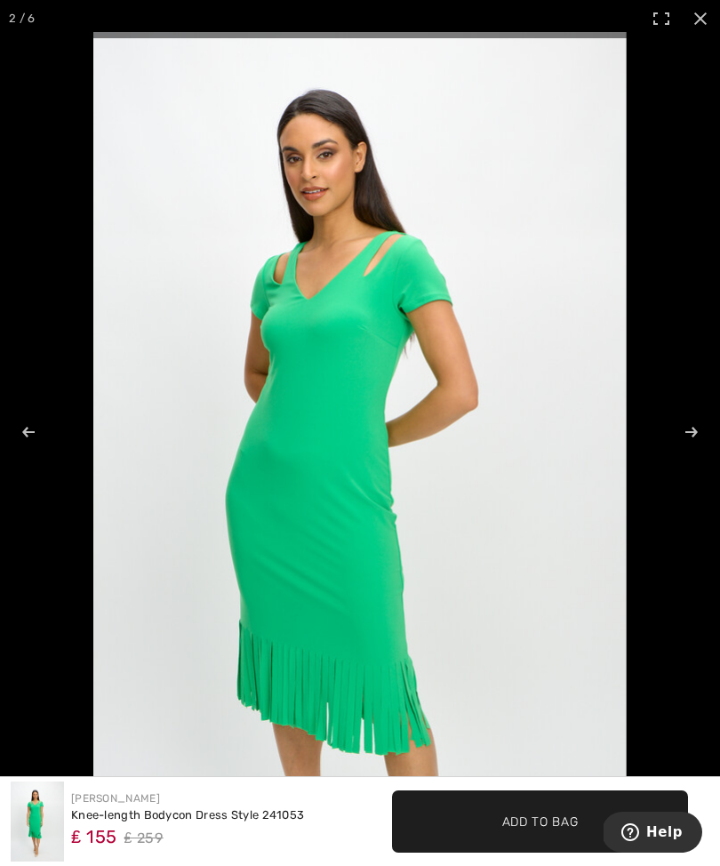
scroll to position [197, 0]
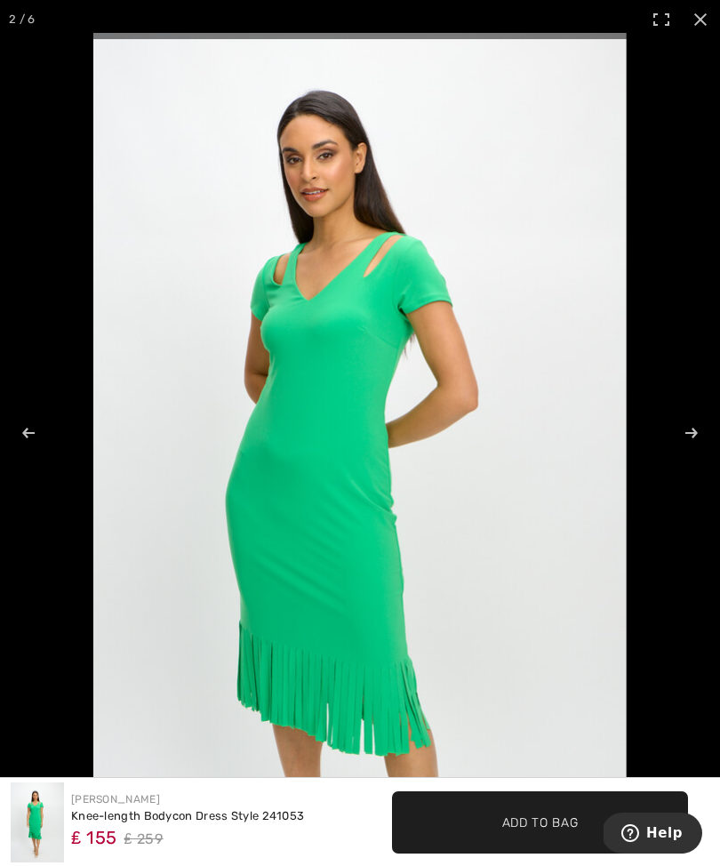
click at [590, 824] on span "✔ Added to Bag Add to Bag" at bounding box center [540, 822] width 296 height 62
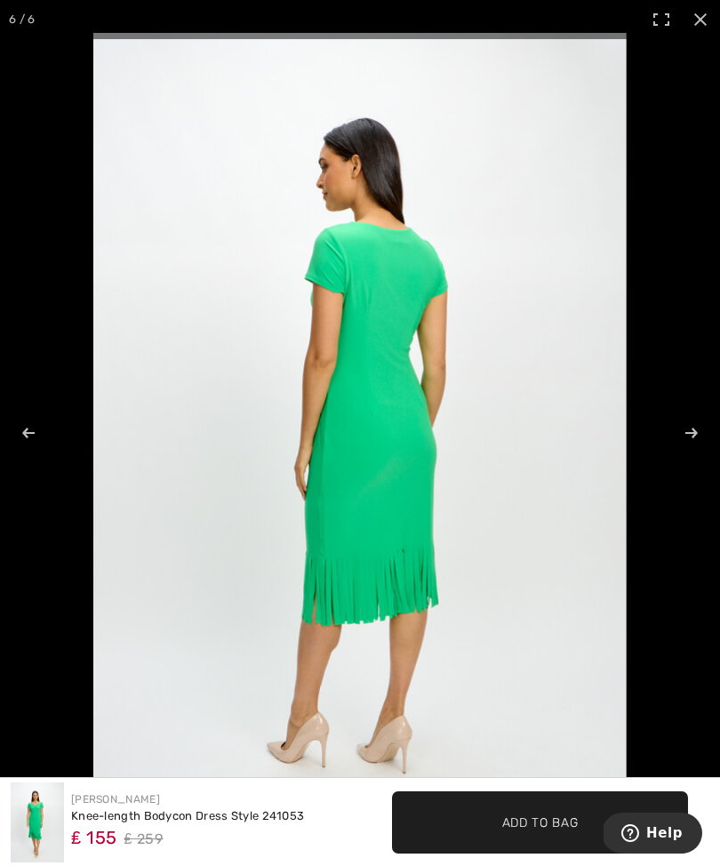
click at [545, 831] on span "✔ Added to Bag Add to Bag" at bounding box center [540, 822] width 296 height 62
click at [540, 831] on span "✔ Added to Bag Add to Bag" at bounding box center [540, 822] width 296 height 62
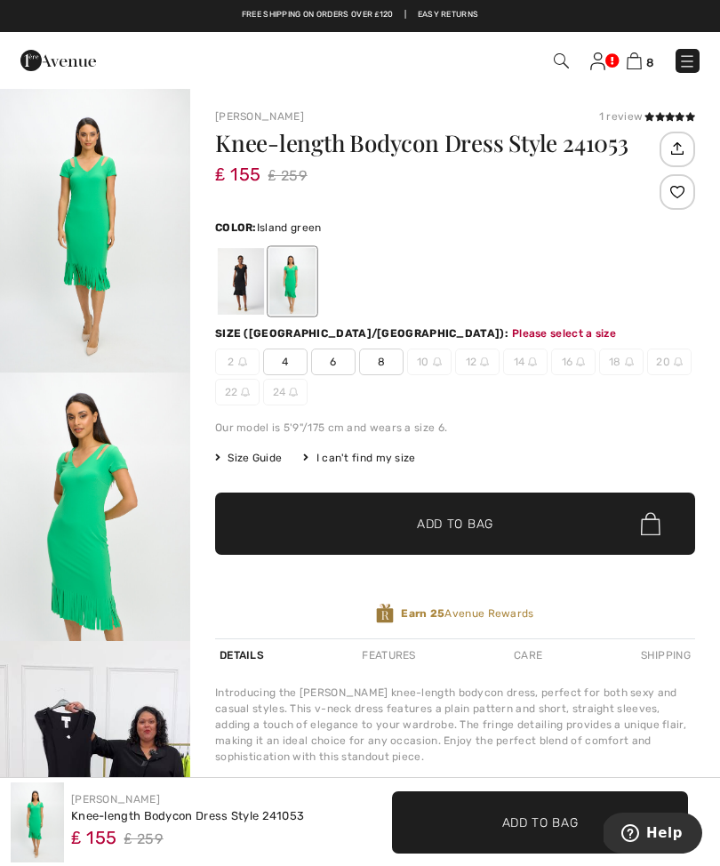
click at [300, 298] on div at bounding box center [292, 281] width 46 height 67
click at [533, 370] on span "14" at bounding box center [525, 361] width 44 height 27
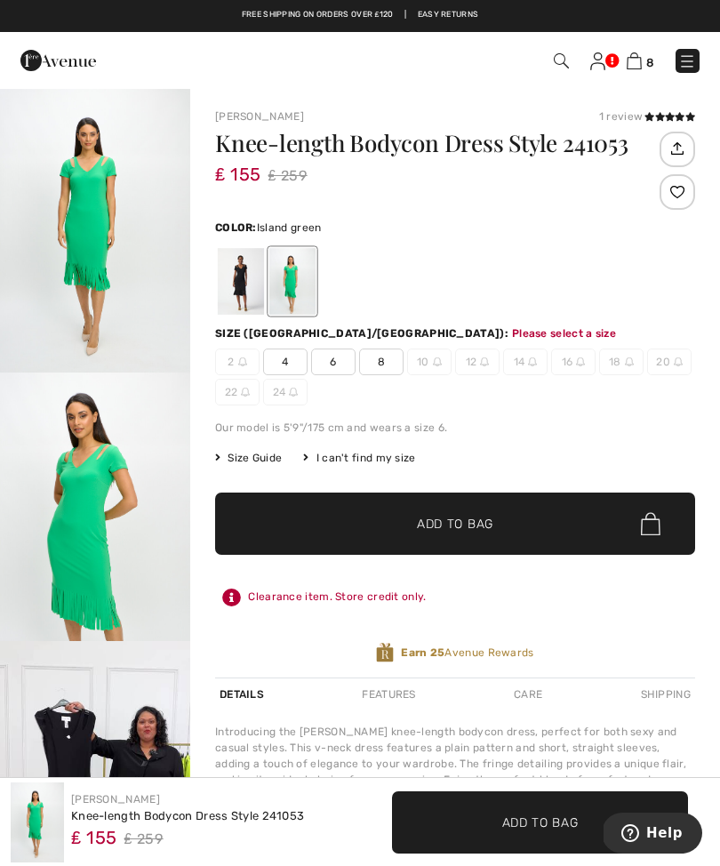
click at [530, 360] on img at bounding box center [532, 361] width 9 height 9
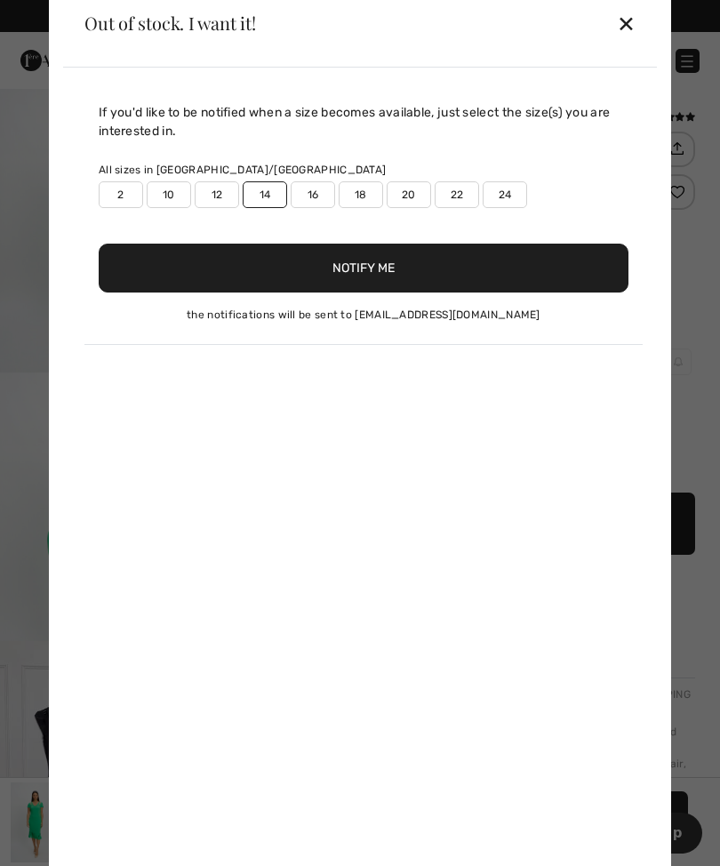
click at [398, 269] on button "Notify Me" at bounding box center [364, 268] width 530 height 49
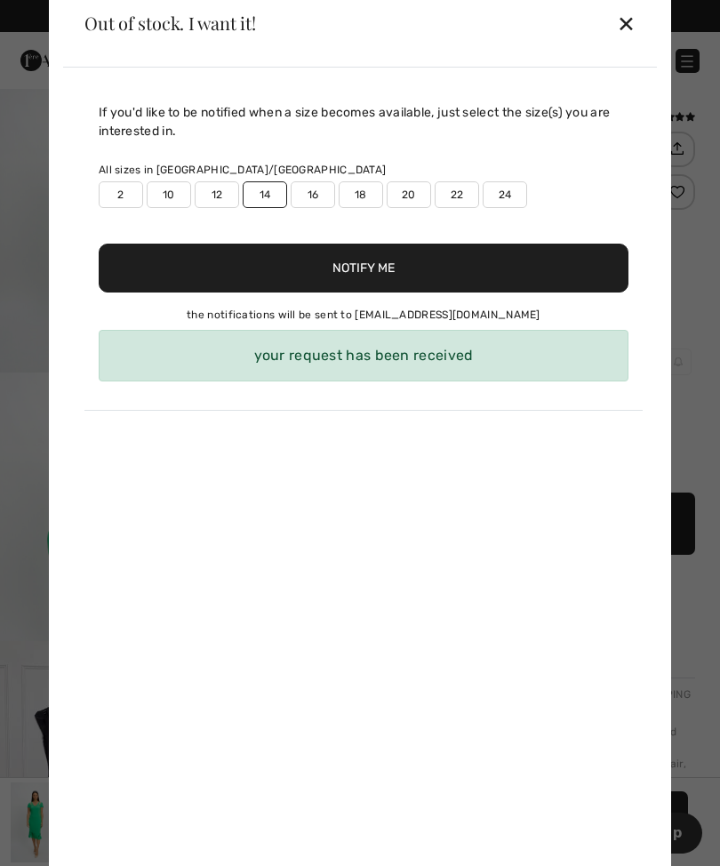
click at [633, 28] on div "✕" at bounding box center [626, 22] width 19 height 37
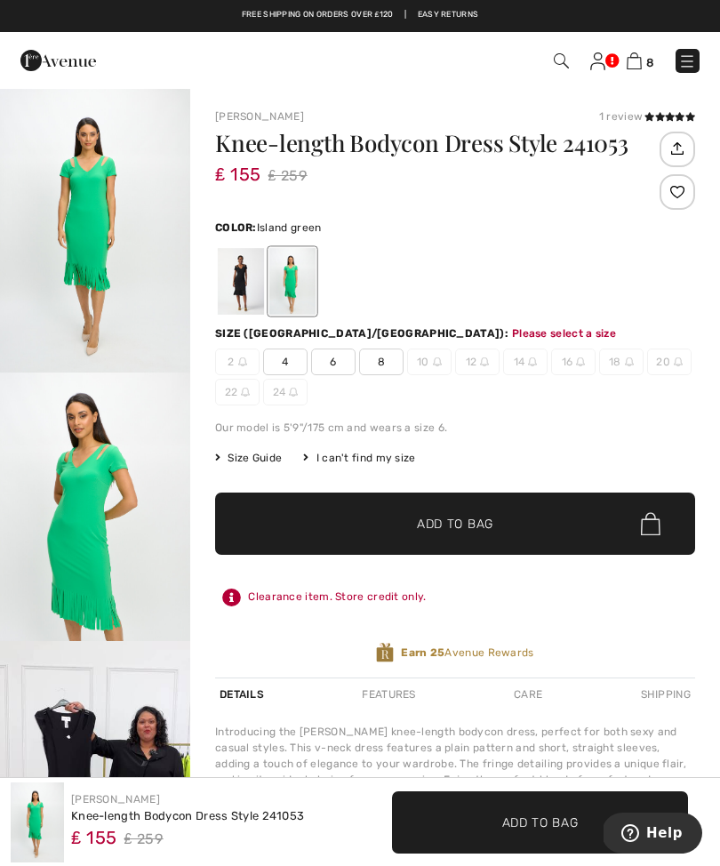
click at [288, 319] on div "Knee-length Bodycon Dress Style 241053 ₤ 155 ₤ 259 Color: Island green Size (CA…" at bounding box center [455, 405] width 480 height 546
click at [576, 365] on img at bounding box center [580, 361] width 9 height 9
click at [577, 368] on span "16" at bounding box center [573, 361] width 44 height 27
click at [582, 364] on img at bounding box center [580, 361] width 9 height 9
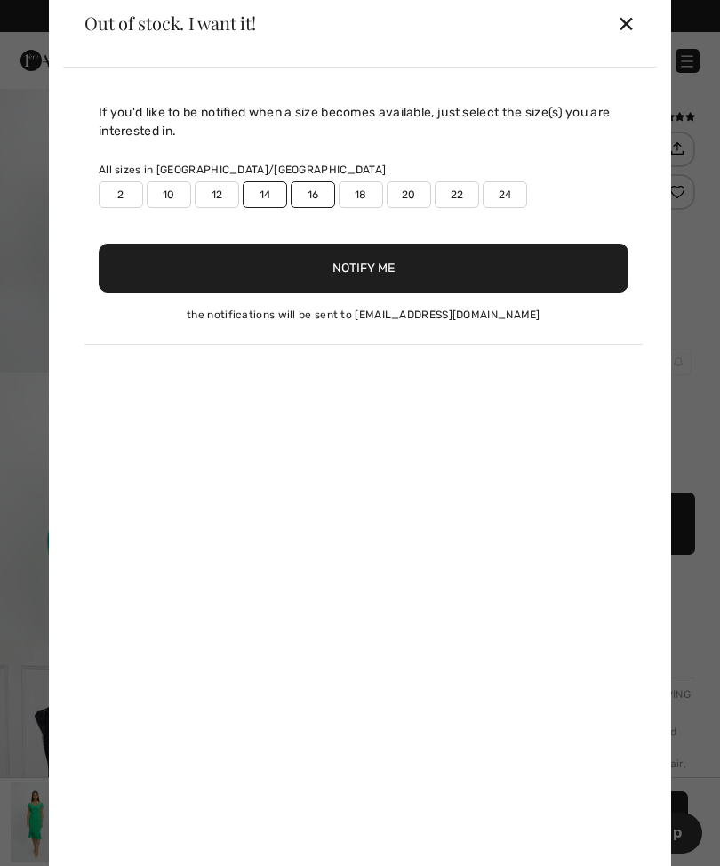
click at [583, 362] on div "If you'd like to be notified when a size becomes available, just select the siz…" at bounding box center [360, 474] width 594 height 812
click at [416, 283] on button "Notify Me" at bounding box center [364, 268] width 530 height 49
click at [634, 26] on div "✕" at bounding box center [626, 22] width 19 height 37
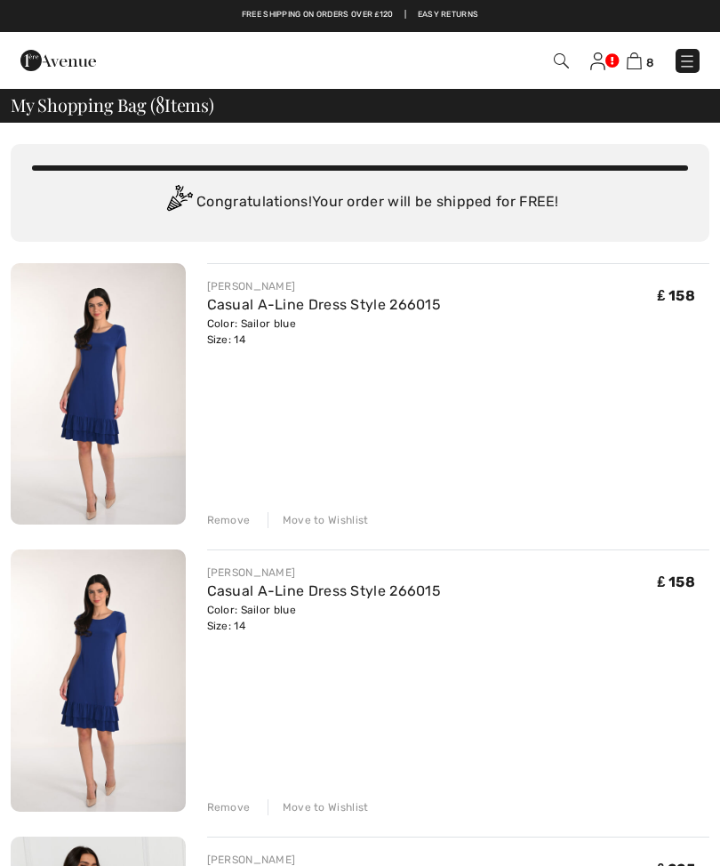
click at [594, 68] on img at bounding box center [597, 61] width 15 height 18
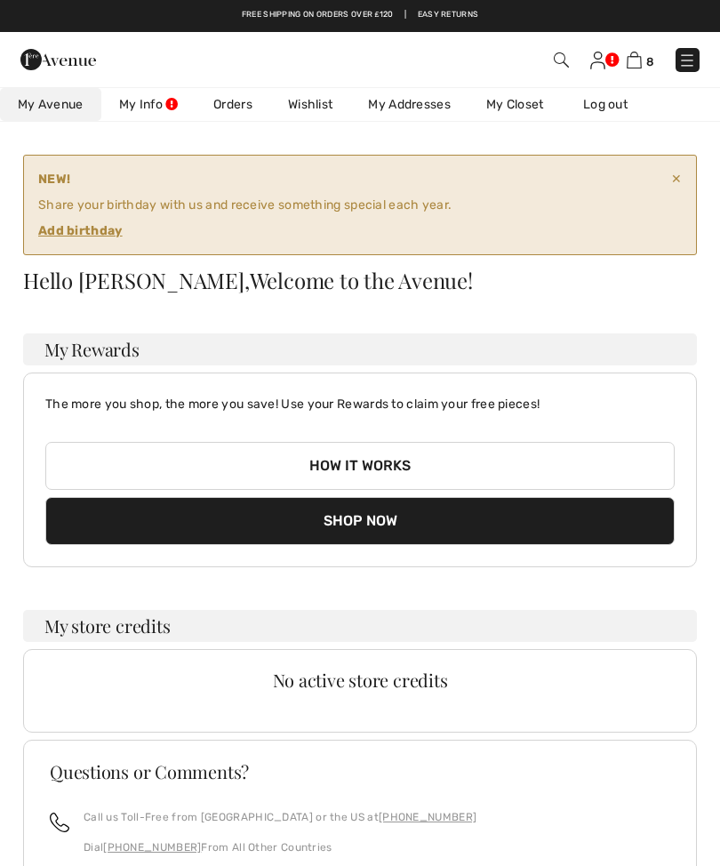
click at [564, 64] on img at bounding box center [561, 59] width 15 height 15
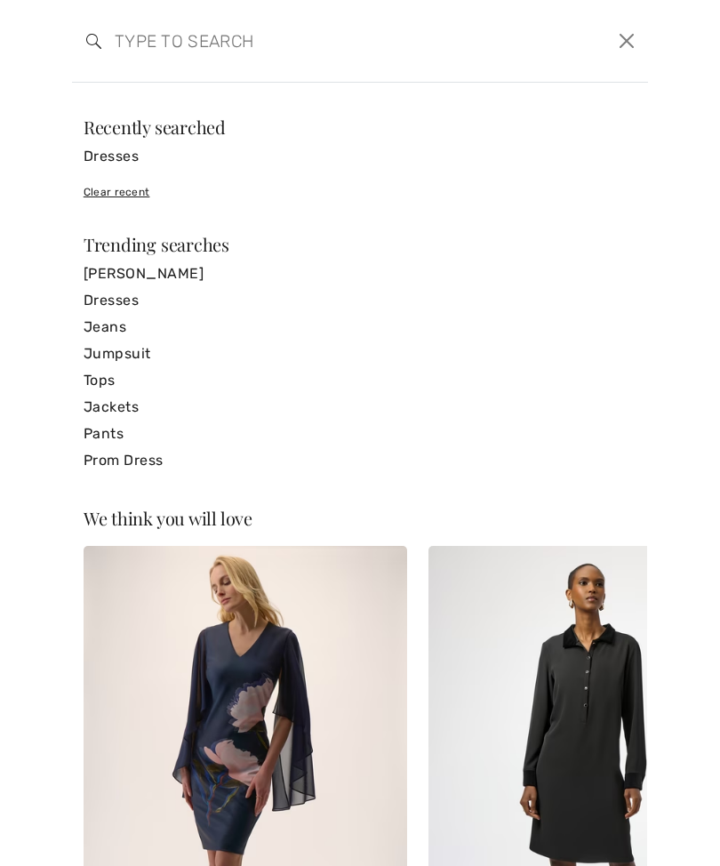
click at [152, 56] on input "search" at bounding box center [298, 40] width 395 height 53
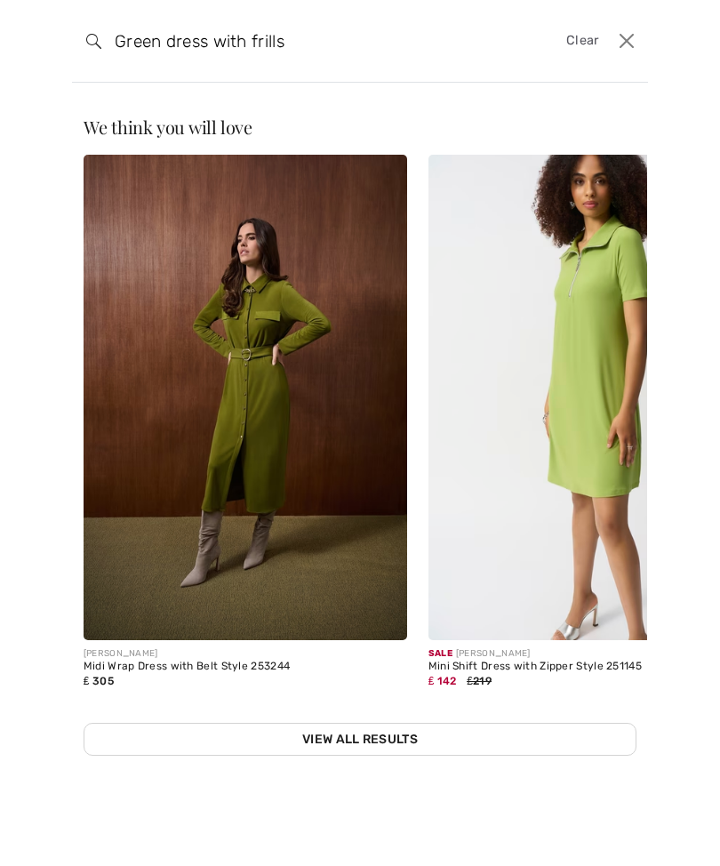
type input "Green dress with frills"
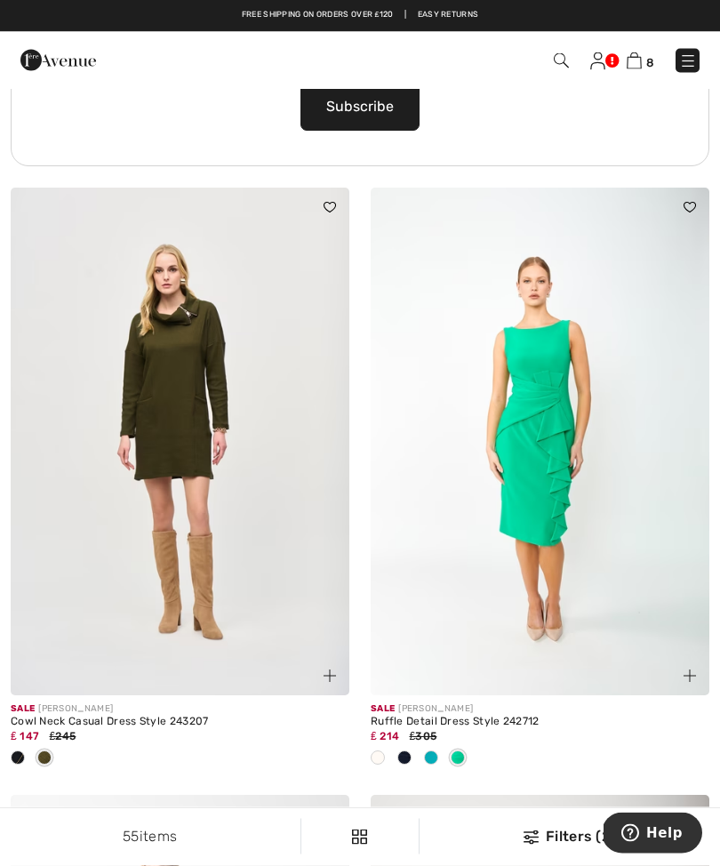
scroll to position [7780, 0]
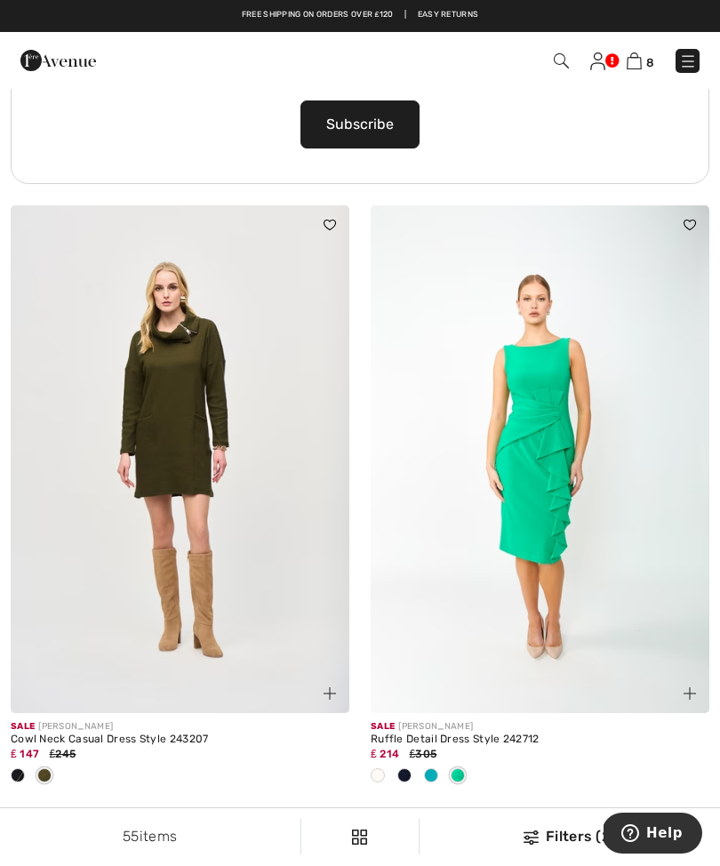
click at [691, 698] on div at bounding box center [680, 683] width 60 height 60
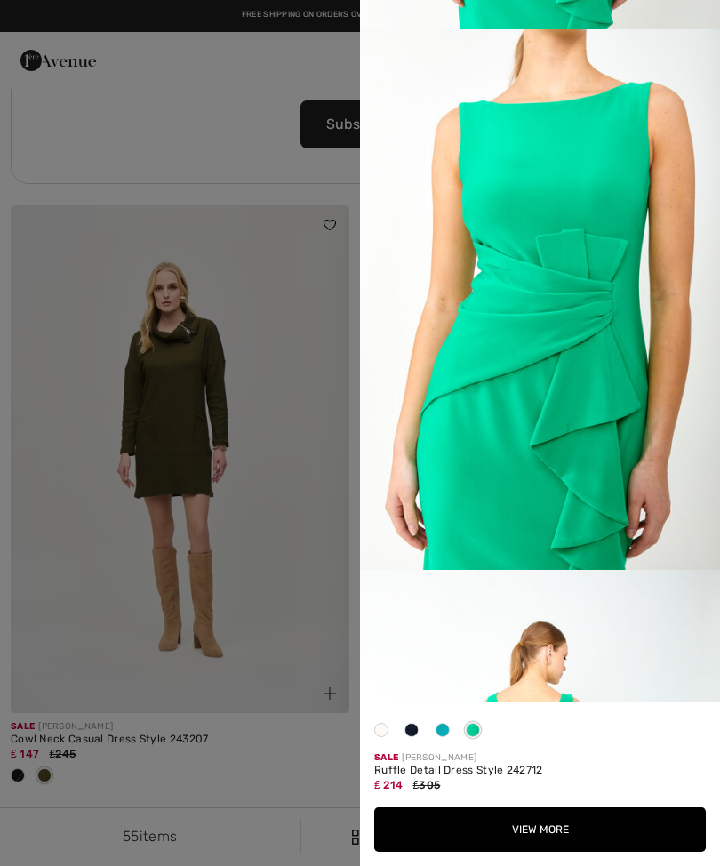
click at [450, 747] on div at bounding box center [442, 733] width 27 height 35
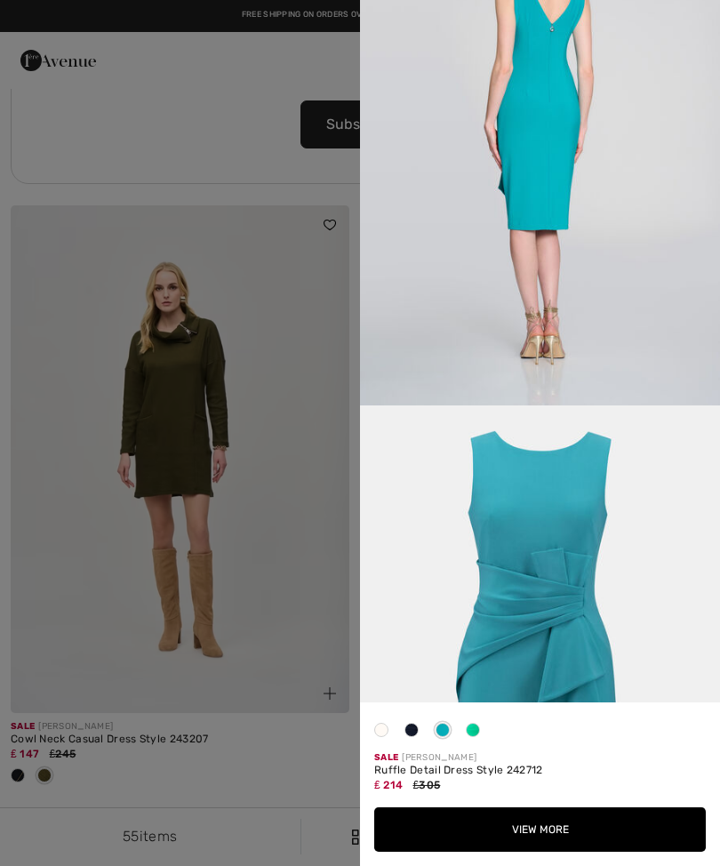
scroll to position [1752, 0]
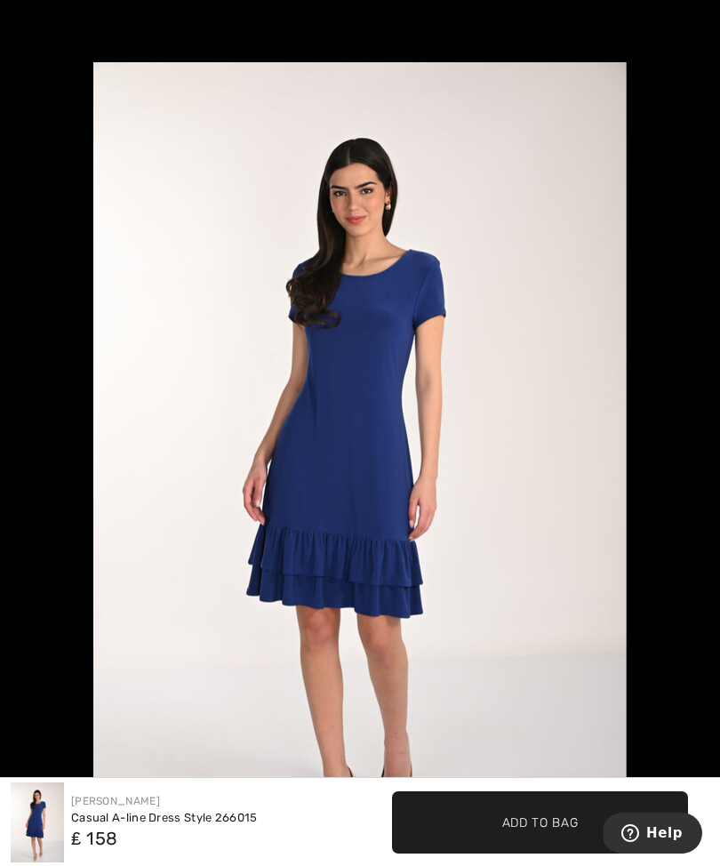
scroll to position [66, 0]
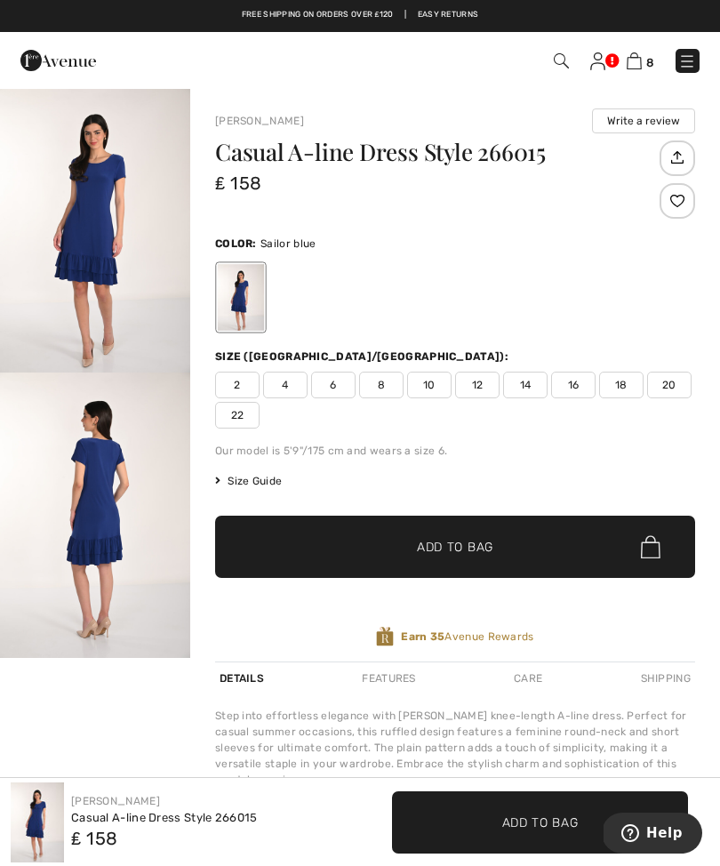
scroll to position [124, 0]
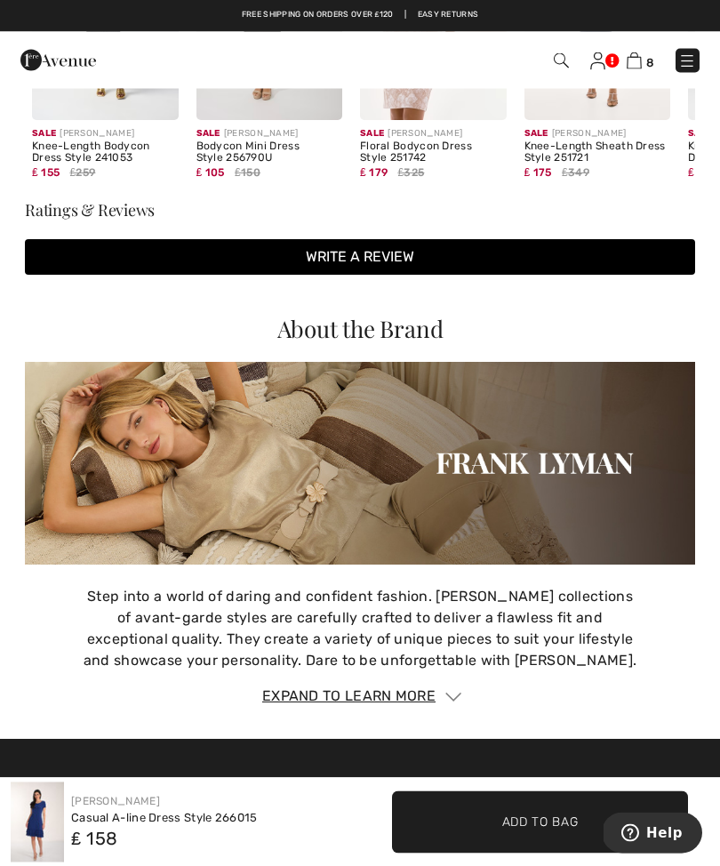
scroll to position [1864, 0]
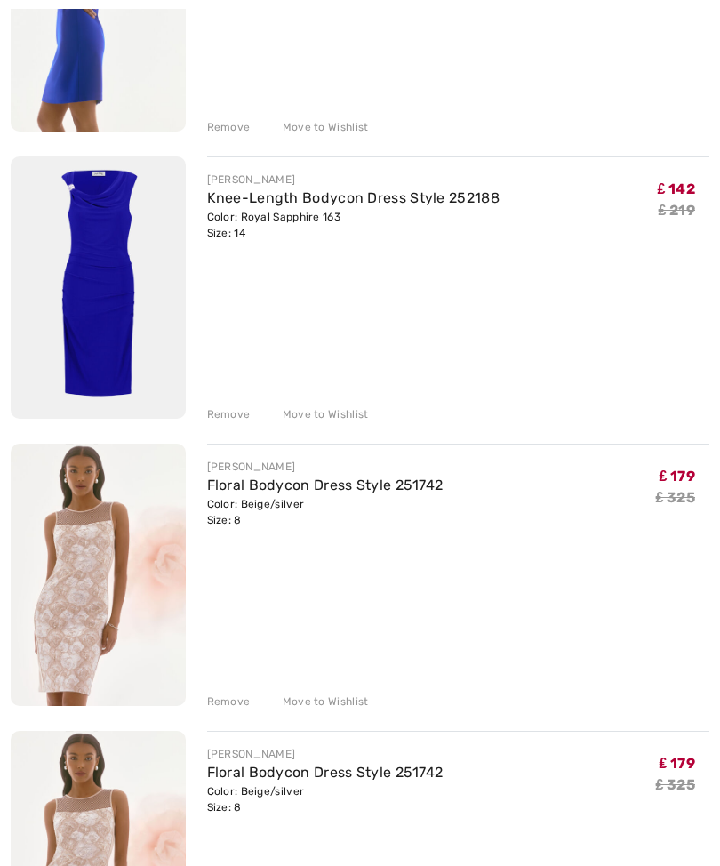
scroll to position [1543, 0]
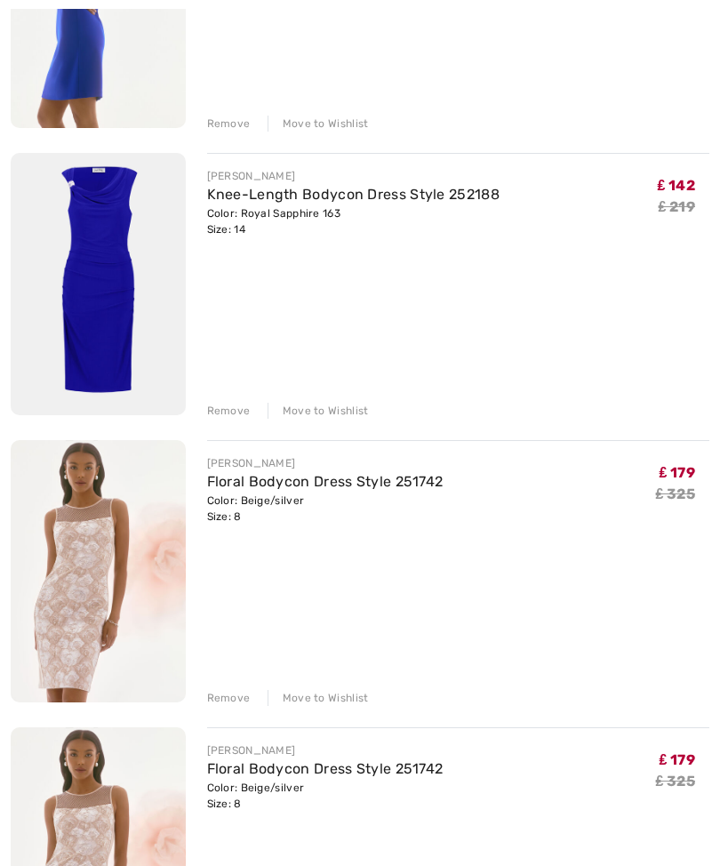
click at [345, 229] on div "Color: Royal Sapphire 163 Size: 14" at bounding box center [353, 221] width 292 height 32
click at [233, 405] on div "Remove" at bounding box center [229, 411] width 44 height 16
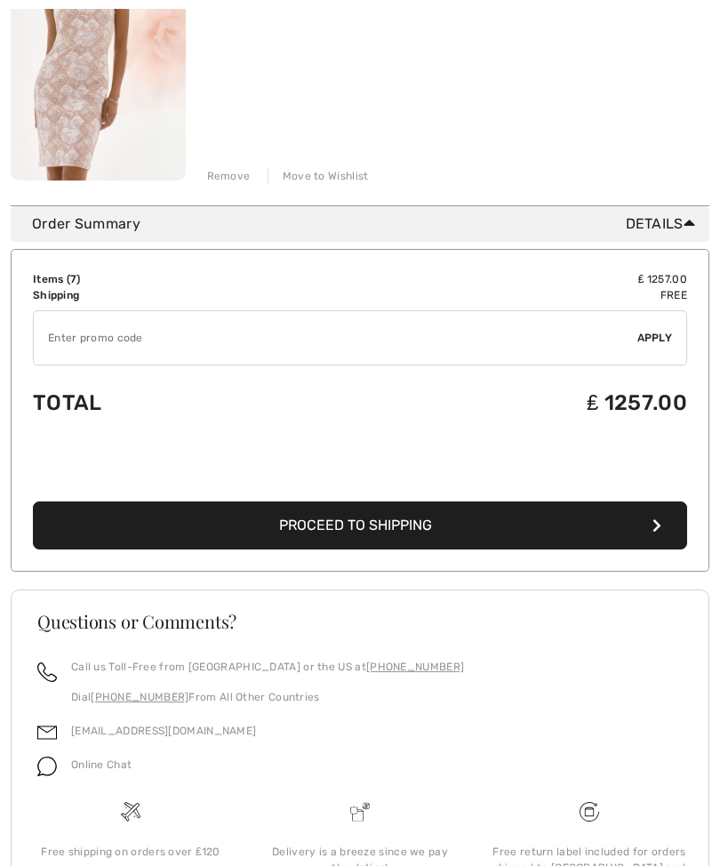
scroll to position [2074, 0]
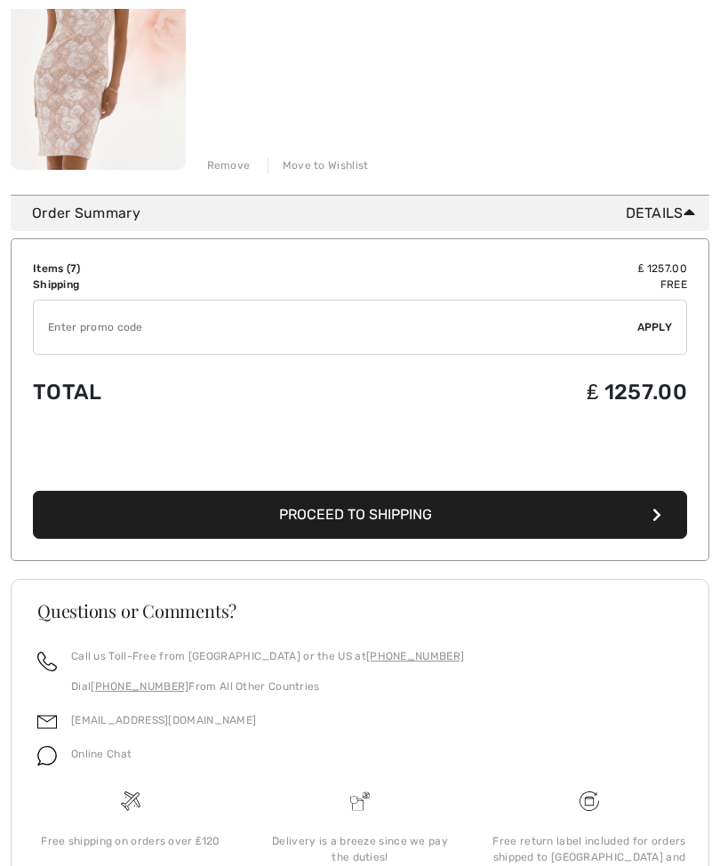
click at [422, 522] on span "Proceed to Shipping" at bounding box center [355, 515] width 153 height 17
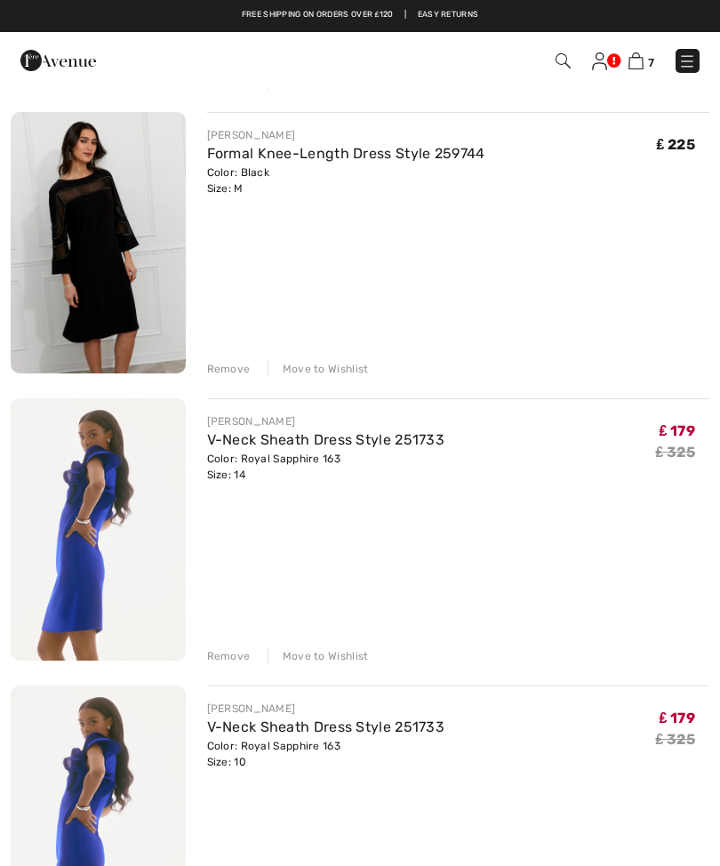
scroll to position [708, 0]
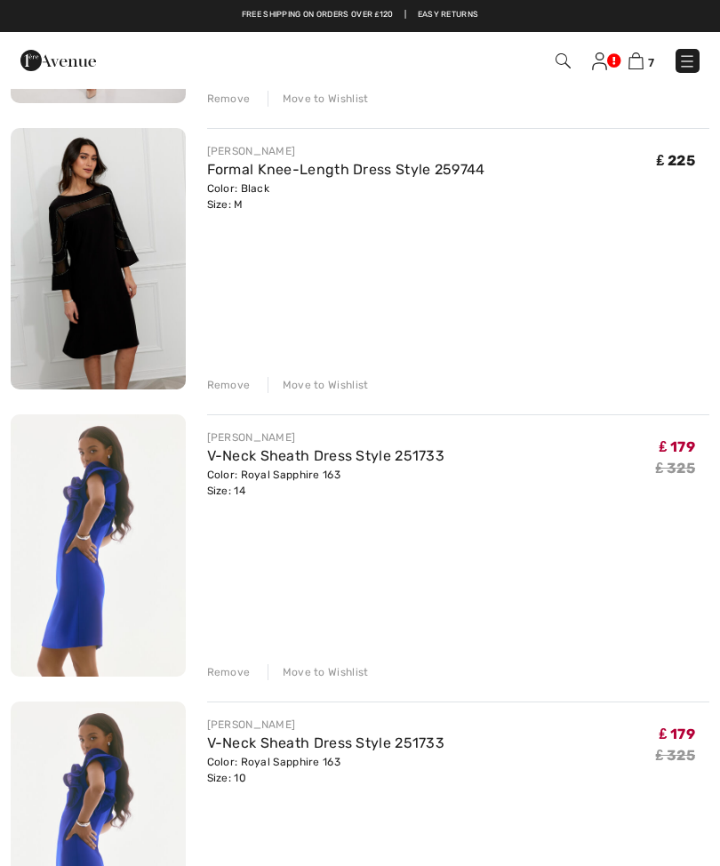
click at [557, 68] on img at bounding box center [562, 60] width 15 height 15
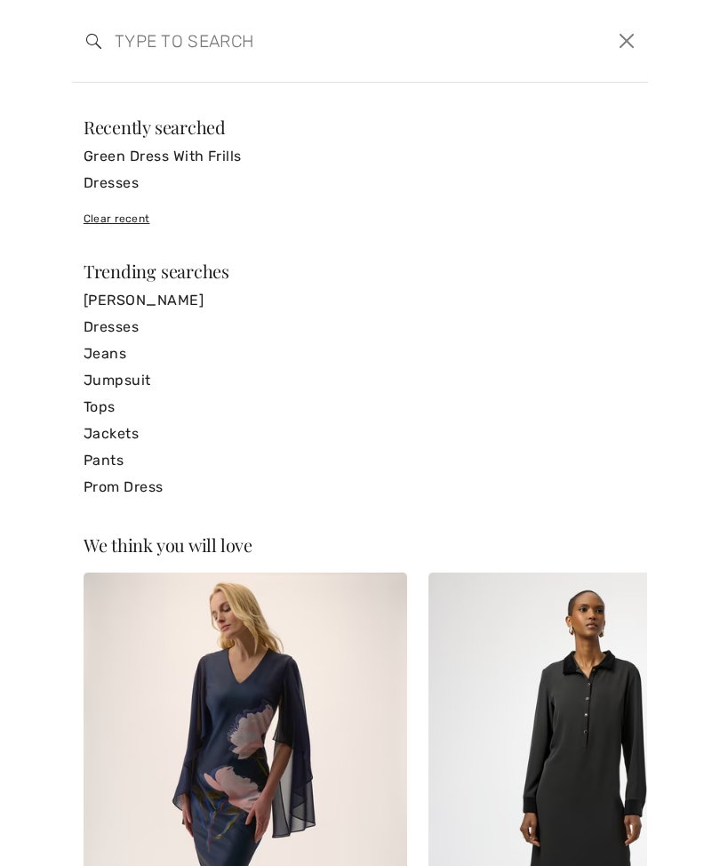
click at [142, 184] on link "Dresses" at bounding box center [360, 183] width 553 height 27
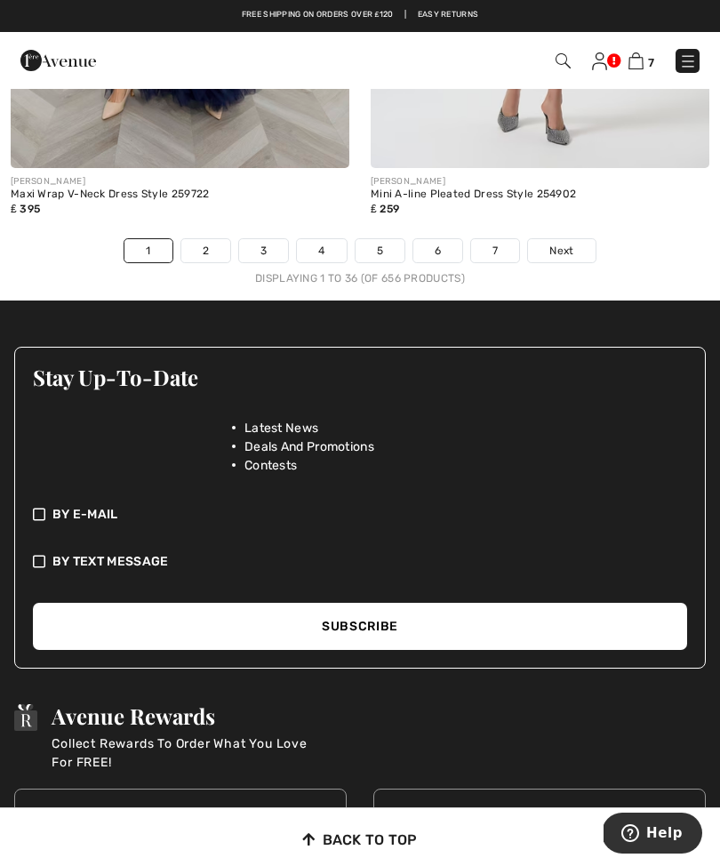
scroll to position [11185, 0]
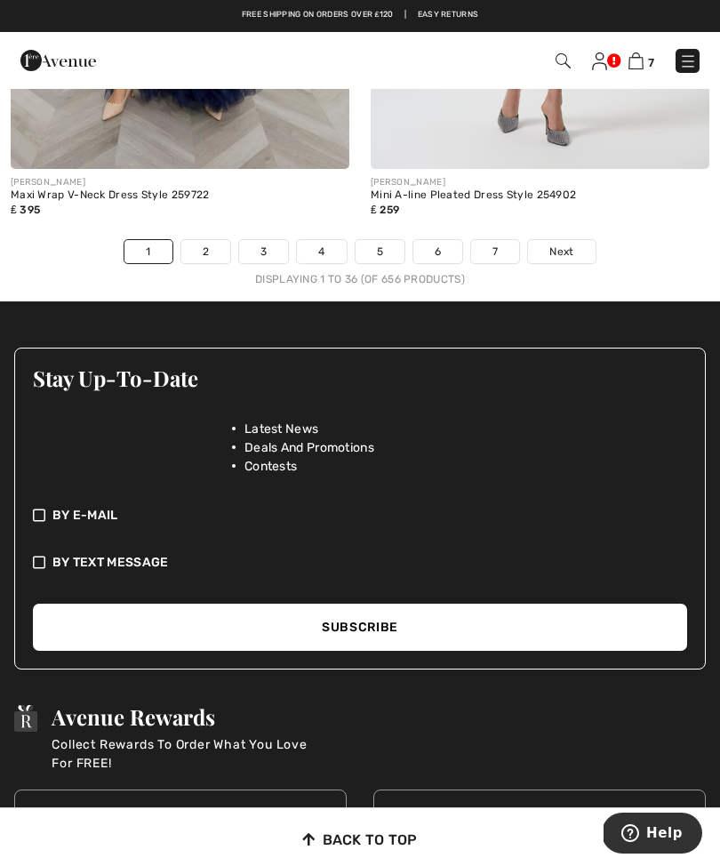
click at [446, 247] on link "6" at bounding box center [437, 251] width 49 height 23
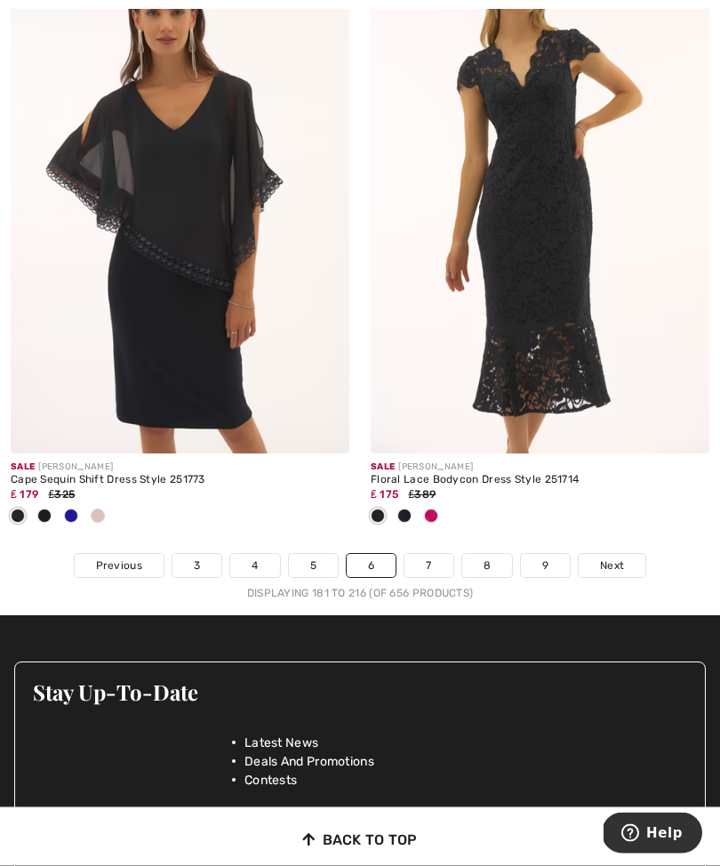
scroll to position [10989, 0]
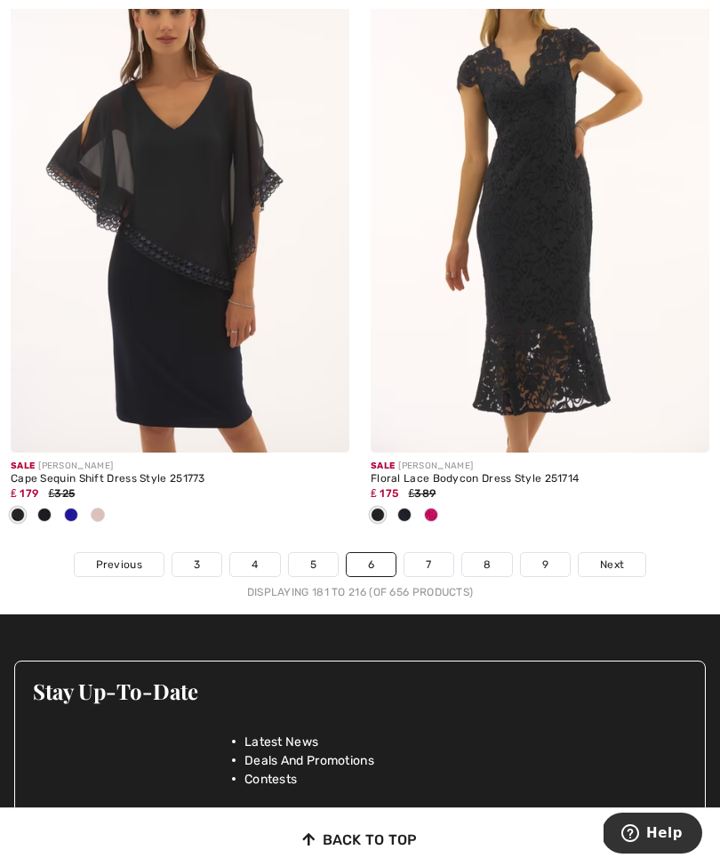
click at [434, 558] on link "7" at bounding box center [428, 564] width 48 height 23
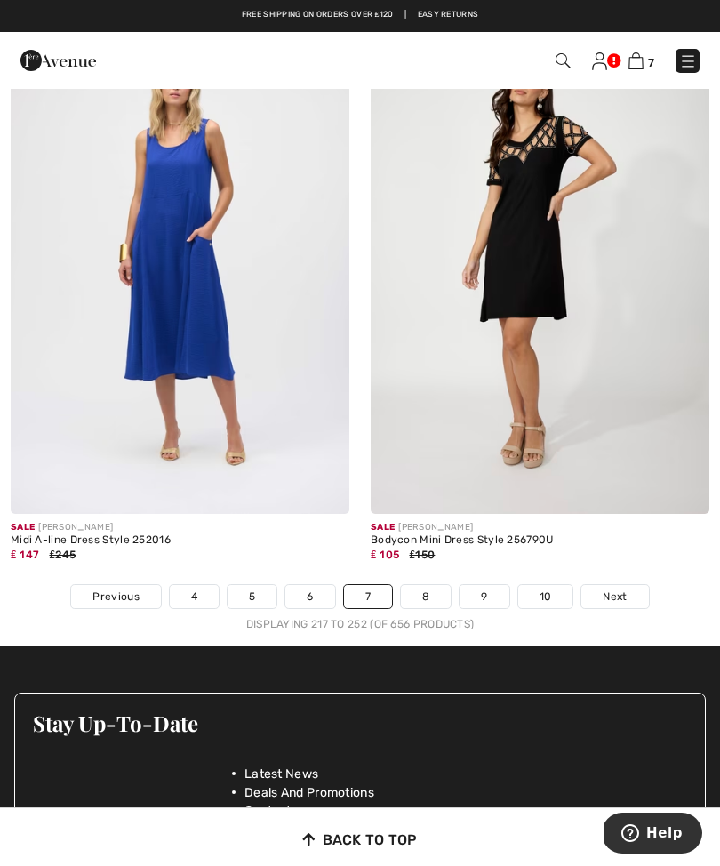
scroll to position [10810, 0]
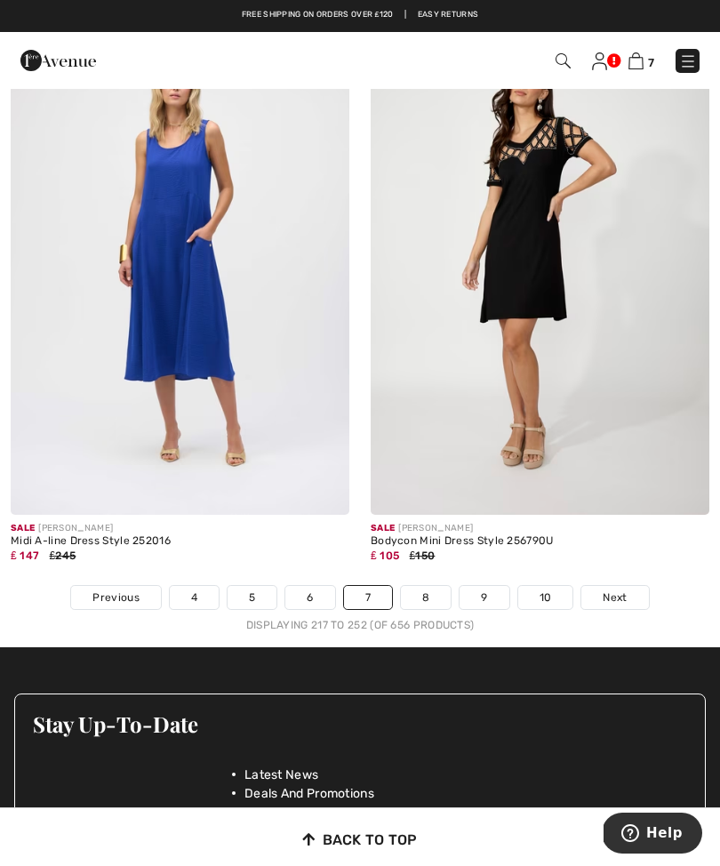
click at [428, 593] on link "8" at bounding box center [426, 597] width 50 height 23
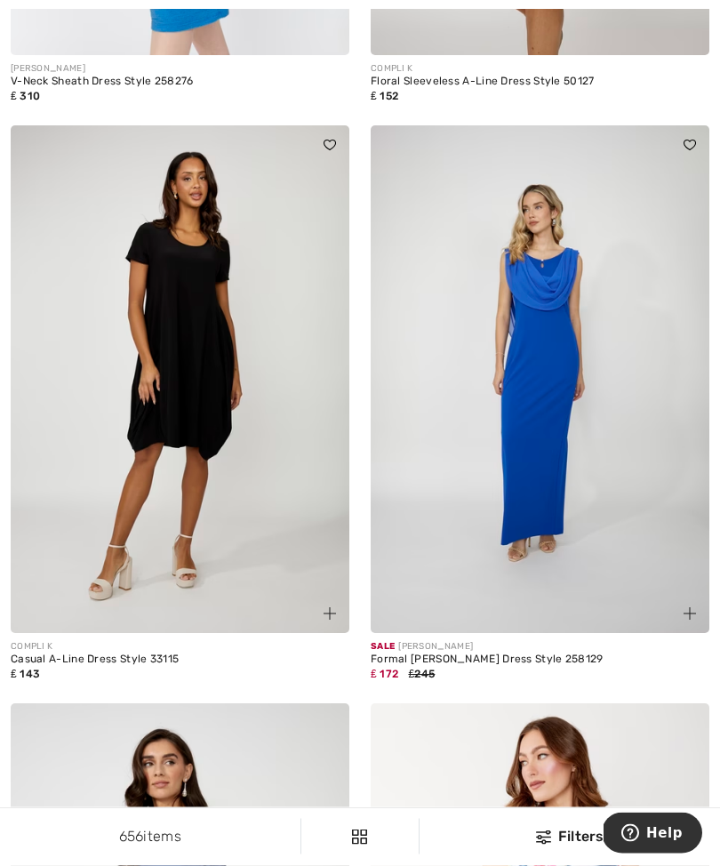
scroll to position [1807, 0]
click at [528, 539] on img at bounding box center [540, 379] width 339 height 508
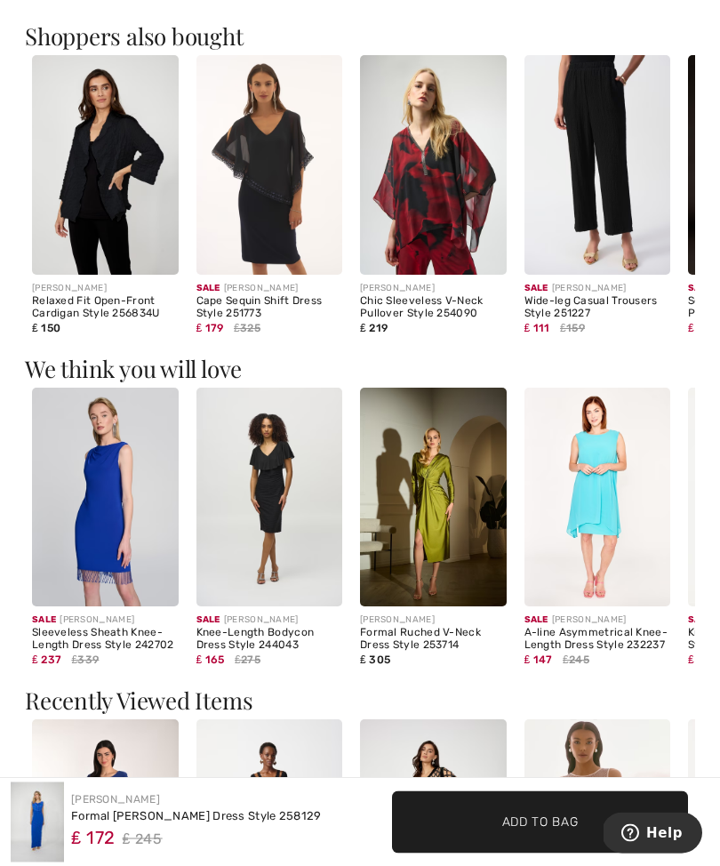
scroll to position [1027, 0]
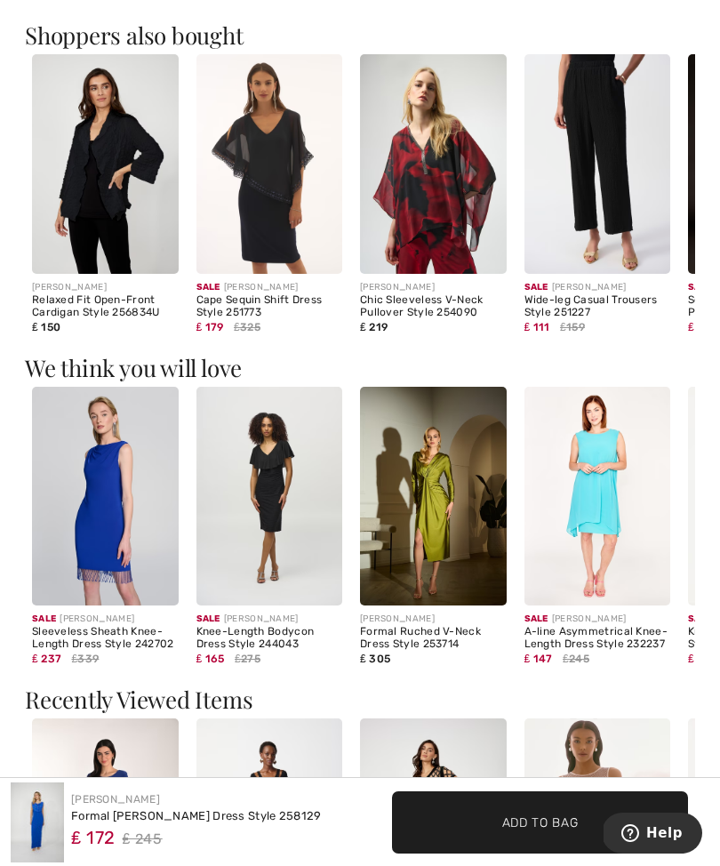
click at [141, 577] on img at bounding box center [105, 497] width 147 height 220
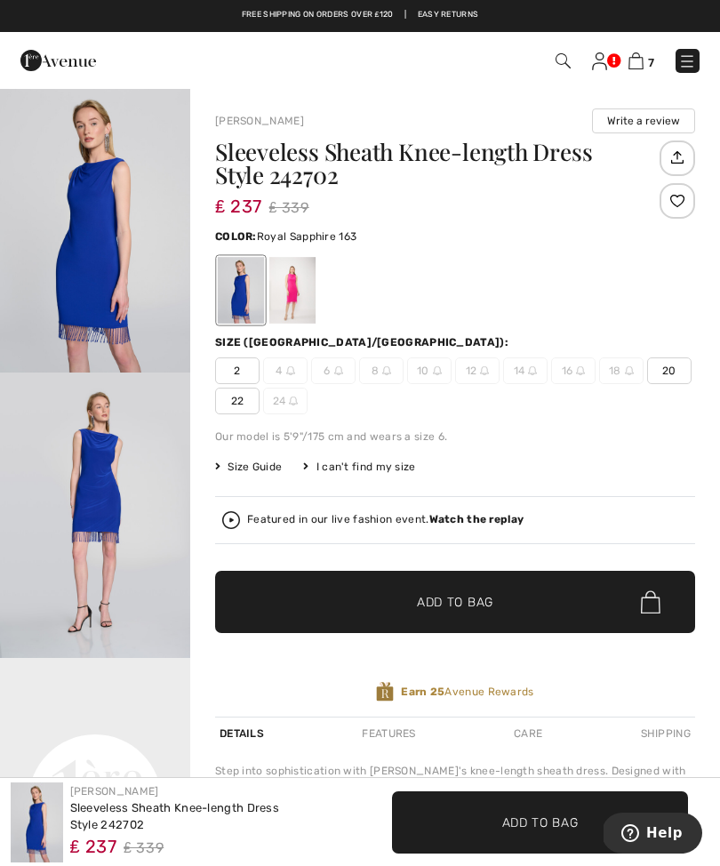
click at [307, 310] on div at bounding box center [292, 290] width 46 height 67
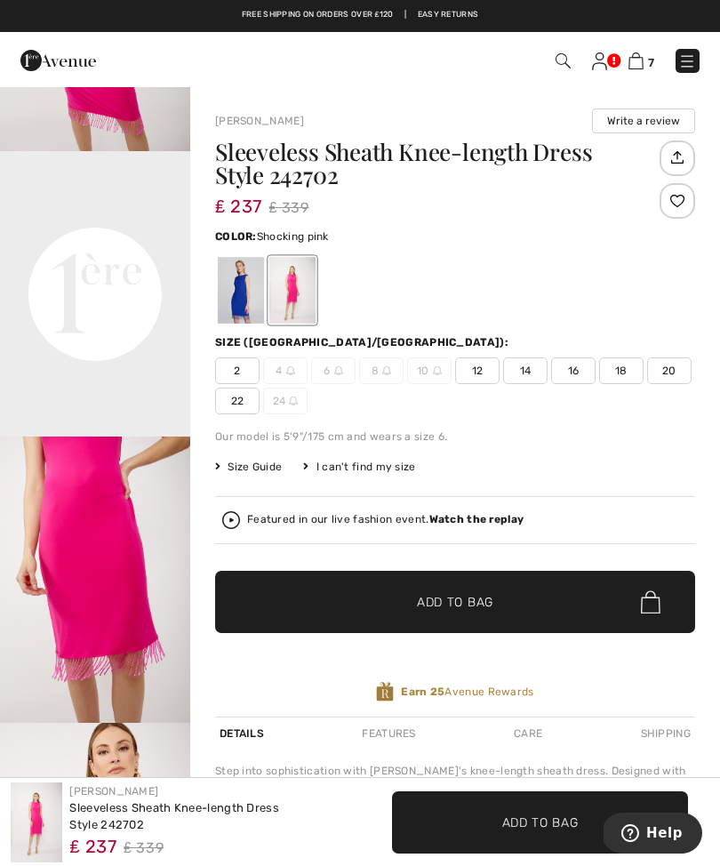
scroll to position [542, 0]
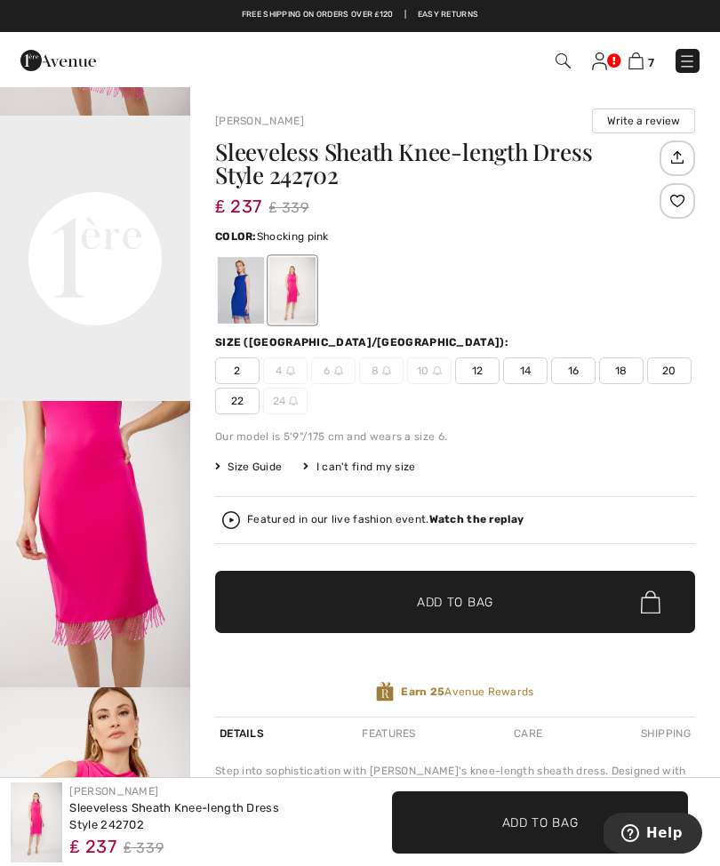
click at [132, 686] on img "3 / 6" at bounding box center [95, 543] width 190 height 285
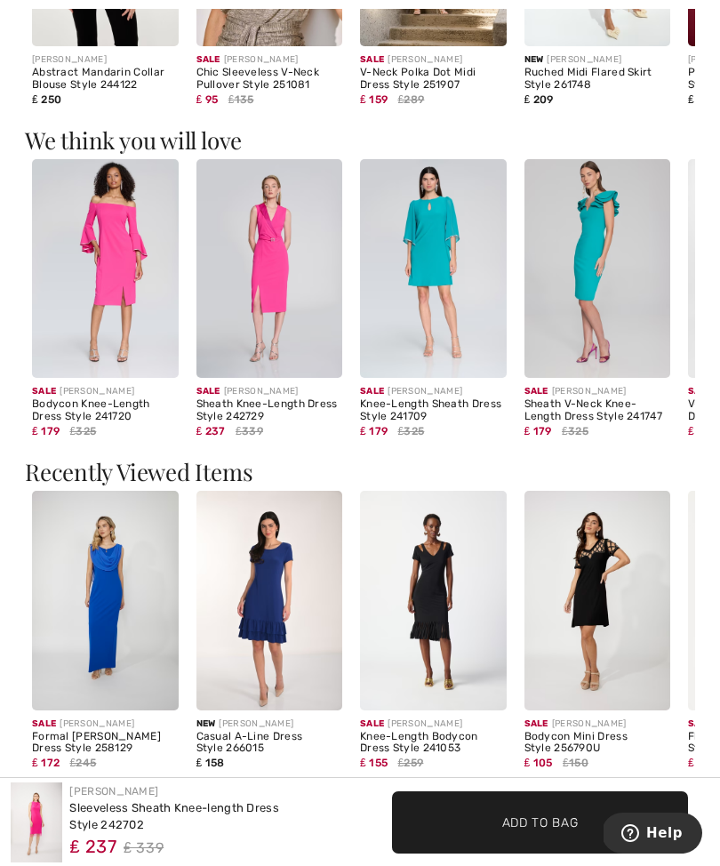
scroll to position [1333, 0]
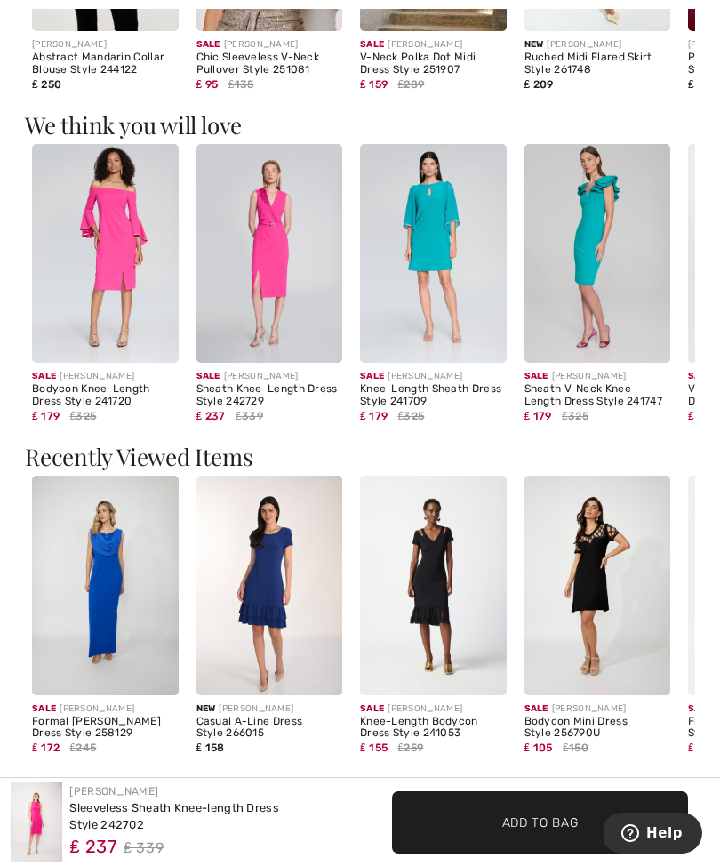
click at [449, 571] on img at bounding box center [433, 586] width 147 height 220
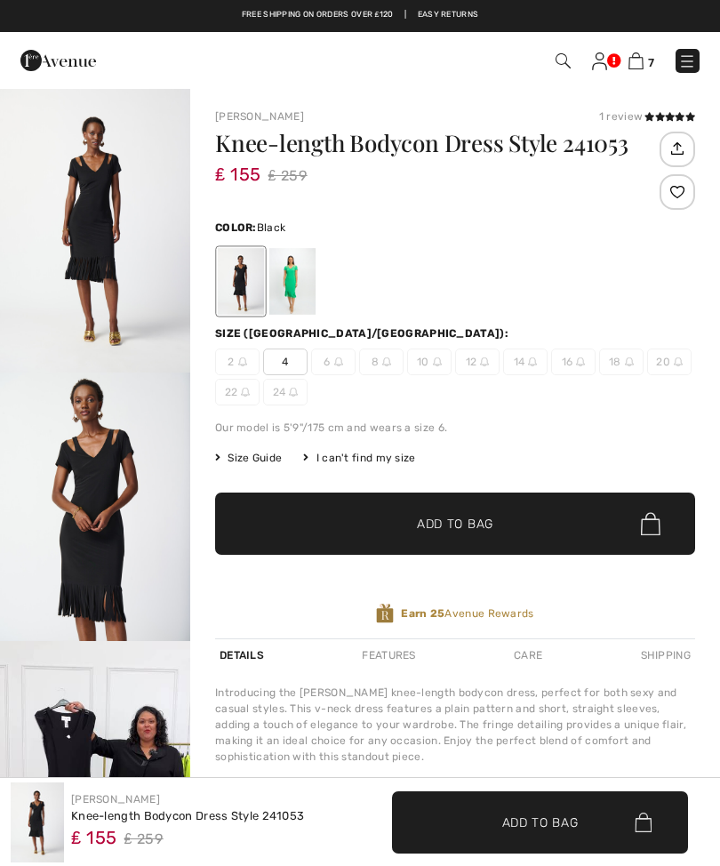
checkbox input "true"
click at [302, 298] on div at bounding box center [292, 281] width 46 height 67
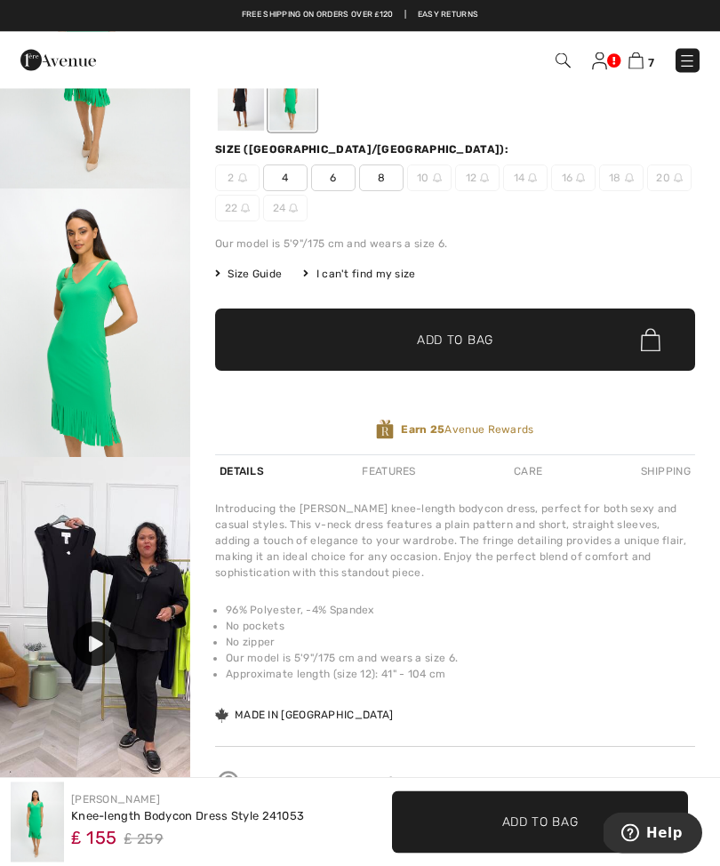
scroll to position [173, 0]
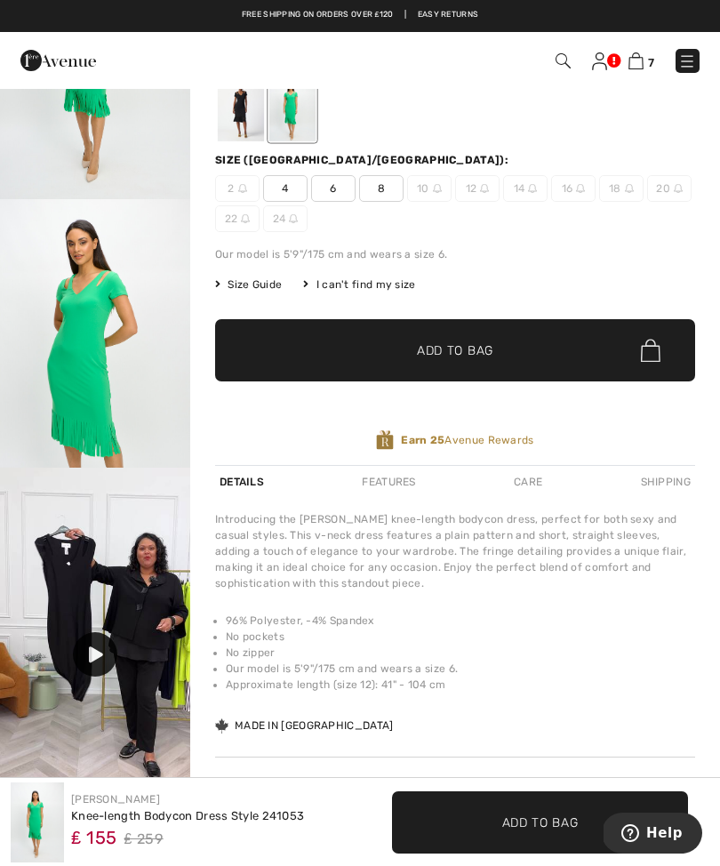
click at [529, 193] on img at bounding box center [532, 188] width 9 height 9
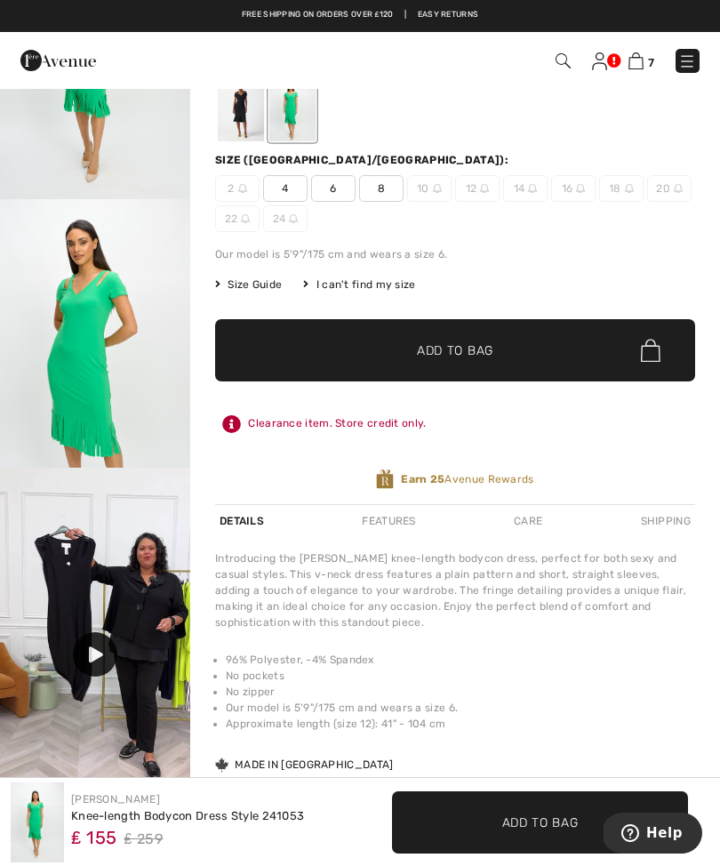
click at [533, 189] on img at bounding box center [532, 188] width 9 height 9
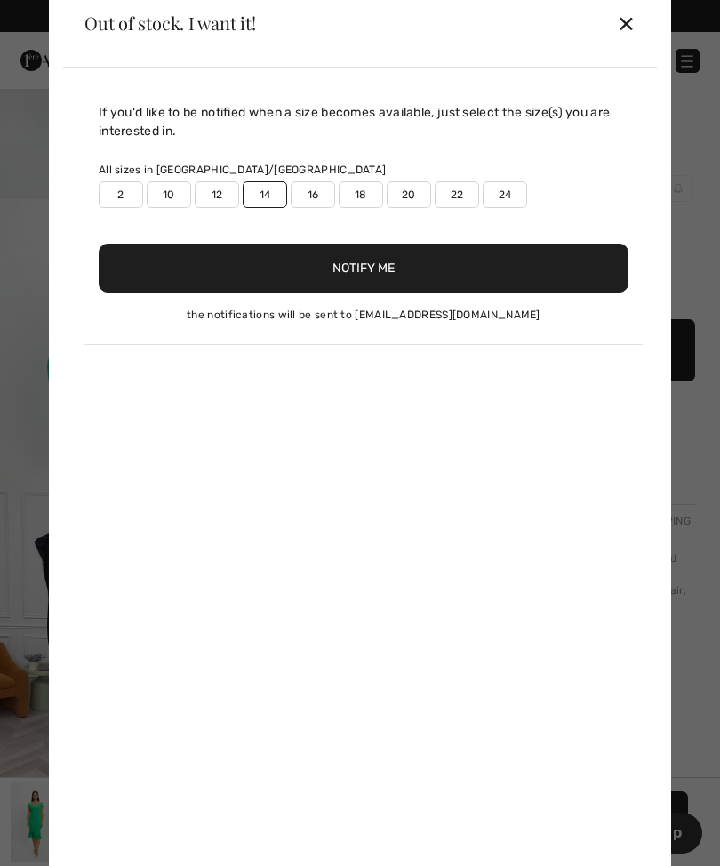
click at [403, 285] on button "Notify Me" at bounding box center [364, 268] width 530 height 49
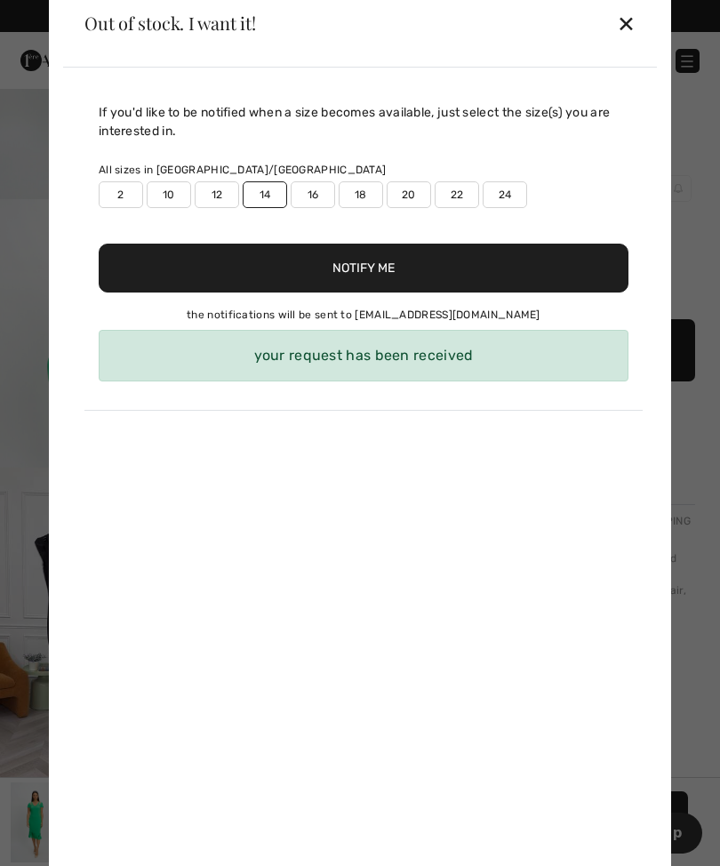
click at [401, 275] on button "Notify Me" at bounding box center [364, 268] width 530 height 49
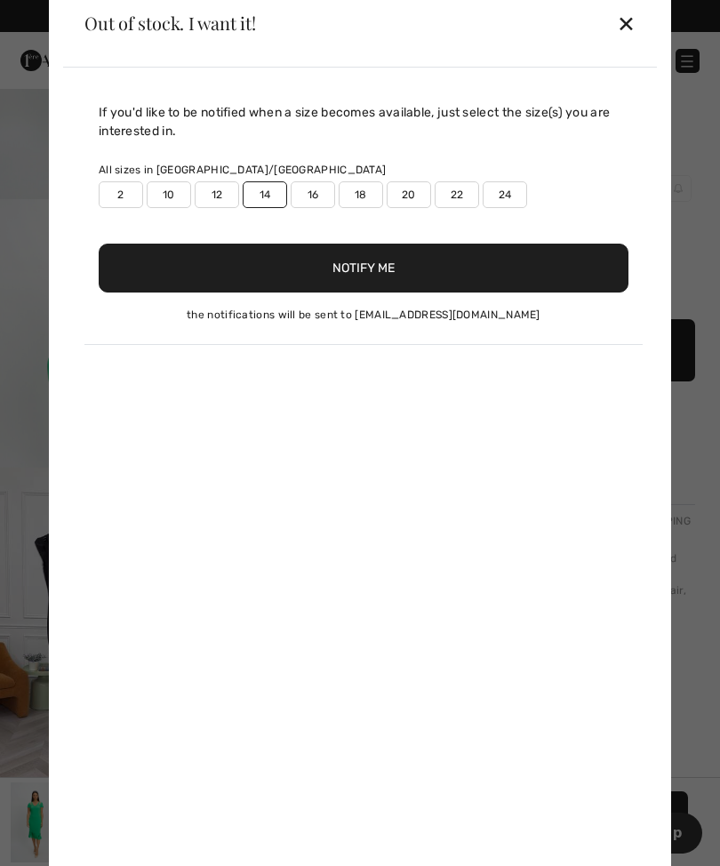
click at [643, 50] on div "Out of stock. I want it! ✕" at bounding box center [360, 23] width 594 height 89
click at [643, 53] on div "Out of stock. I want it! ✕" at bounding box center [360, 23] width 594 height 89
click at [628, 40] on div "✕" at bounding box center [626, 22] width 19 height 37
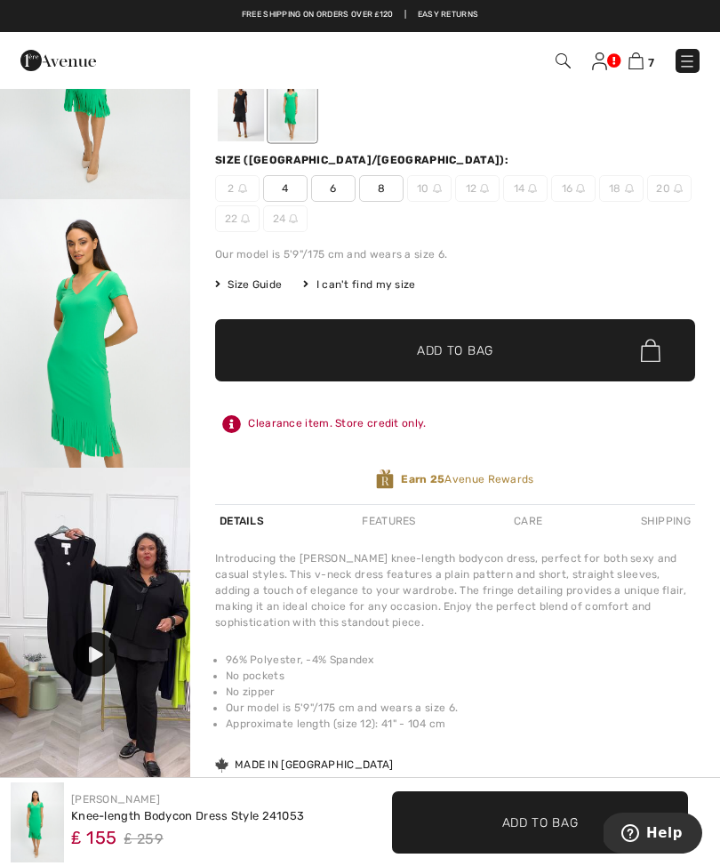
click at [644, 50] on link "7" at bounding box center [641, 60] width 26 height 21
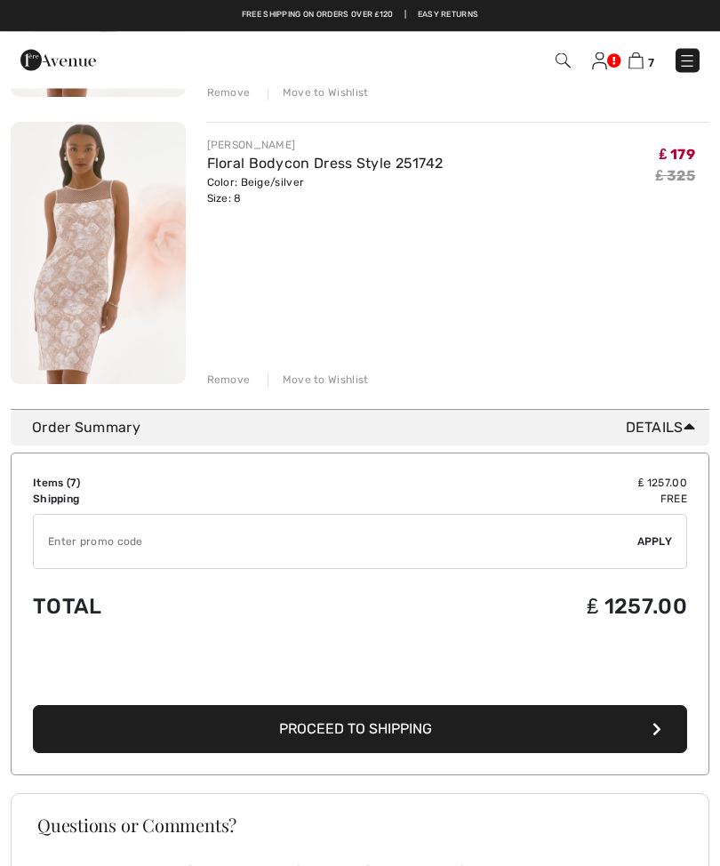
scroll to position [1834, 0]
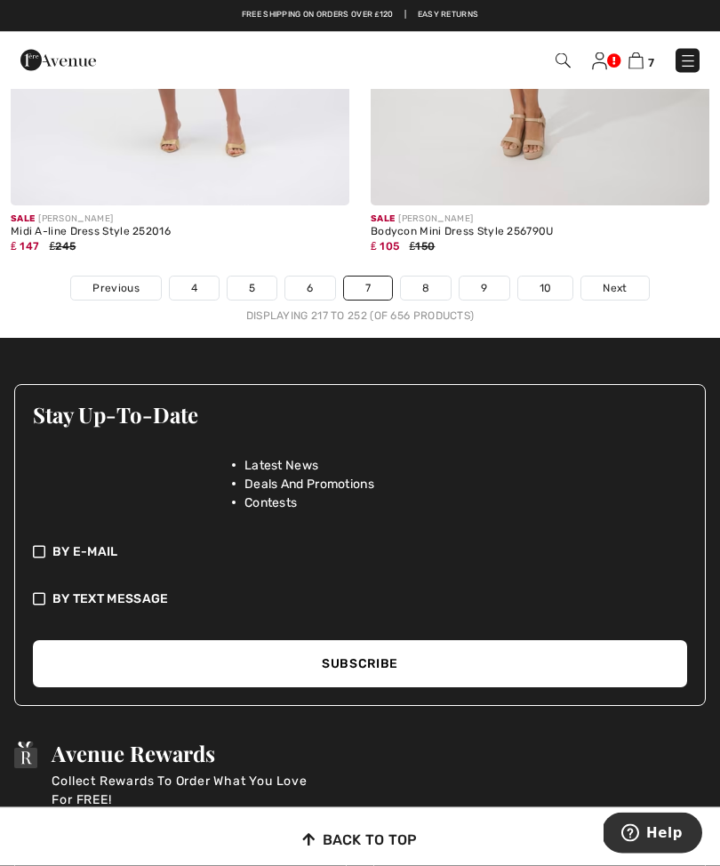
scroll to position [11119, 0]
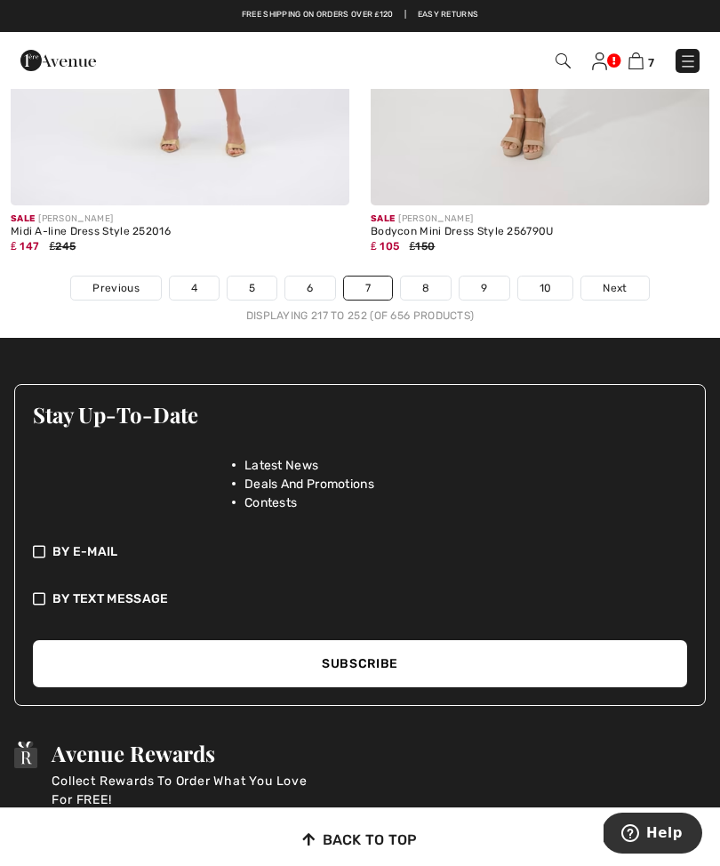
click at [423, 284] on link "8" at bounding box center [426, 287] width 50 height 23
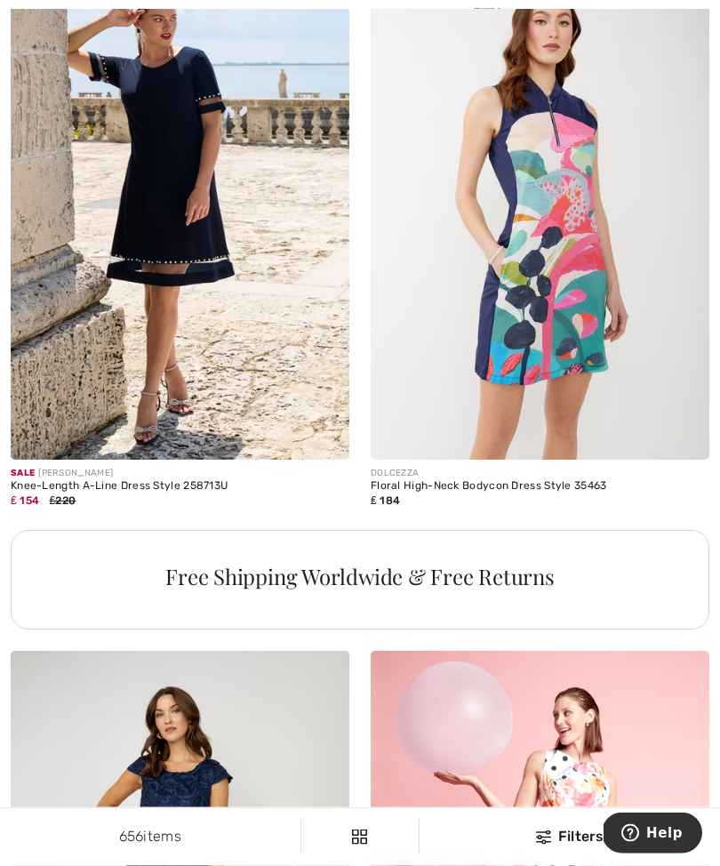
scroll to position [3137, 0]
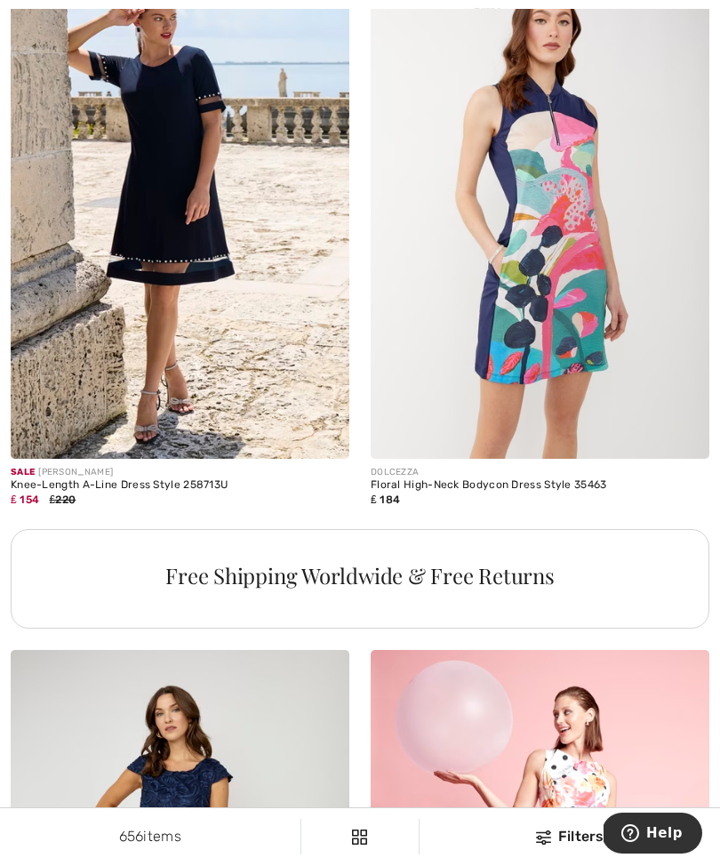
click at [174, 314] on img at bounding box center [180, 204] width 339 height 508
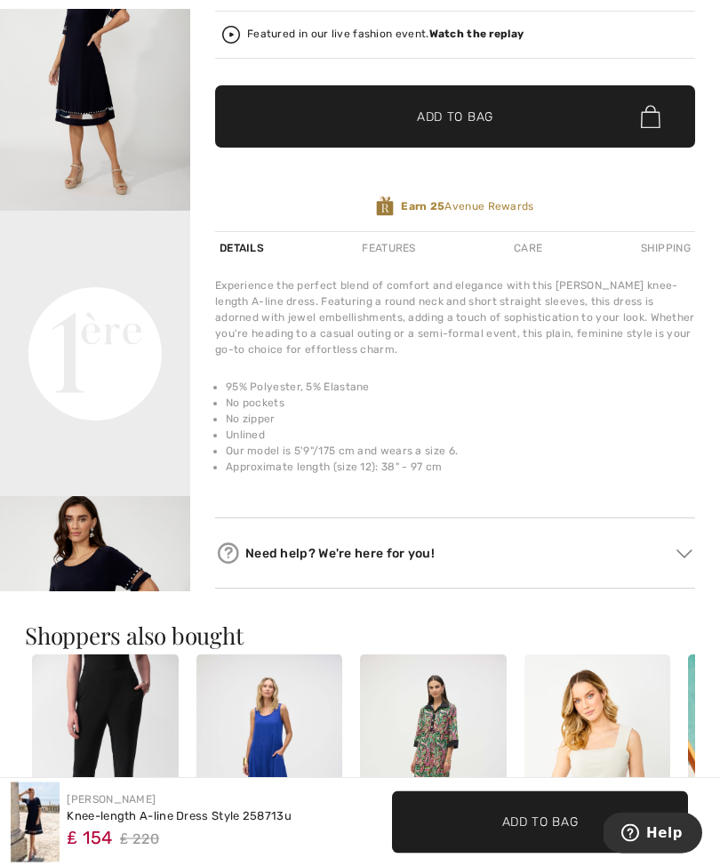
scroll to position [468, 0]
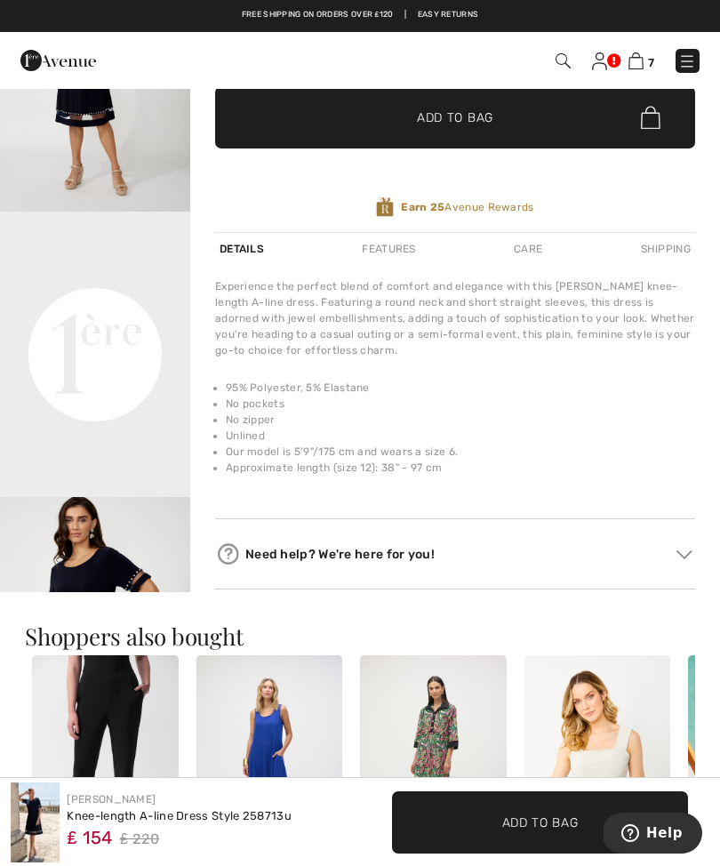
click at [374, 543] on div "Need help? We're here for you!" at bounding box center [455, 553] width 480 height 27
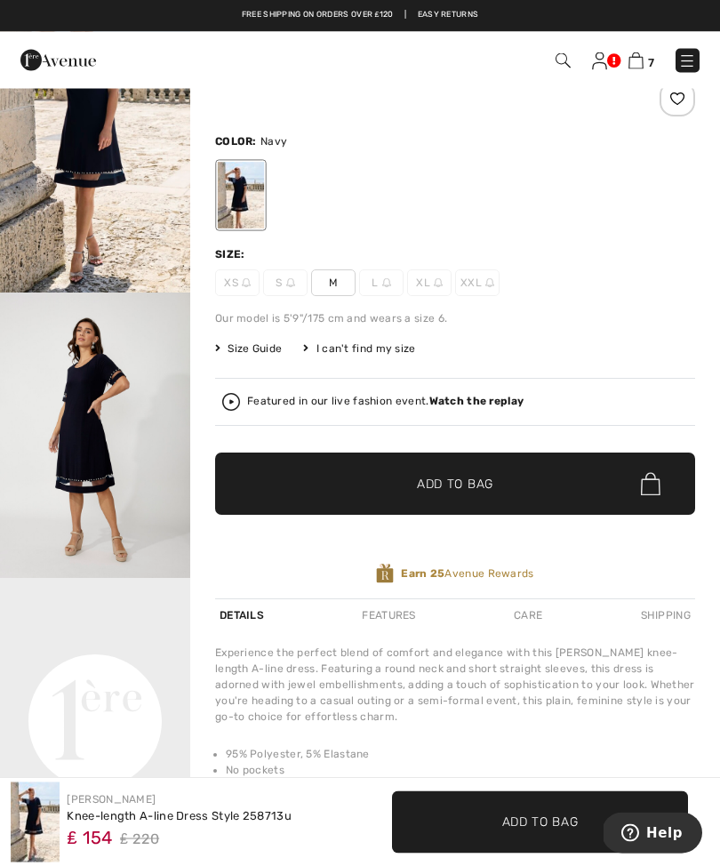
scroll to position [0, 0]
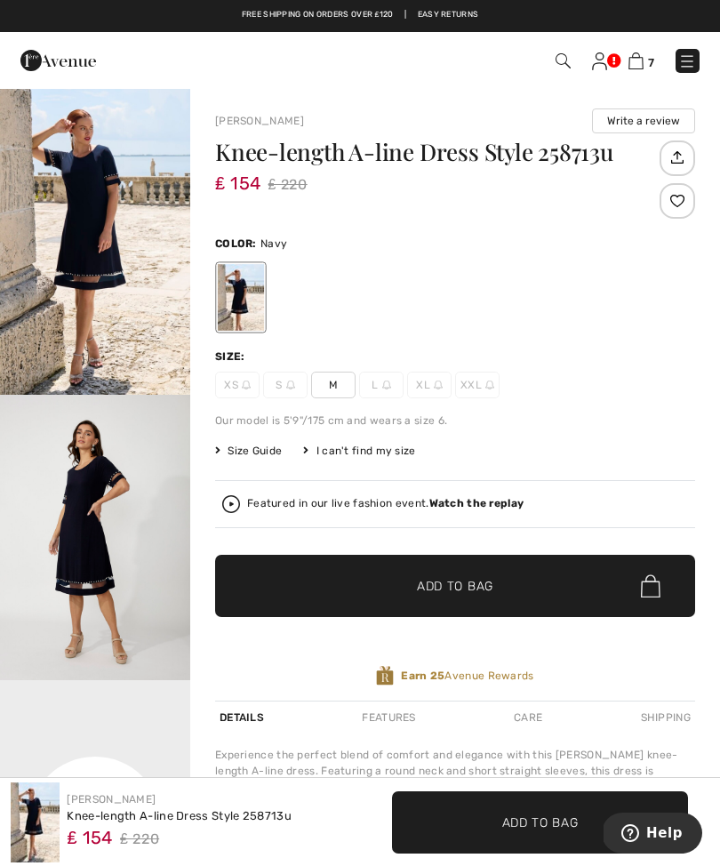
click at [382, 389] on img at bounding box center [386, 384] width 9 height 9
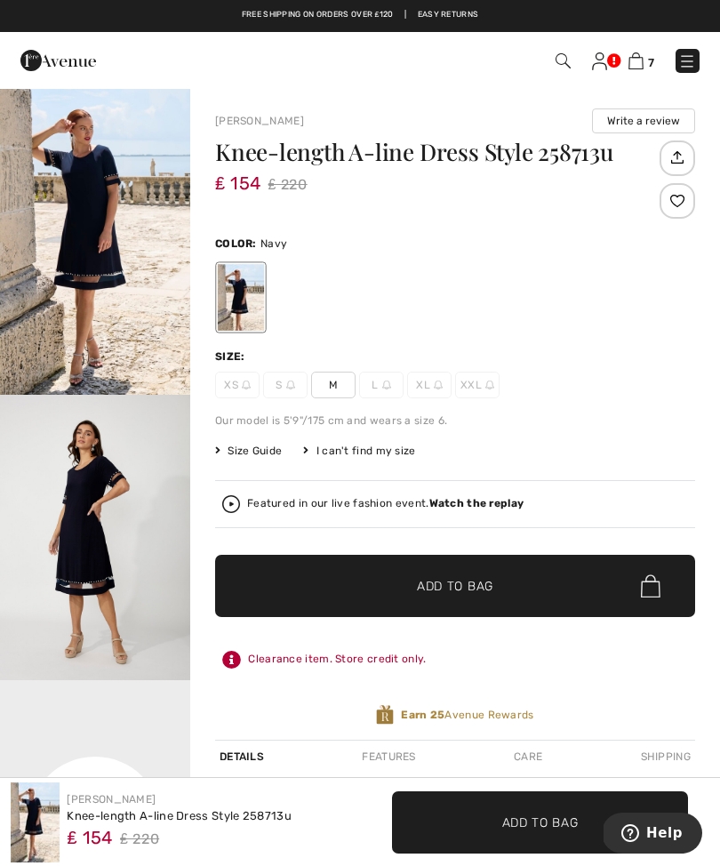
click at [385, 383] on img at bounding box center [386, 384] width 9 height 9
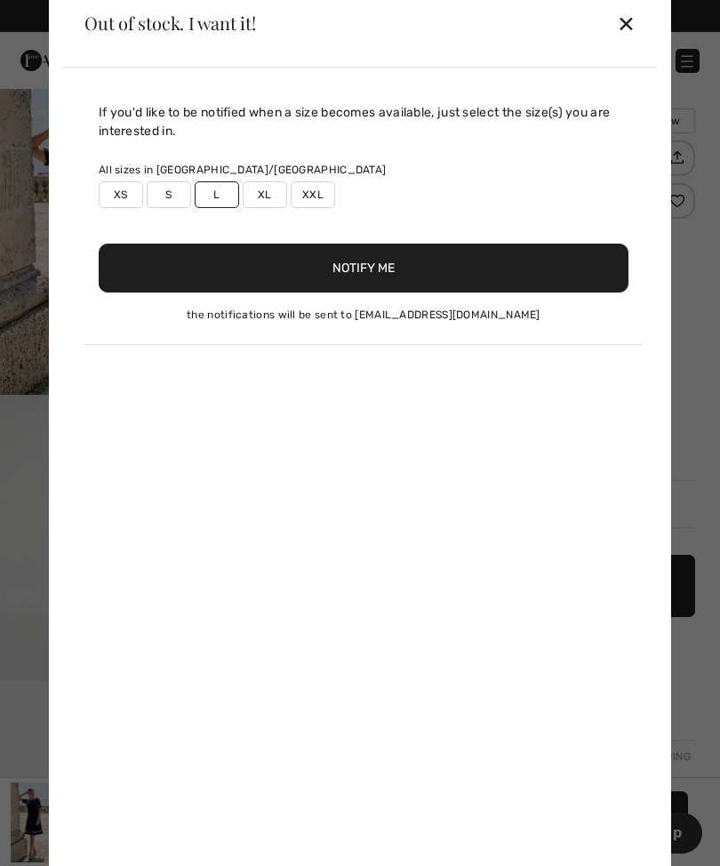
click at [411, 278] on button "Notify Me" at bounding box center [364, 268] width 530 height 49
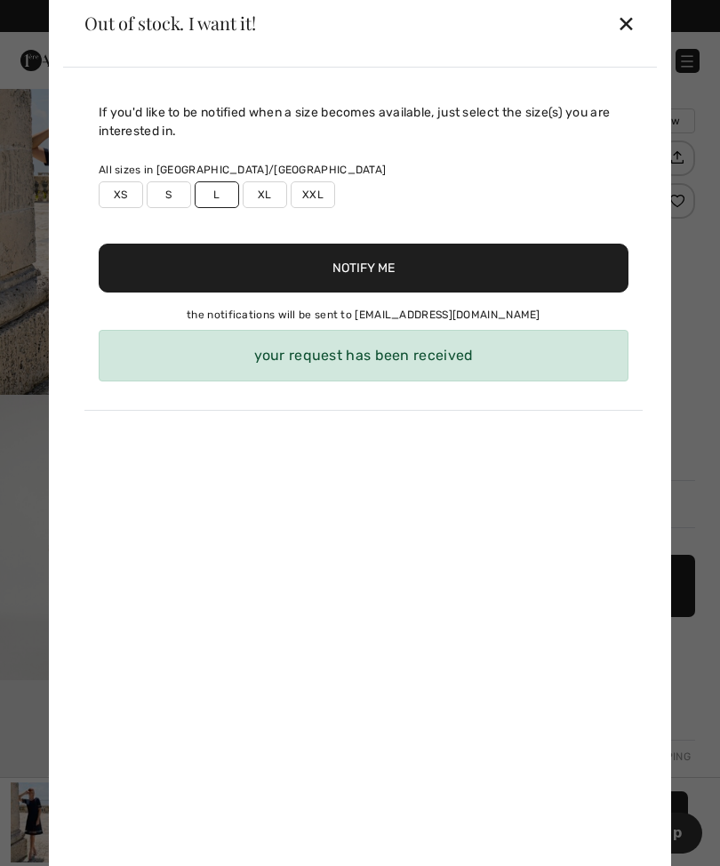
click at [634, 31] on div "✕" at bounding box center [626, 22] width 19 height 37
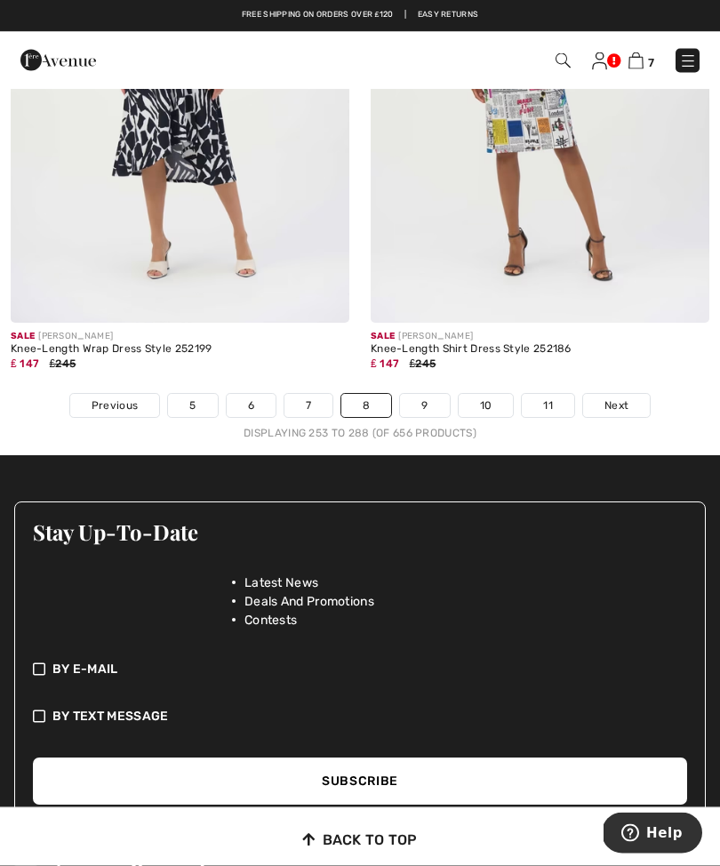
scroll to position [10855, 0]
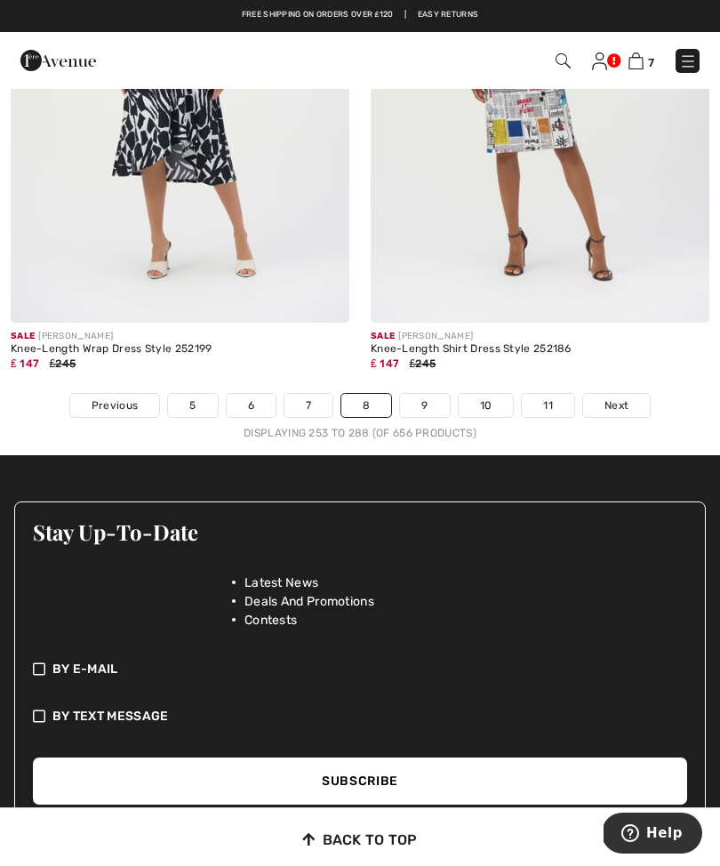
click at [438, 401] on link "9" at bounding box center [424, 405] width 49 height 23
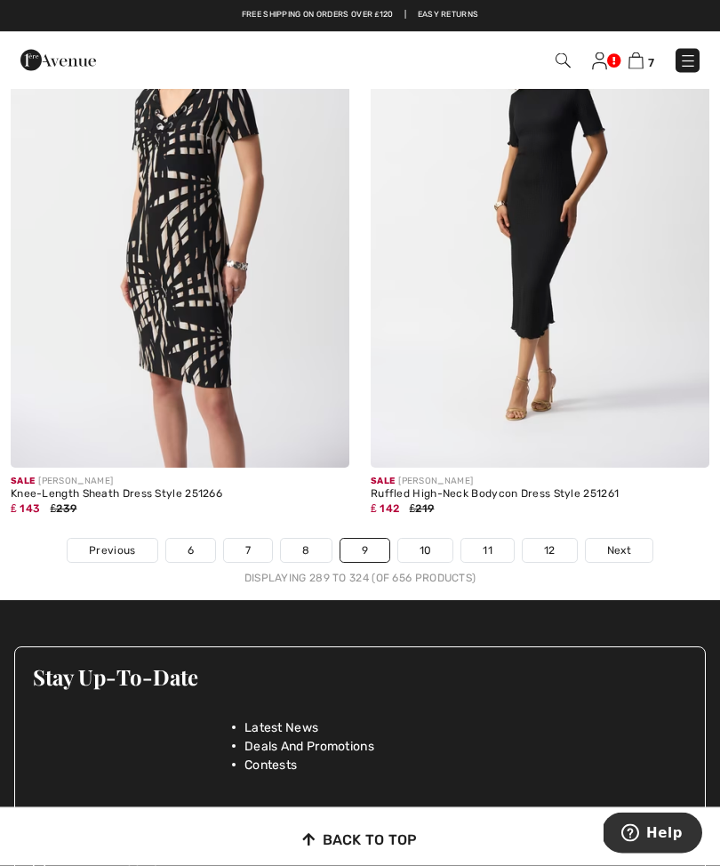
scroll to position [10769, 0]
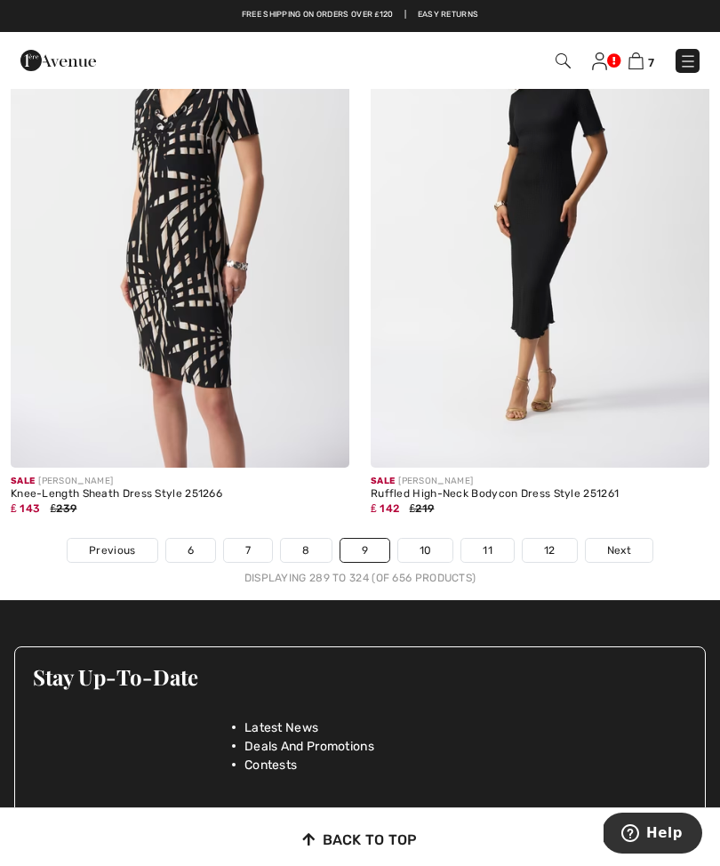
click at [434, 545] on link "10" at bounding box center [425, 550] width 55 height 23
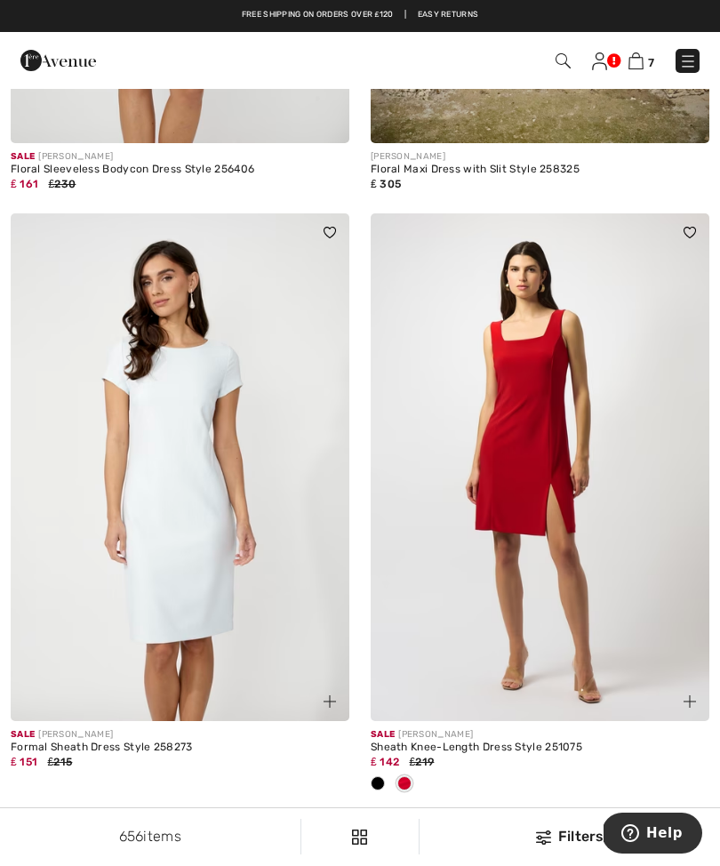
scroll to position [8780, 0]
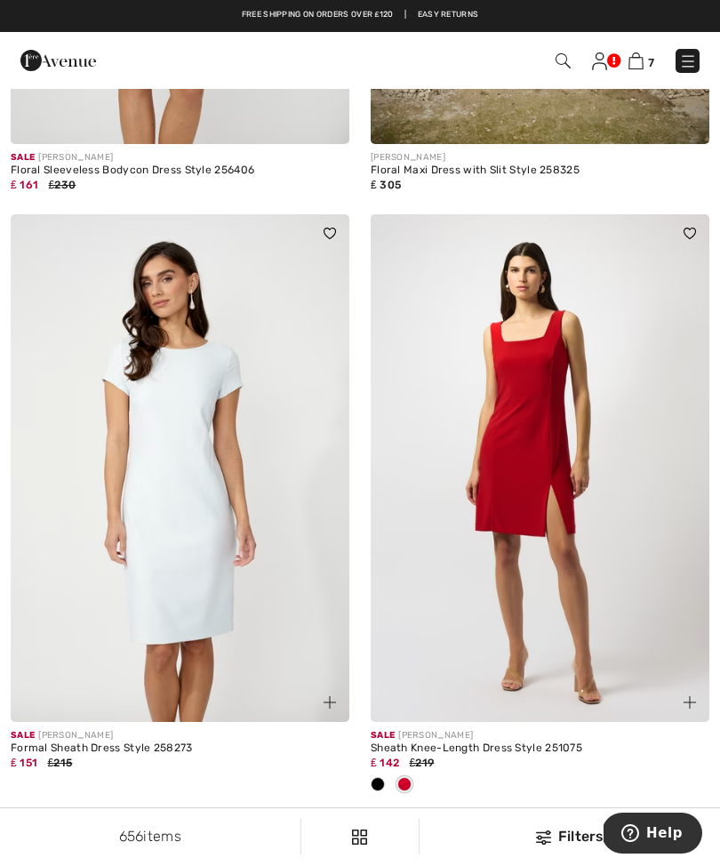
click at [552, 644] on img at bounding box center [540, 468] width 339 height 508
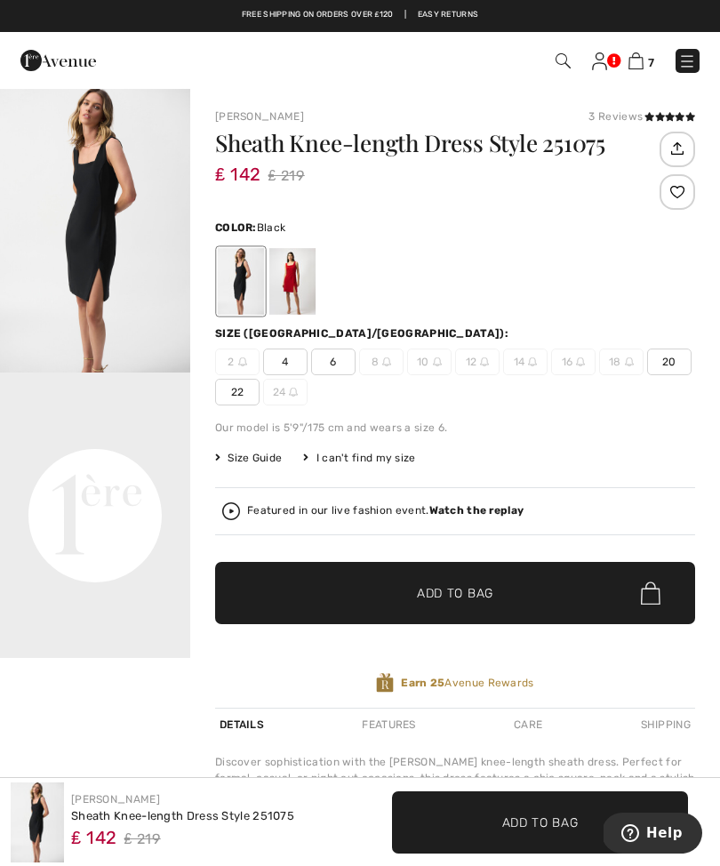
click at [287, 303] on div at bounding box center [292, 281] width 46 height 67
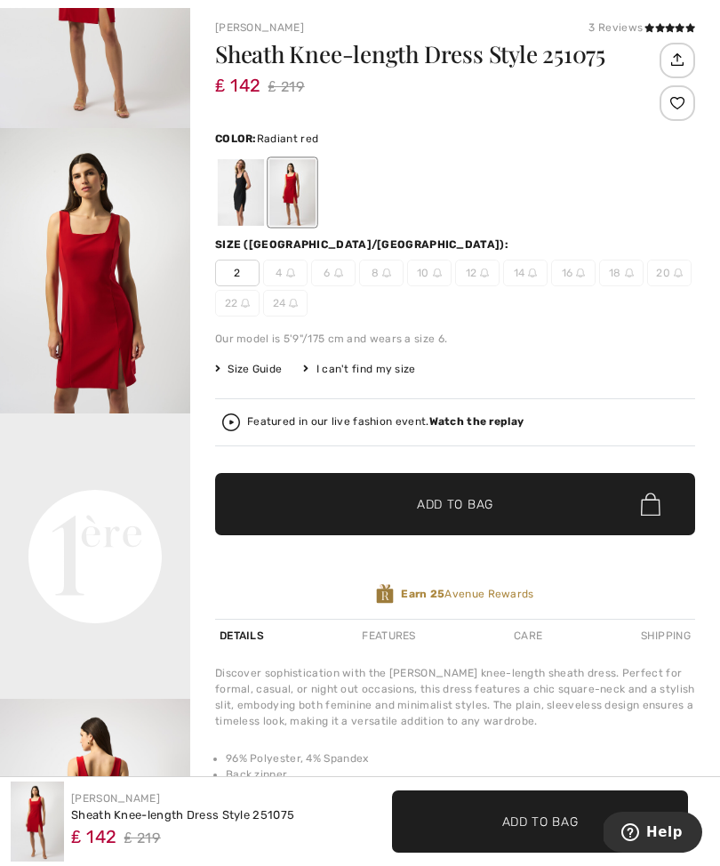
scroll to position [89, 0]
click at [122, 370] on img "2 / 8" at bounding box center [95, 270] width 190 height 285
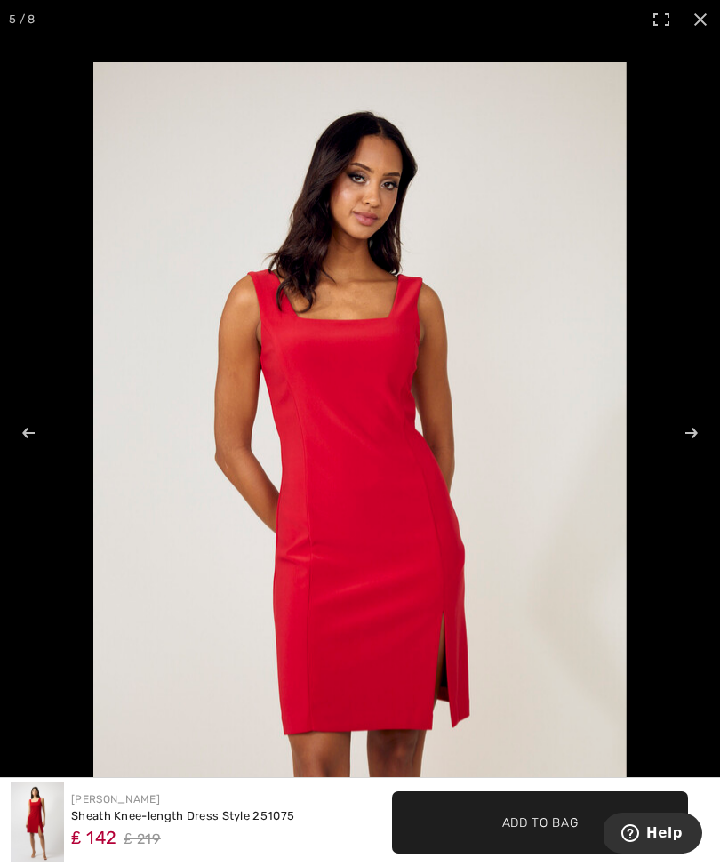
click at [521, 853] on span "✔ Added to Bag Add to Bag" at bounding box center [540, 822] width 296 height 62
click at [538, 831] on span "Add to Bag" at bounding box center [540, 821] width 76 height 19
click at [571, 831] on span "Add to Bag" at bounding box center [540, 821] width 76 height 19
click at [565, 831] on span "Add to Bag" at bounding box center [540, 821] width 76 height 19
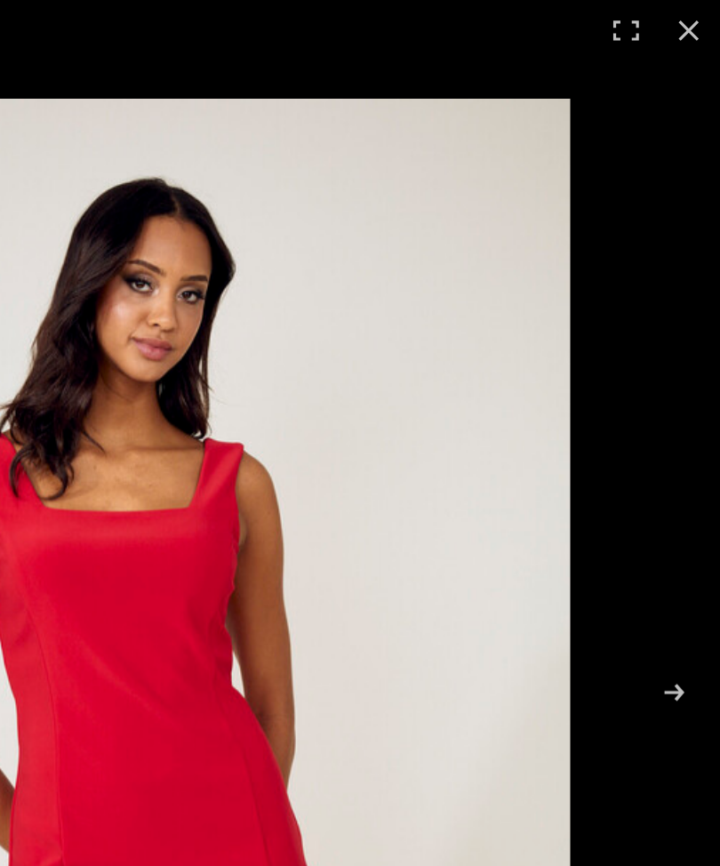
scroll to position [196, 0]
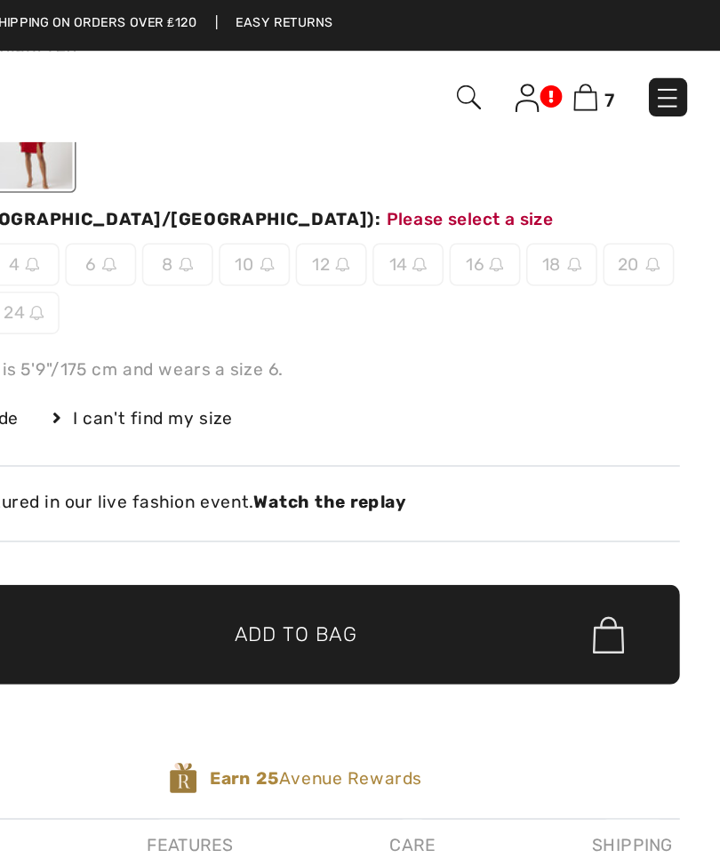
scroll to position [89, 0]
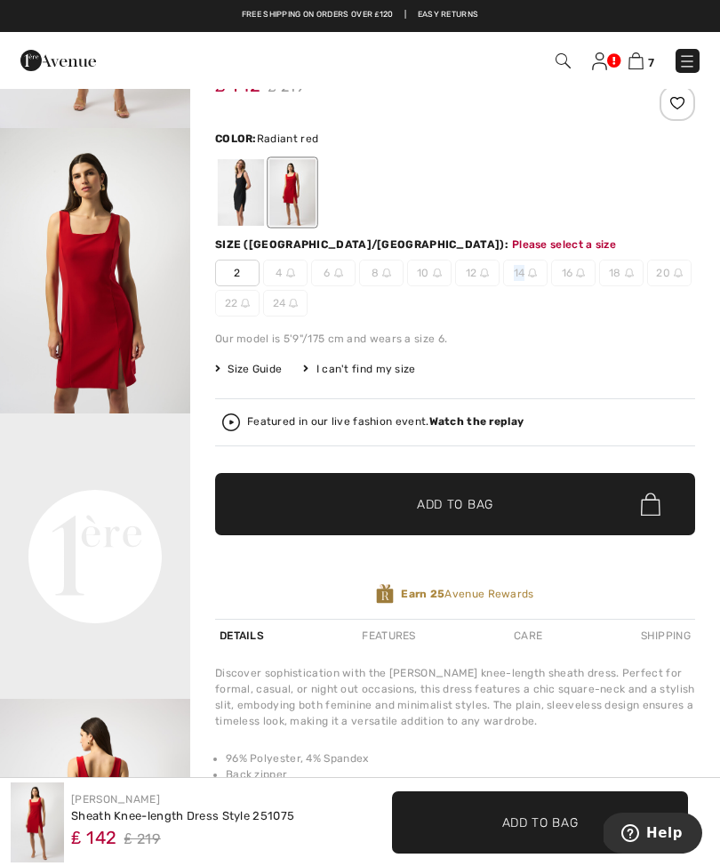
click at [546, 342] on div "Our model is 5'9"/175 cm and wears a size 6." at bounding box center [455, 339] width 480 height 16
click at [524, 270] on span "14" at bounding box center [525, 273] width 44 height 27
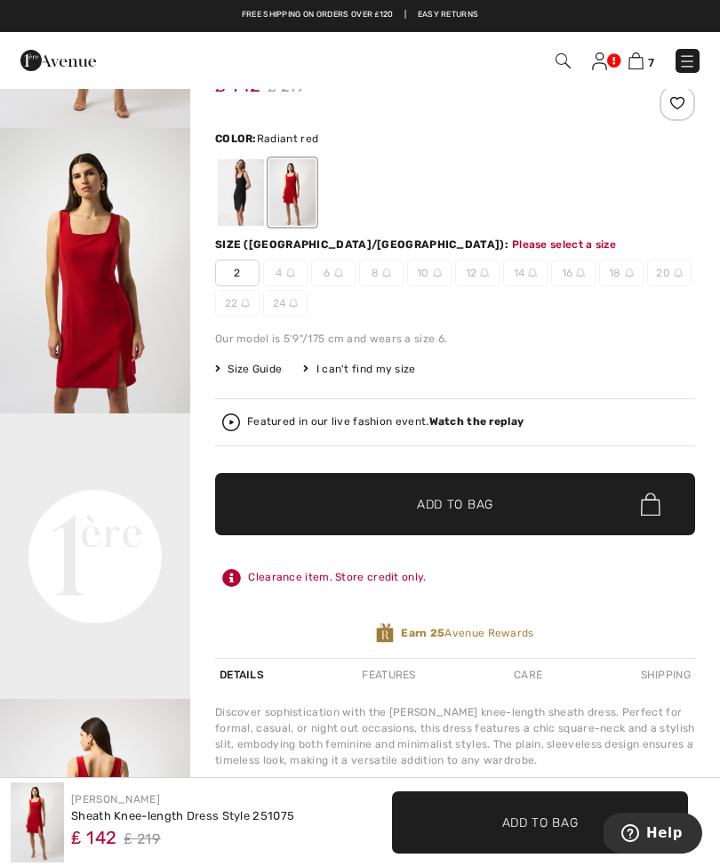
click at [583, 276] on img at bounding box center [580, 272] width 9 height 9
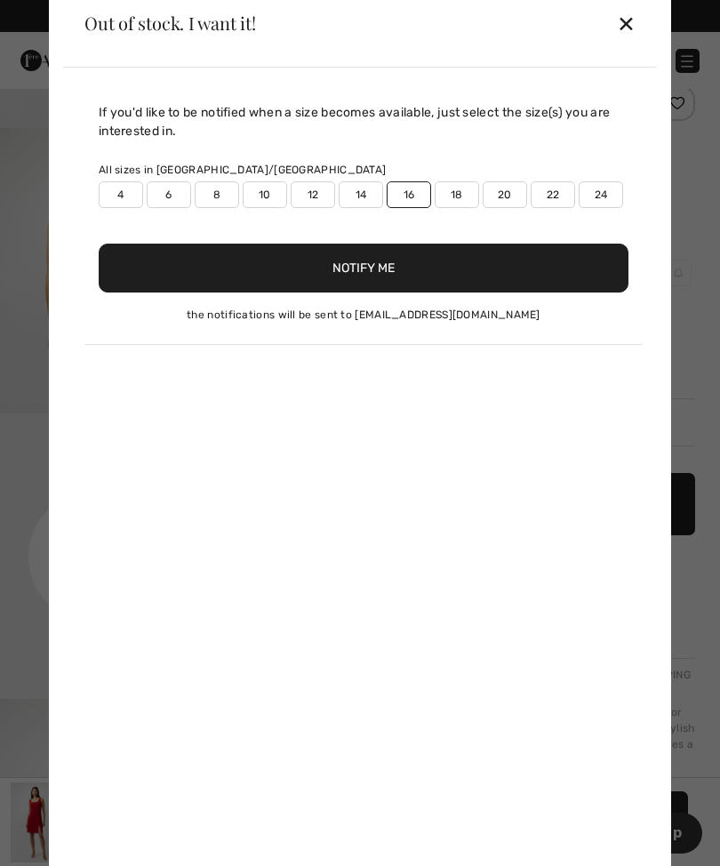
click at [426, 292] on button "Notify Me" at bounding box center [364, 268] width 530 height 49
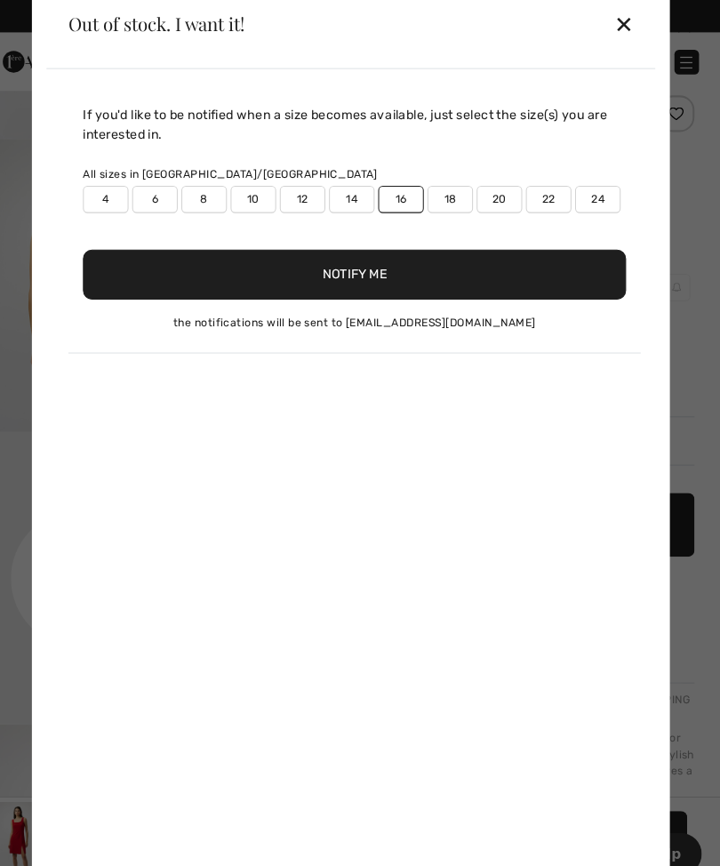
scroll to position [102, 0]
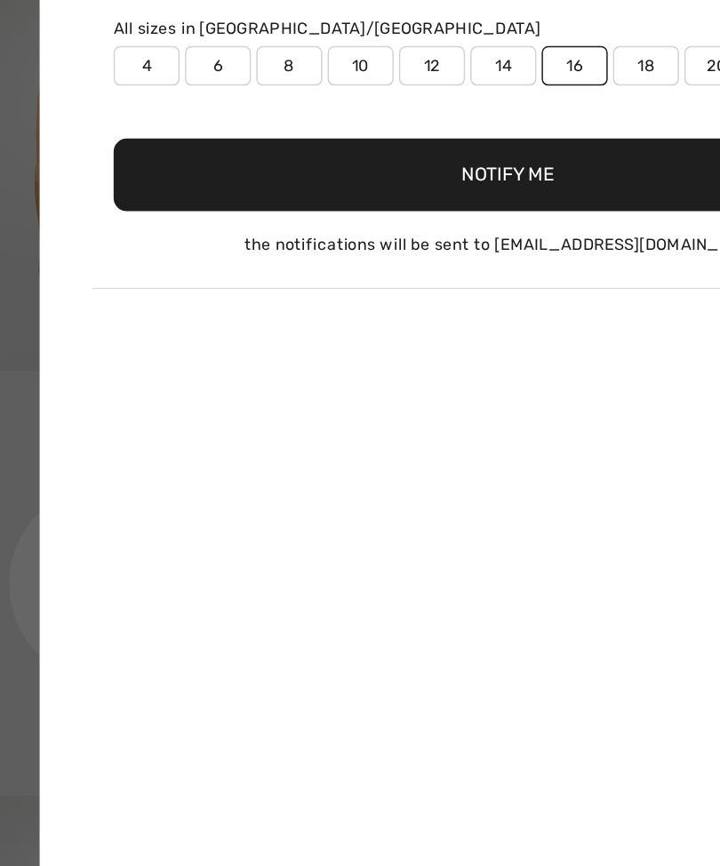
click at [395, 103] on div "If you'd like to be notified when a size becomes available, just select the siz…" at bounding box center [363, 224] width 558 height 242
click at [341, 181] on label "14" at bounding box center [361, 194] width 44 height 27
type input "true"
click at [373, 244] on button "Notify Me" at bounding box center [364, 268] width 530 height 49
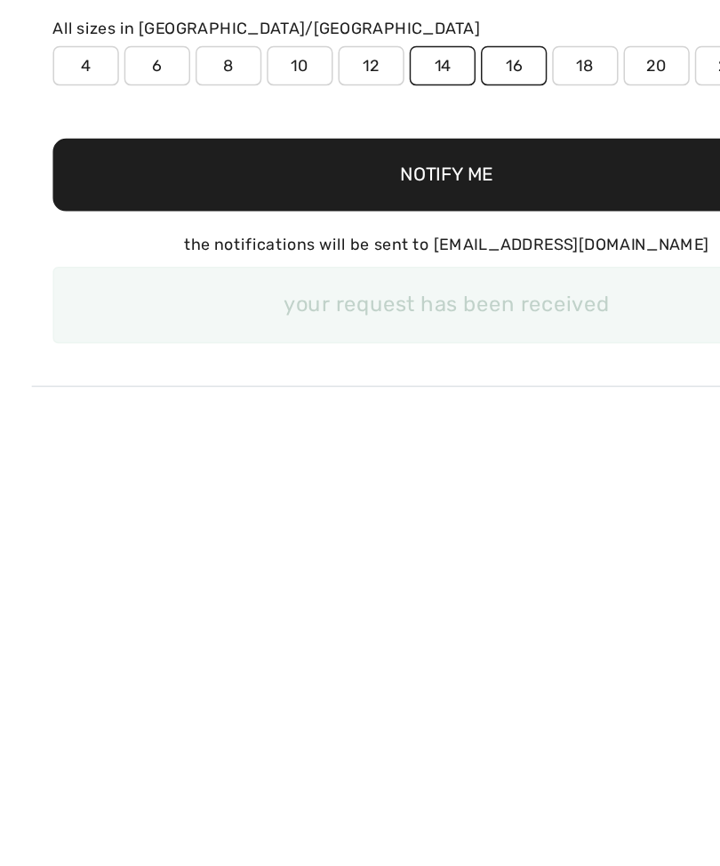
click at [340, 244] on button "Notify Me" at bounding box center [364, 268] width 530 height 49
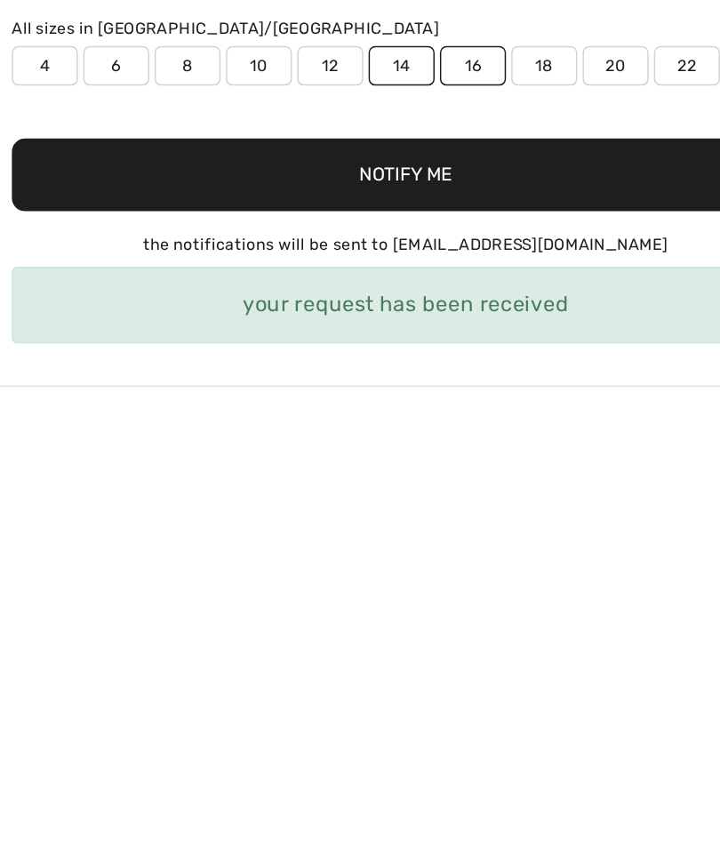
click at [376, 330] on div "your request has been received" at bounding box center [364, 356] width 530 height 52
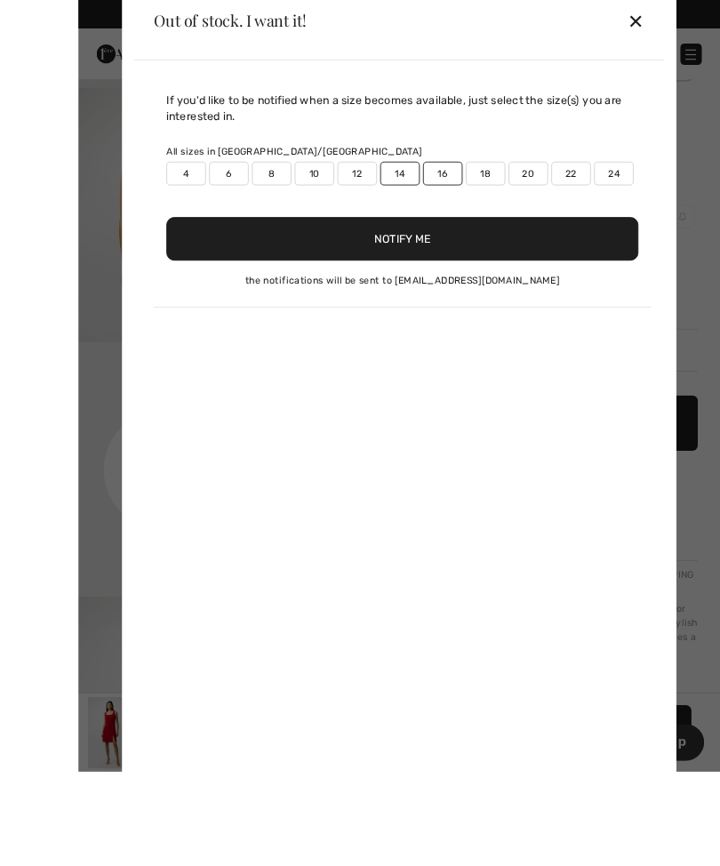
scroll to position [173, 0]
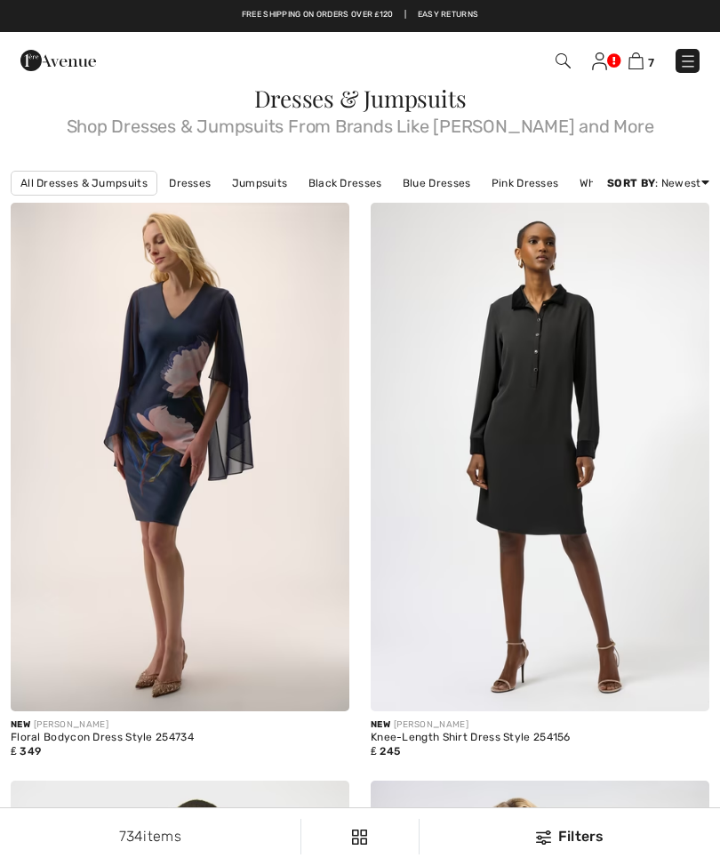
checkbox input "true"
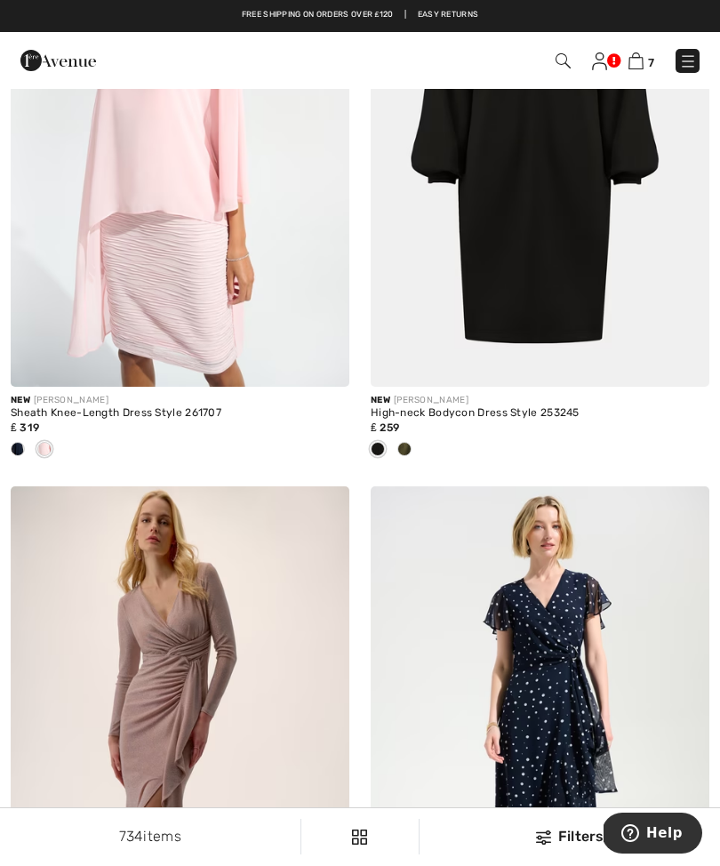
scroll to position [1479, 0]
